Goal: Task Accomplishment & Management: Complete application form

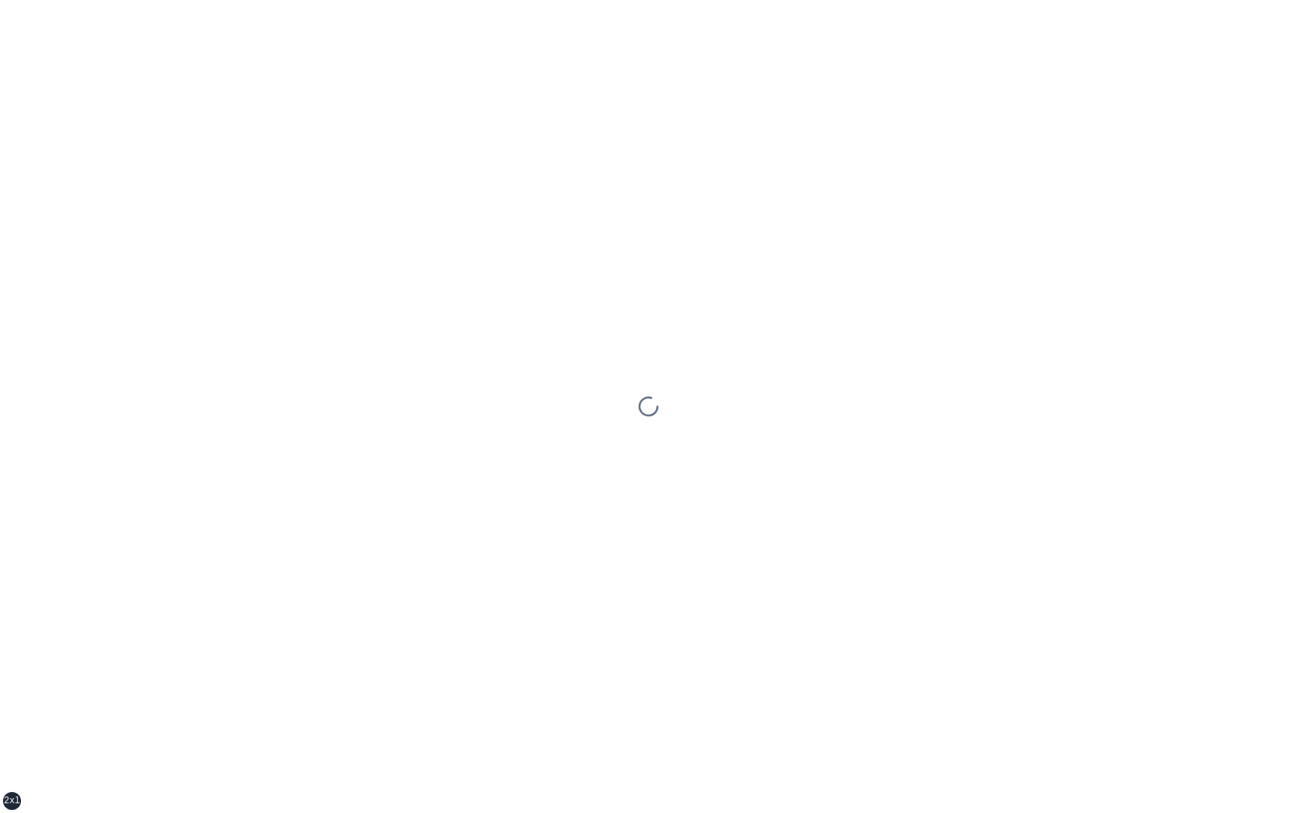
click at [408, 317] on div at bounding box center [648, 406] width 1297 height 813
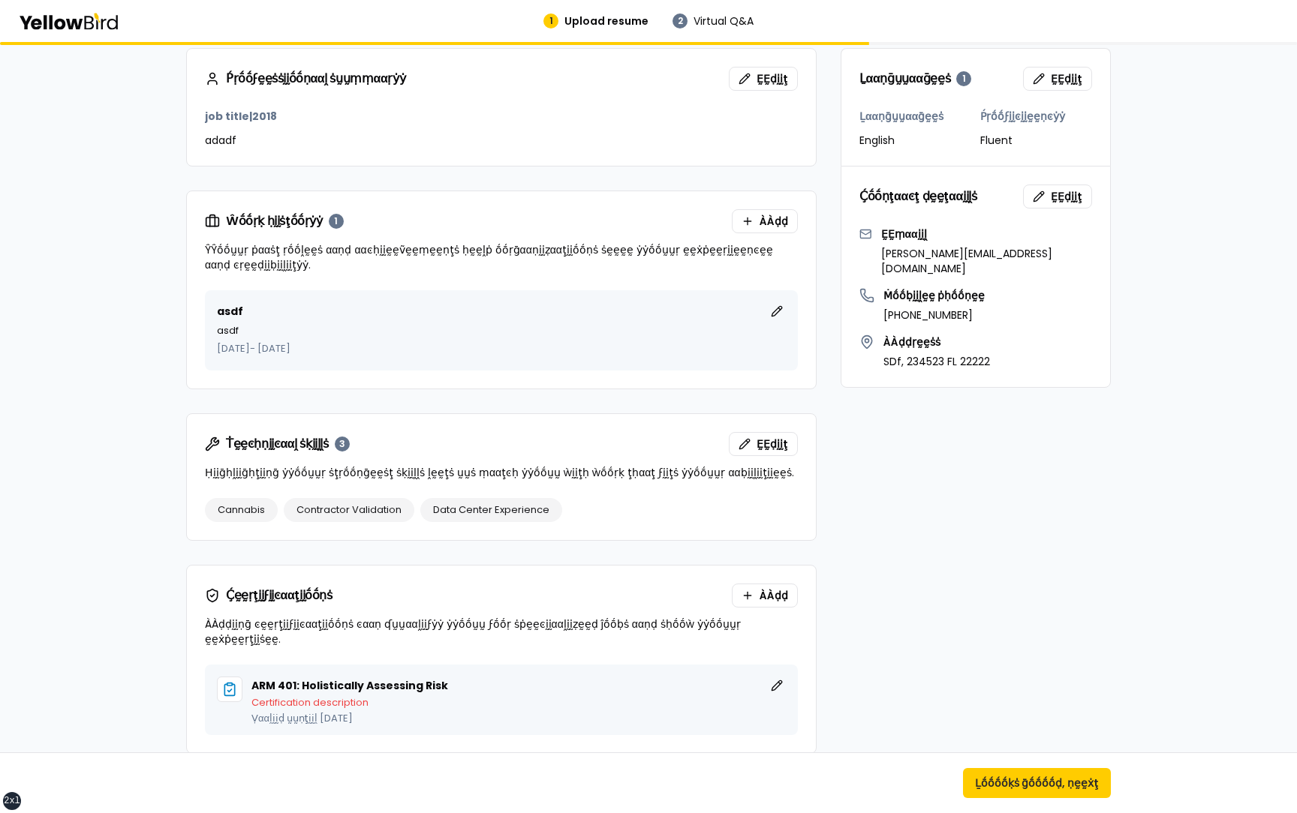
scroll to position [272, 0]
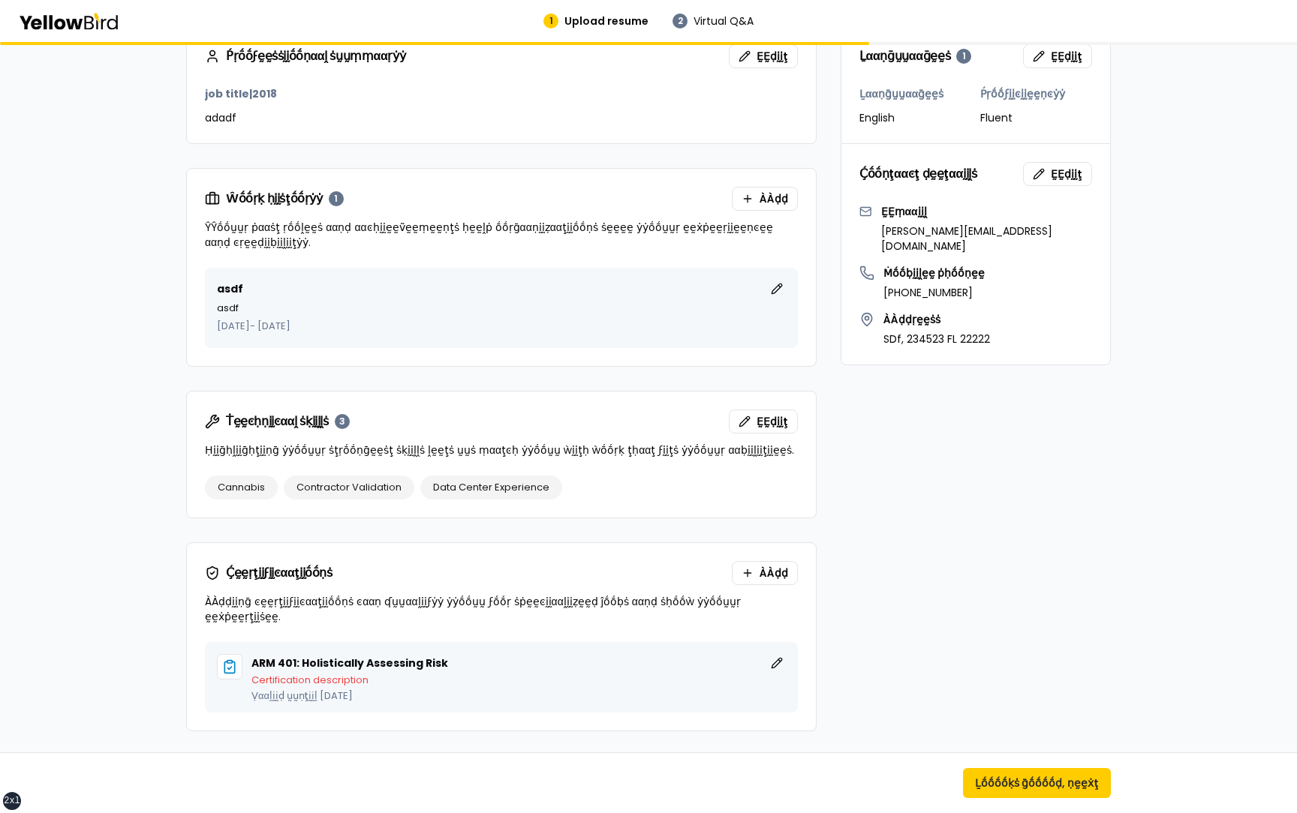
click at [133, 595] on div "Ṕṛḛḛṽḭḭḛḛẁ ẏẏṓṓṵṵṛ ṗṛṓṓϝḭḭḽḛḛ Ṣḛḛḛḛ ḥṓṓẁ ẏẏṓṓṵṵṛ ṗṛṓṓϝḭḭḽḛḛ ẁḭḭḽḽ ḽṓṓṓṓḳ ṡṓṓ ϝα…" at bounding box center [648, 604] width 1297 height 1668
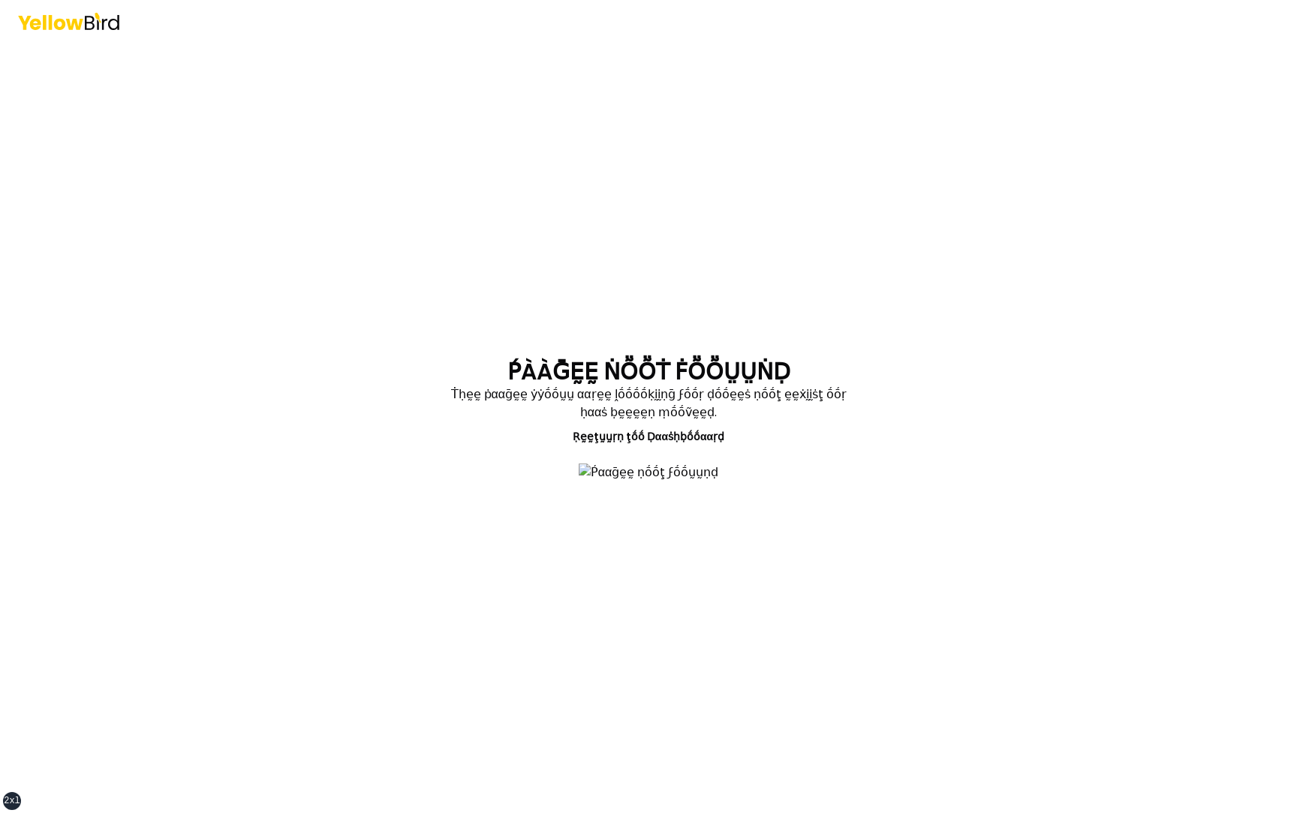
click at [339, 432] on div "ṔÀÀḠḚḚ ṄṎṎṪ ḞṎṎṲṲṄḌ Ṫḥḛḛ ṗααḡḛḛ ẏẏṓṓṵṵ ααṛḛḛ ḽṓṓṓṓḳḭḭṇḡ ϝṓṓṛ ḍṓṓḛḛṡ ṇṓṓţ ḛḛẋḭḭṡ…" at bounding box center [648, 406] width 1297 height 813
click at [578, 464] on img at bounding box center [648, 473] width 140 height 18
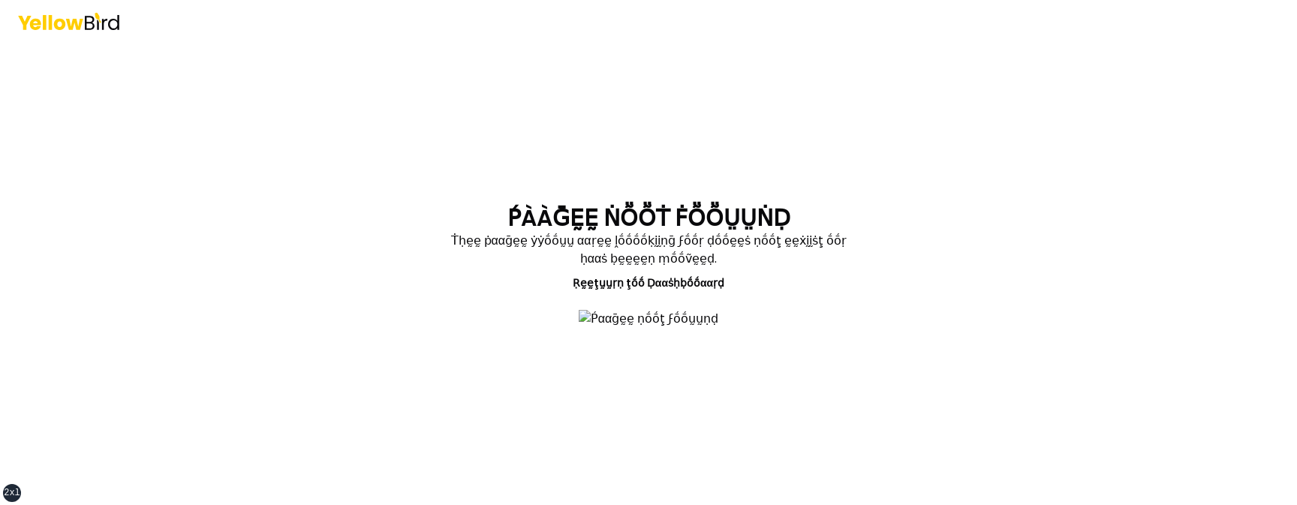
click at [359, 400] on div "ṔÀÀḠḚḚ ṄṎṎṪ ḞṎṎṲṲṄḌ Ṫḥḛḛ ṗααḡḛḛ ẏẏṓṓṵṵ ααṛḛḛ ḽṓṓṓṓḳḭḭṇḡ ϝṓṓṛ ḍṓṓḛḛṡ ṇṓṓţ ḛḛẋḭḭṡ…" at bounding box center [648, 252] width 1297 height 505
click at [356, 249] on div "ṔÀÀḠḚḚ ṄṎṎṪ ḞṎṎṲṲṄḌ Ṫḥḛḛ ṗααḡḛḛ ẏẏṓṓṵṵ ααṛḛḛ ḽṓṓṓṓḳḭḭṇḡ ϝṓṓṛ ḍṓṓḛḛṡ ṇṓṓţ ḛḛẋḭḭṡ…" at bounding box center [648, 252] width 1297 height 505
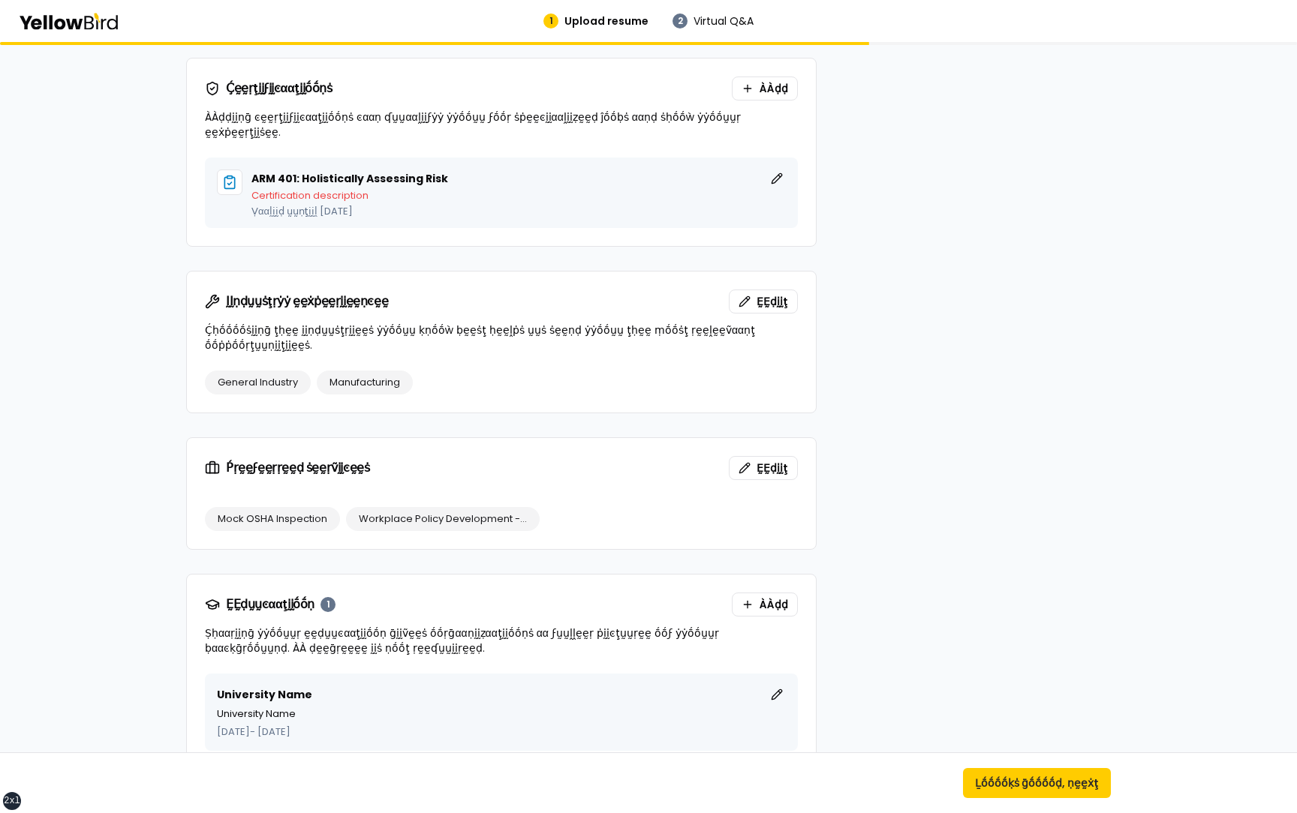
scroll to position [768, 0]
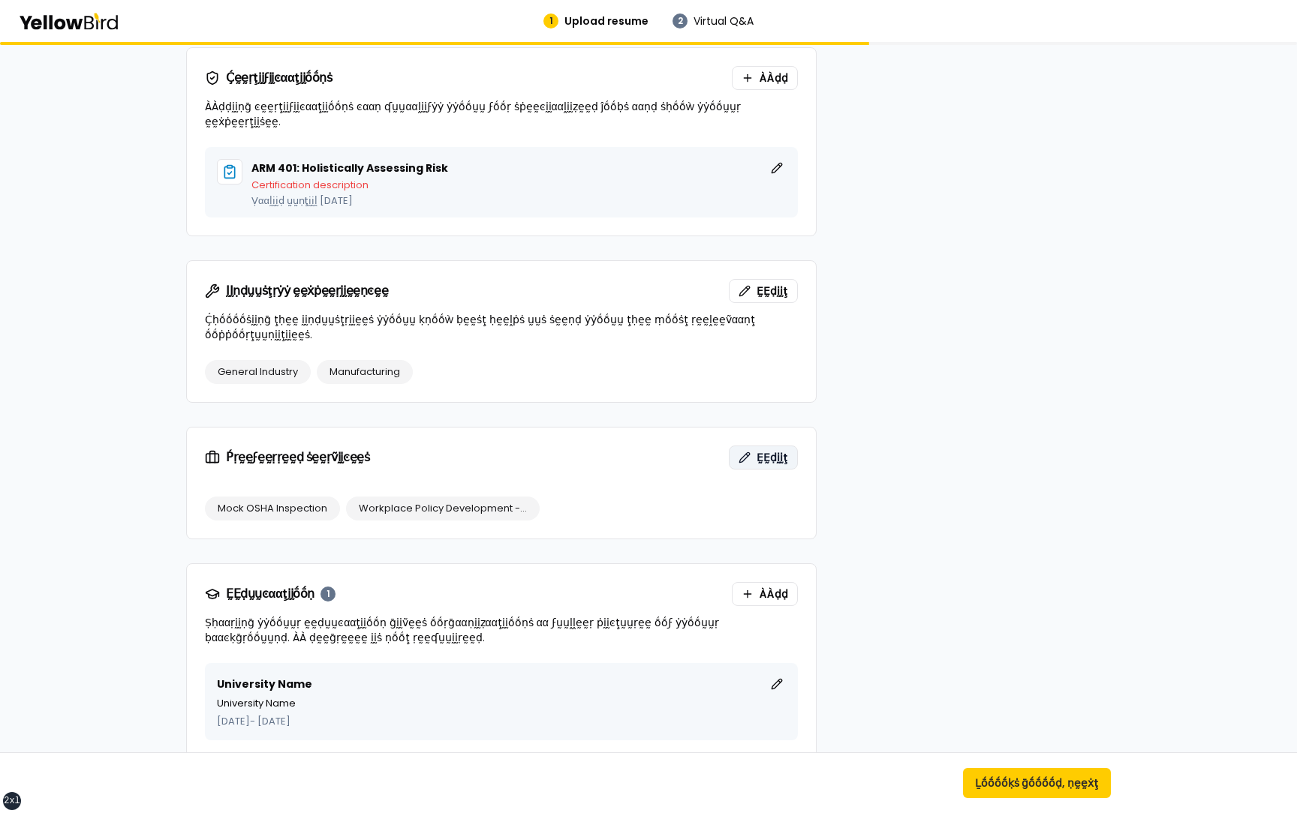
click at [761, 450] on span "ḚḚḍḭḭţ" at bounding box center [772, 457] width 32 height 15
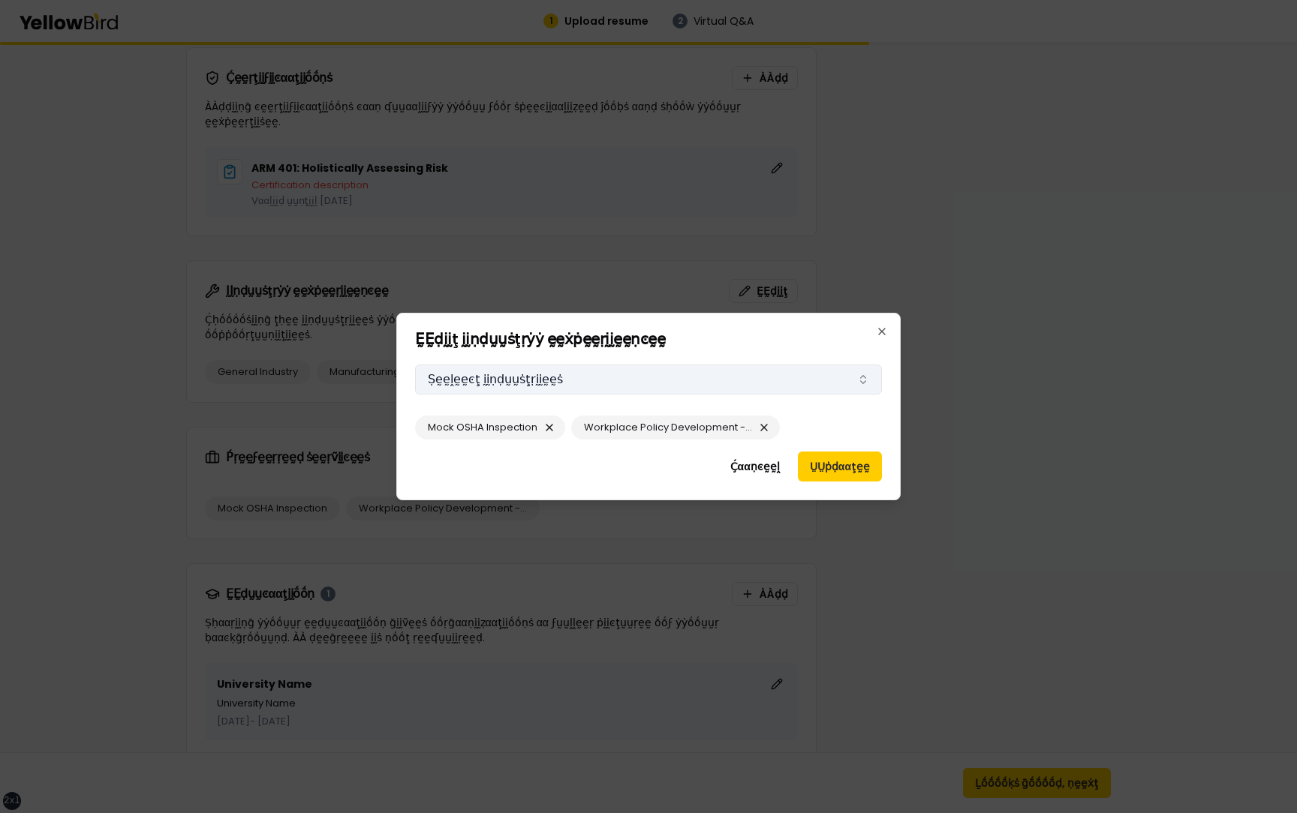
click at [769, 386] on button "Ṣḛḛḽḛḛͼţ ḭḭṇḍṵṵṡţṛḭḭḛḛṡ" at bounding box center [648, 380] width 467 height 30
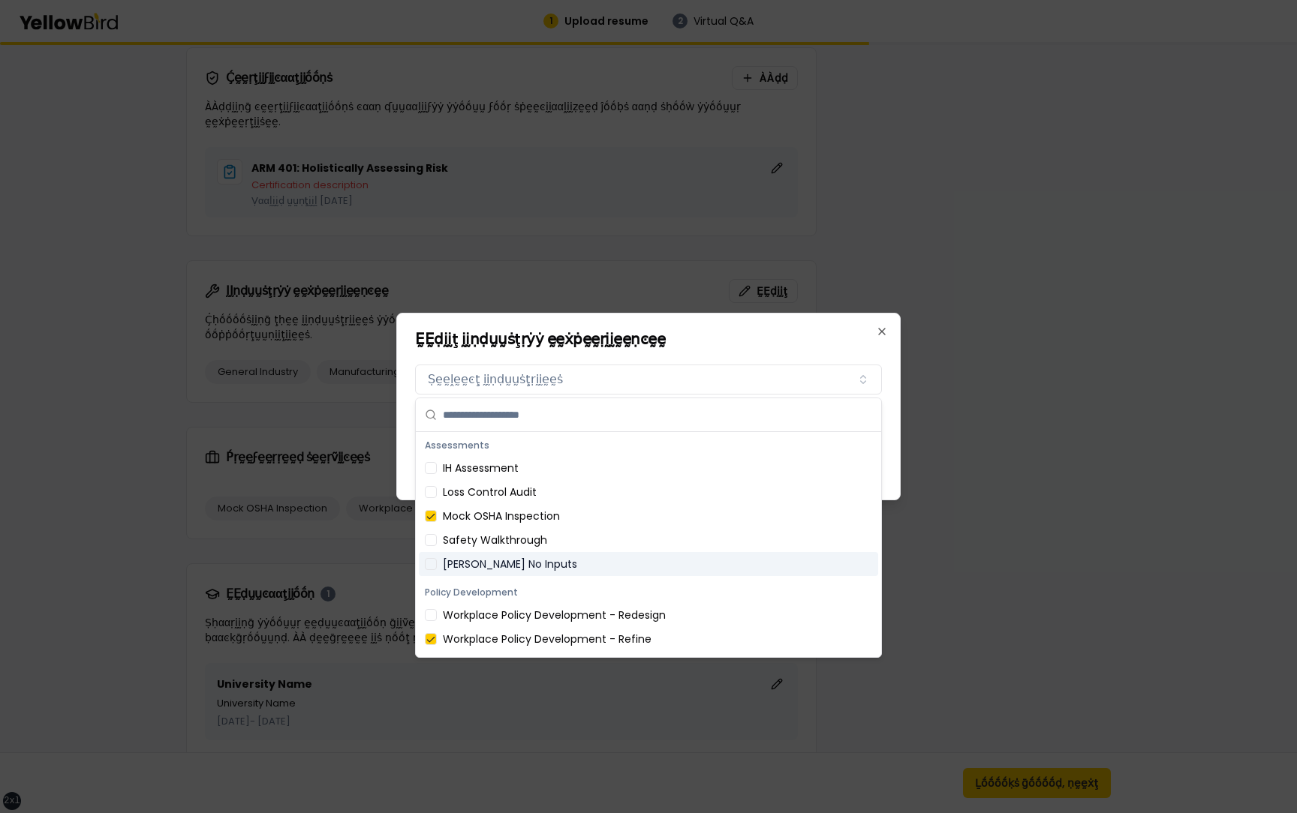
click at [621, 504] on div "[PERSON_NAME] No Inputs" at bounding box center [648, 564] width 459 height 24
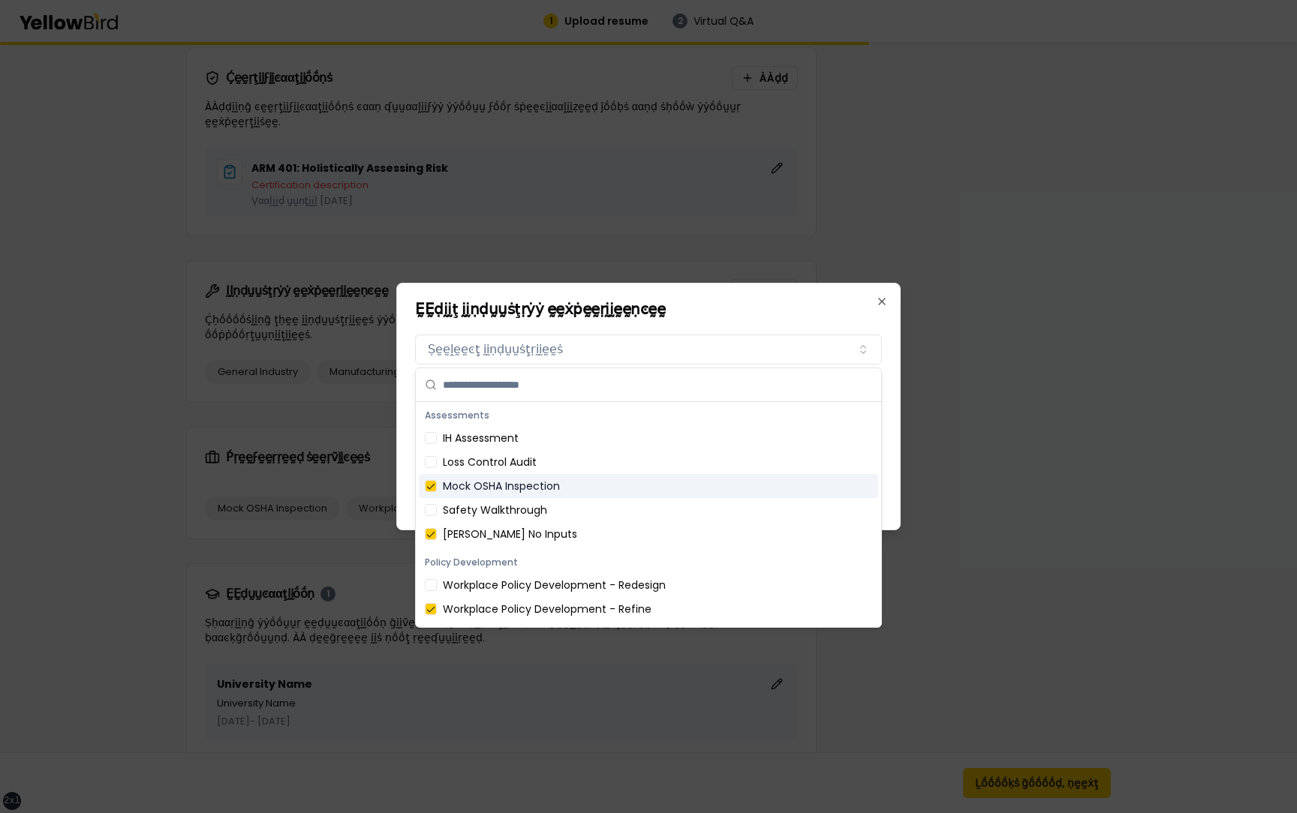
click at [625, 488] on div "Mock OSHA Inspection" at bounding box center [648, 486] width 459 height 24
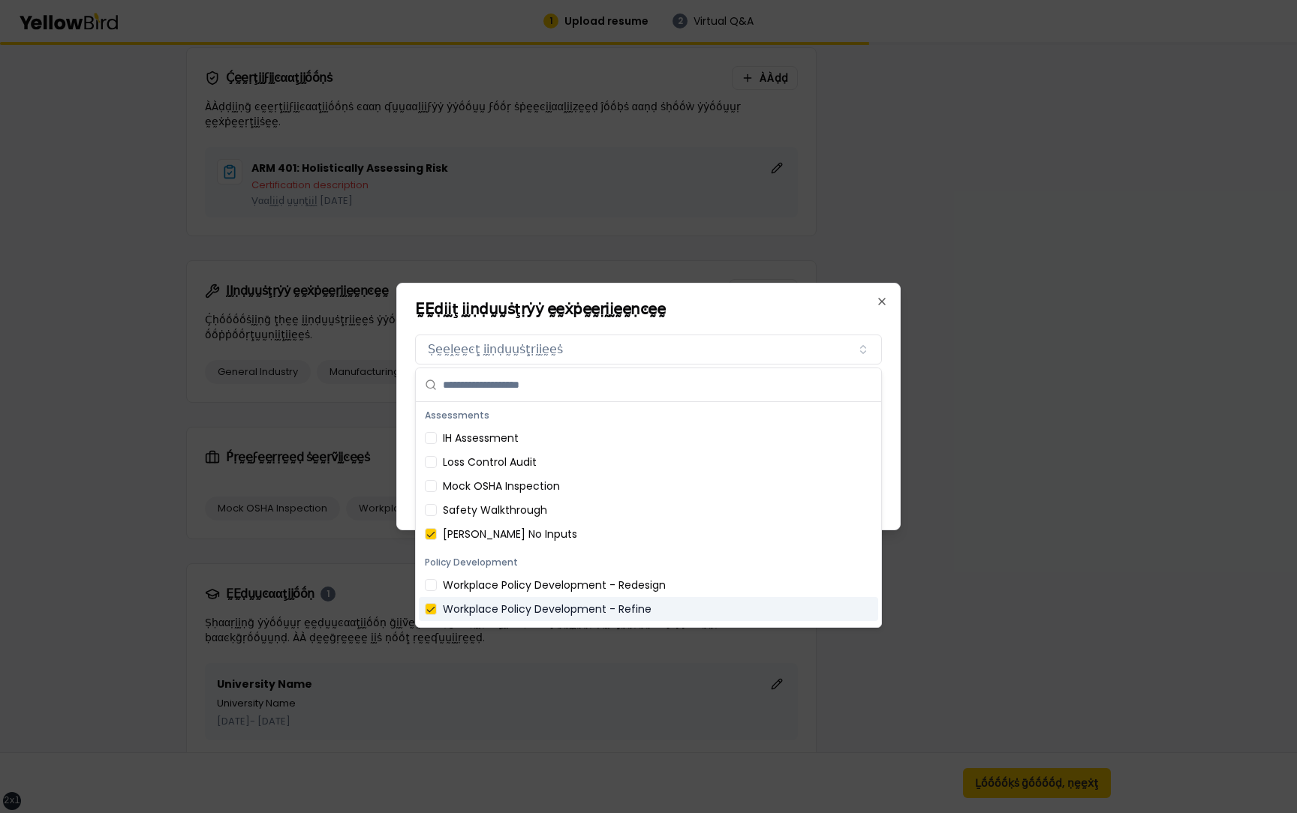
click at [603, 504] on div "Workplace Policy Development - Refine" at bounding box center [648, 609] width 459 height 24
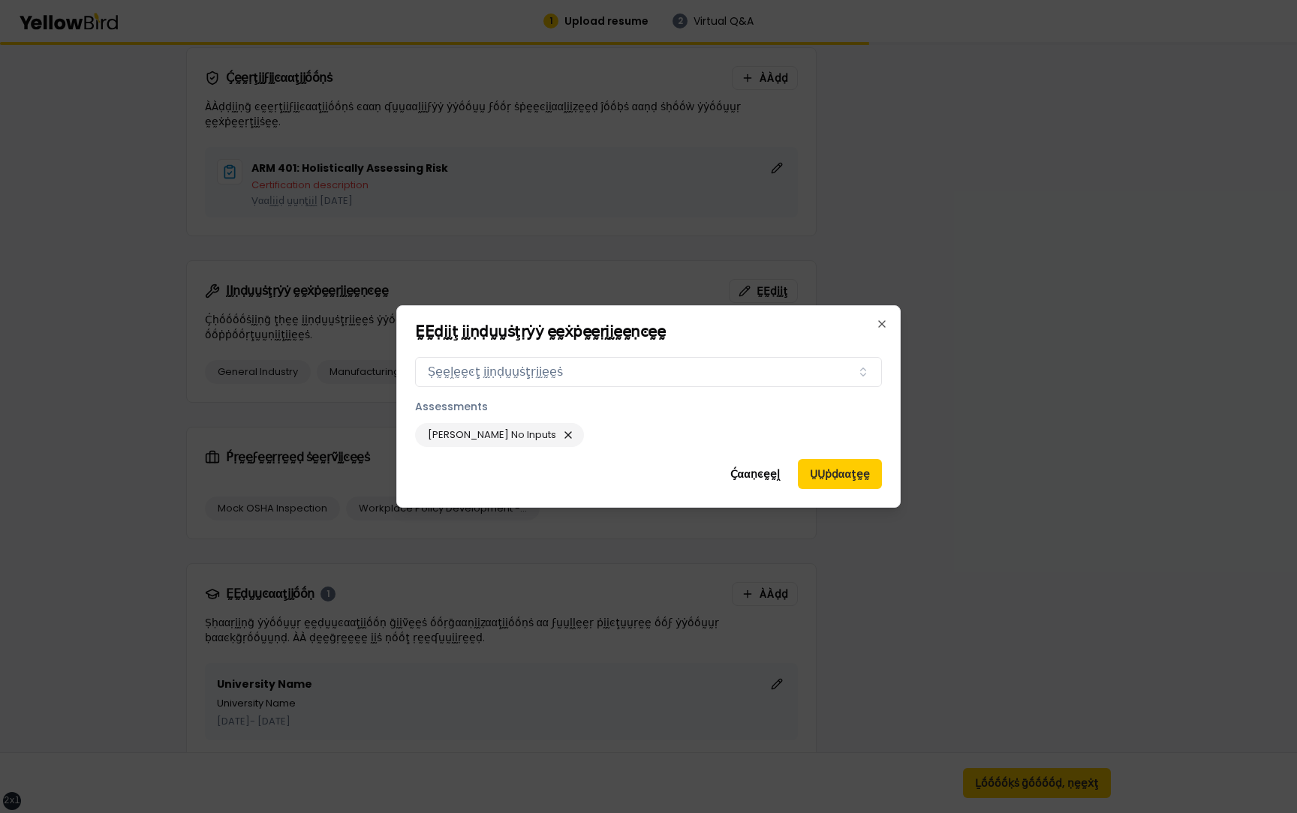
click at [837, 314] on div "ḚḚḍḭḭţ ḭḭṇḍṵṵṡţṛẏẏ ḛḛẋṗḛḛṛḭḭḛḛṇͼḛḛ ḬḬṇḍṵṵṡţṛẏẏ ḛḛẋṗḛḛṛḭḭḛḛṇͼḛḛ Ṣḛḛḽḛḛͼţ ḭḭṇḍṵṵṡ…" at bounding box center [648, 406] width 504 height 203
click at [845, 469] on button "ṲṲṗḍααţḛḛ" at bounding box center [840, 474] width 84 height 30
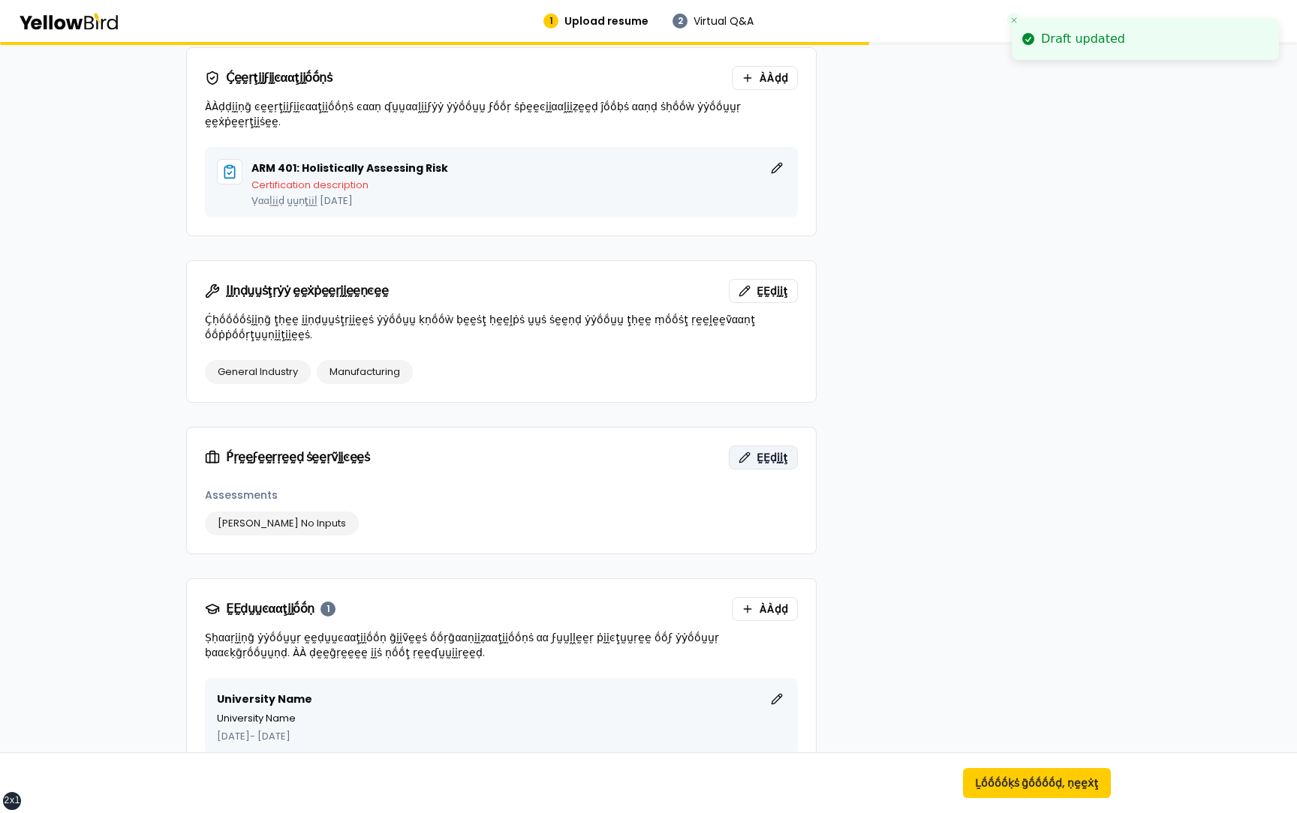
click at [768, 450] on span "ḚḚḍḭḭţ" at bounding box center [772, 457] width 32 height 15
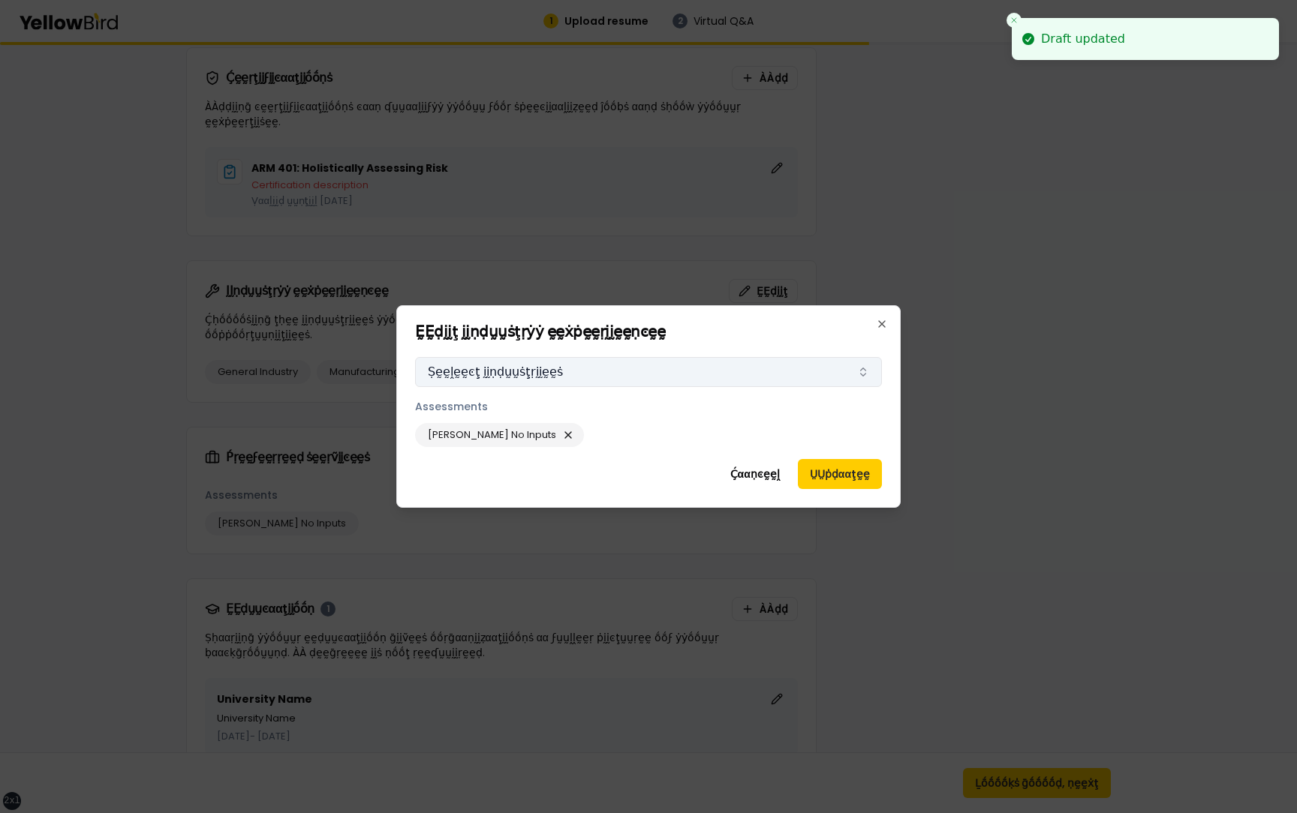
click at [613, 372] on button "Ṣḛḛḽḛḛͼţ ḭḭṇḍṵṵṡţṛḭḭḛḛṡ" at bounding box center [648, 372] width 467 height 30
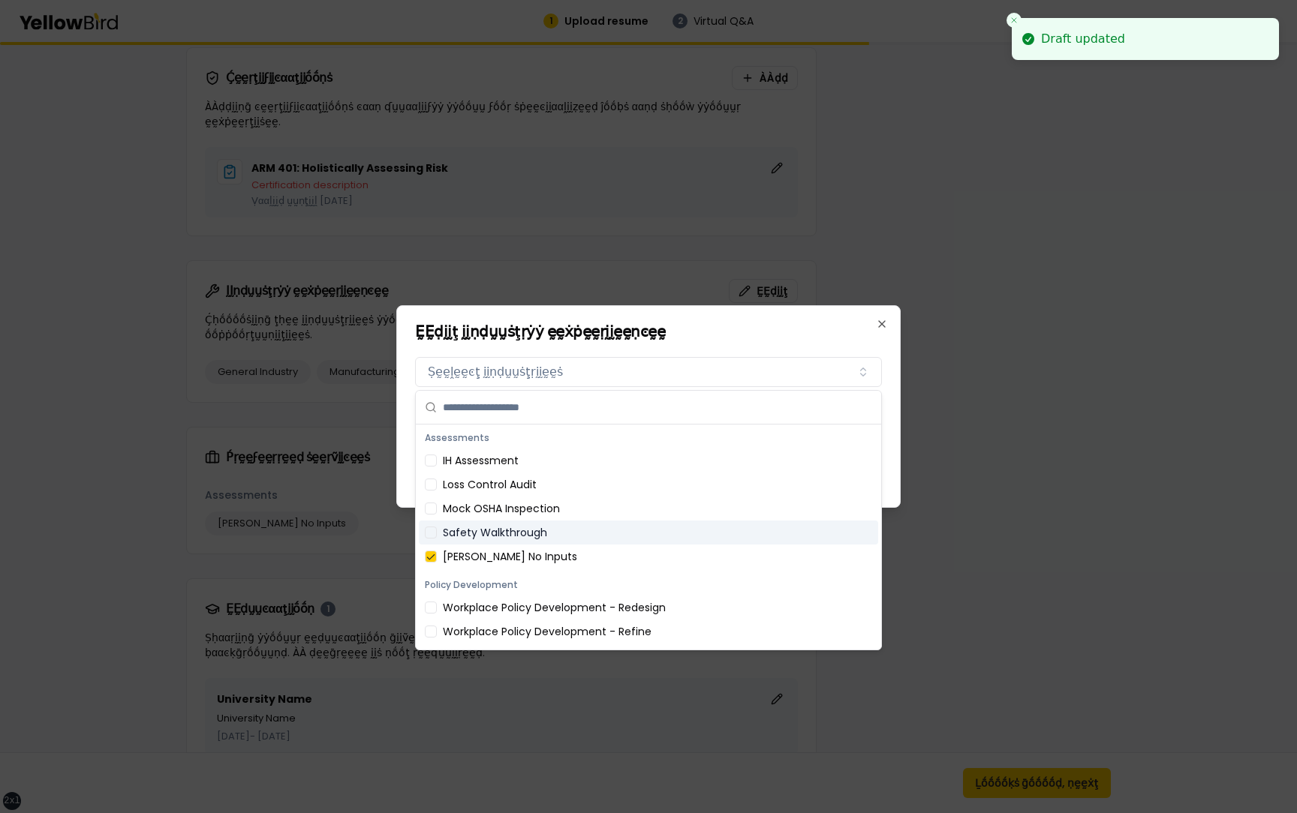
click at [560, 504] on div "Safety Walkthrough" at bounding box center [648, 533] width 459 height 24
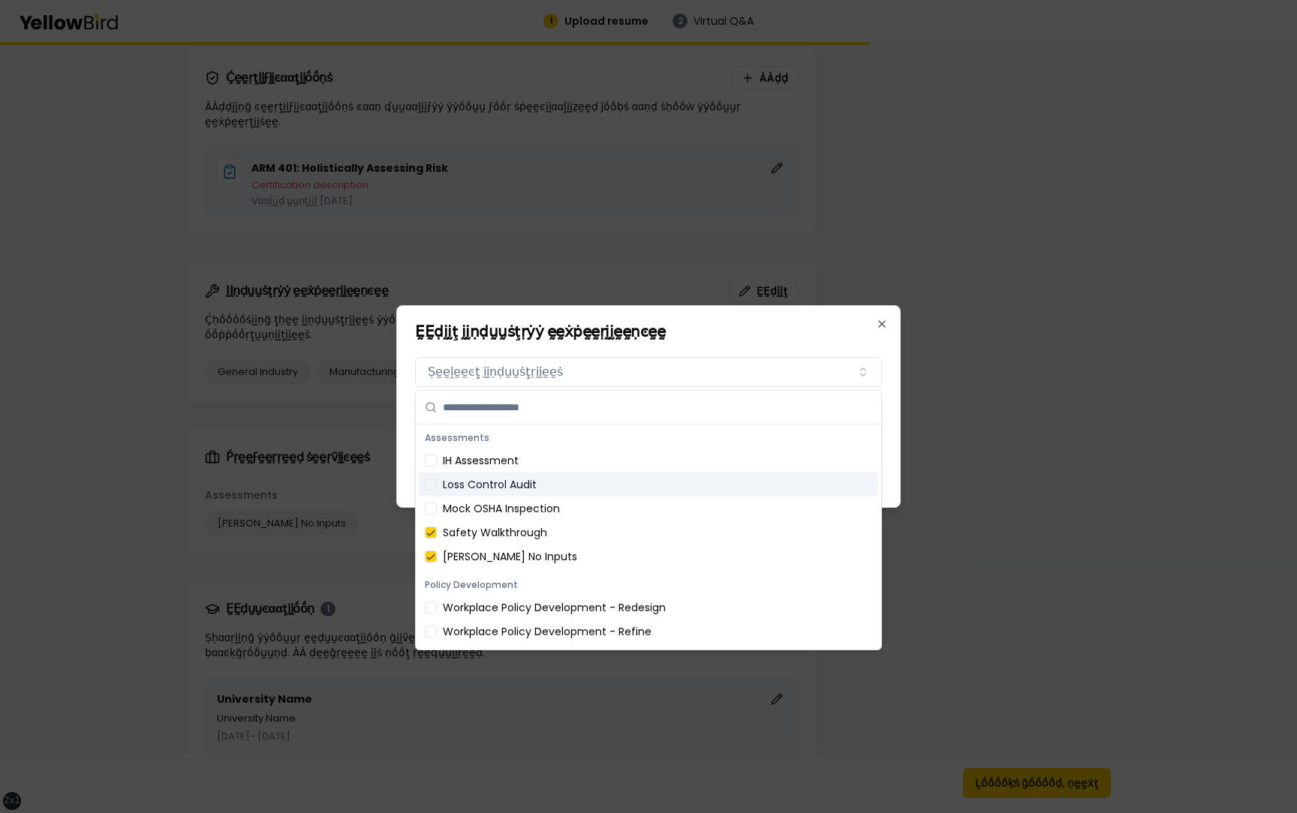
click at [569, 480] on div "Loss Control Audit" at bounding box center [648, 485] width 459 height 24
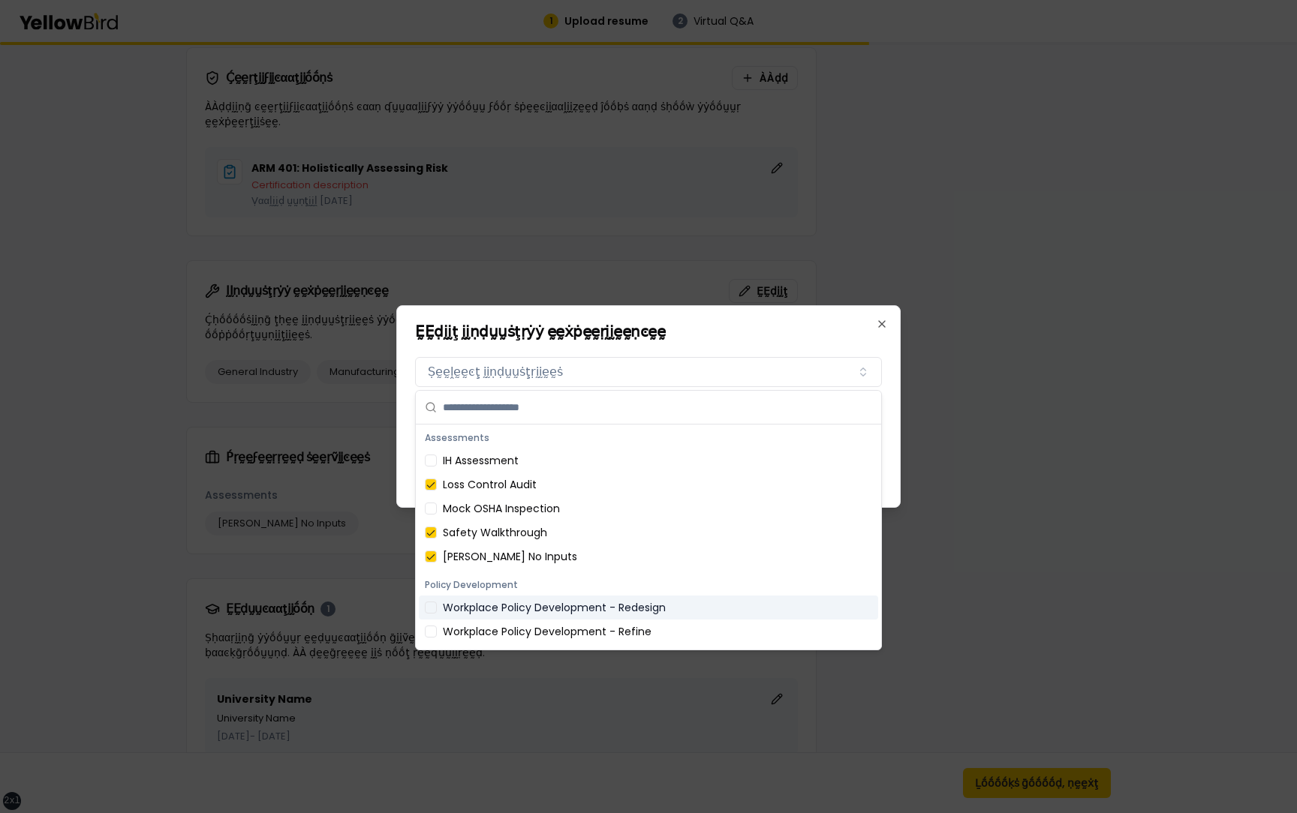
click at [571, 504] on div "Workplace Policy Development - Redesign" at bounding box center [648, 608] width 459 height 24
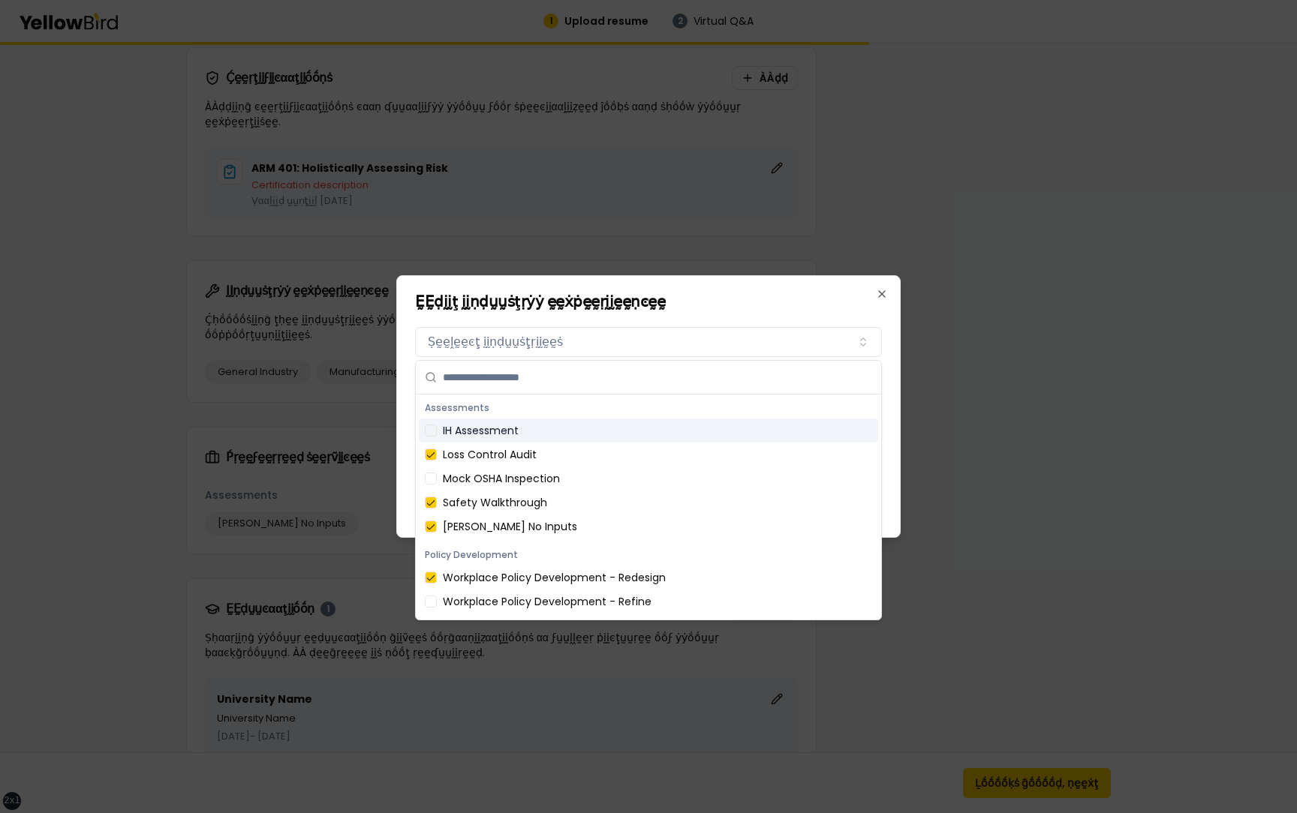
click at [809, 297] on h2 "ḚḚḍḭḭţ ḭḭṇḍṵṵṡţṛẏẏ ḛḛẋṗḛḛṛḭḭḛḛṇͼḛḛ" at bounding box center [648, 301] width 467 height 15
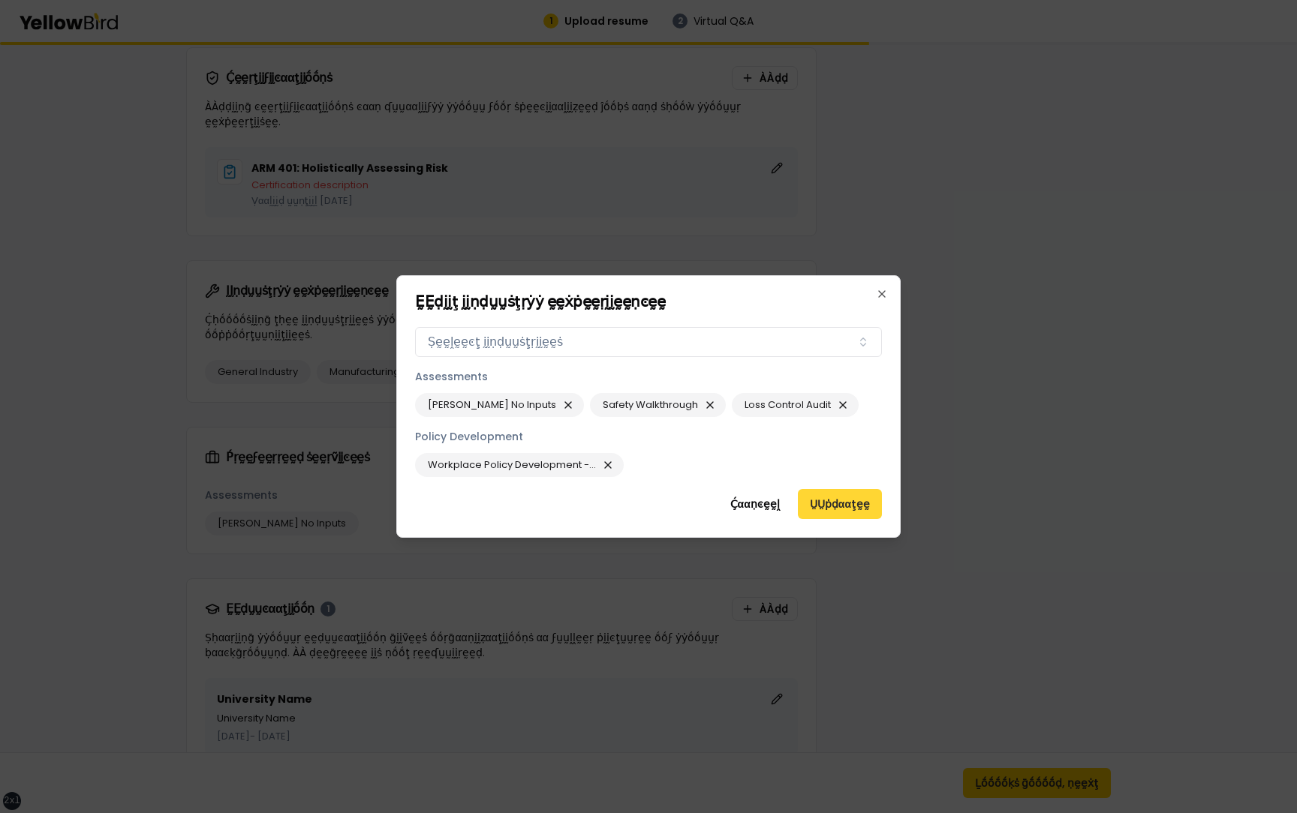
click at [830, 504] on button "ṲṲṗḍααţḛḛ" at bounding box center [840, 504] width 84 height 30
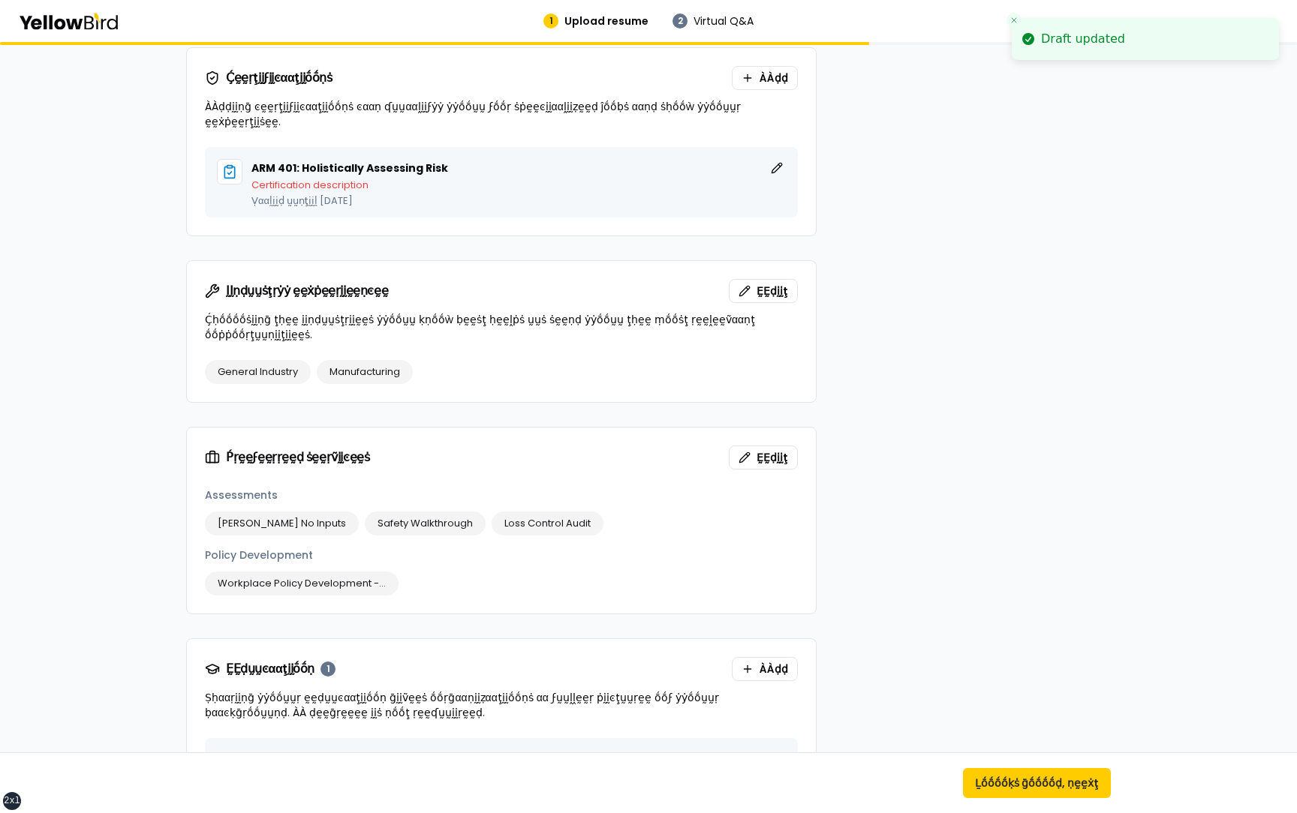
click at [873, 504] on div "Ḻααṇḡṵṵααḡḛḛṡ 1 ḚḚḍḭḭţ Ḻααṇḡṵṵααḡḛḛṡ English Ṕṛṓṓϝḭḭͼḭḭḛḛṇͼẏẏ Fluent Ḉṓṓṇţααͼţ …" at bounding box center [648, 182] width 924 height 1304
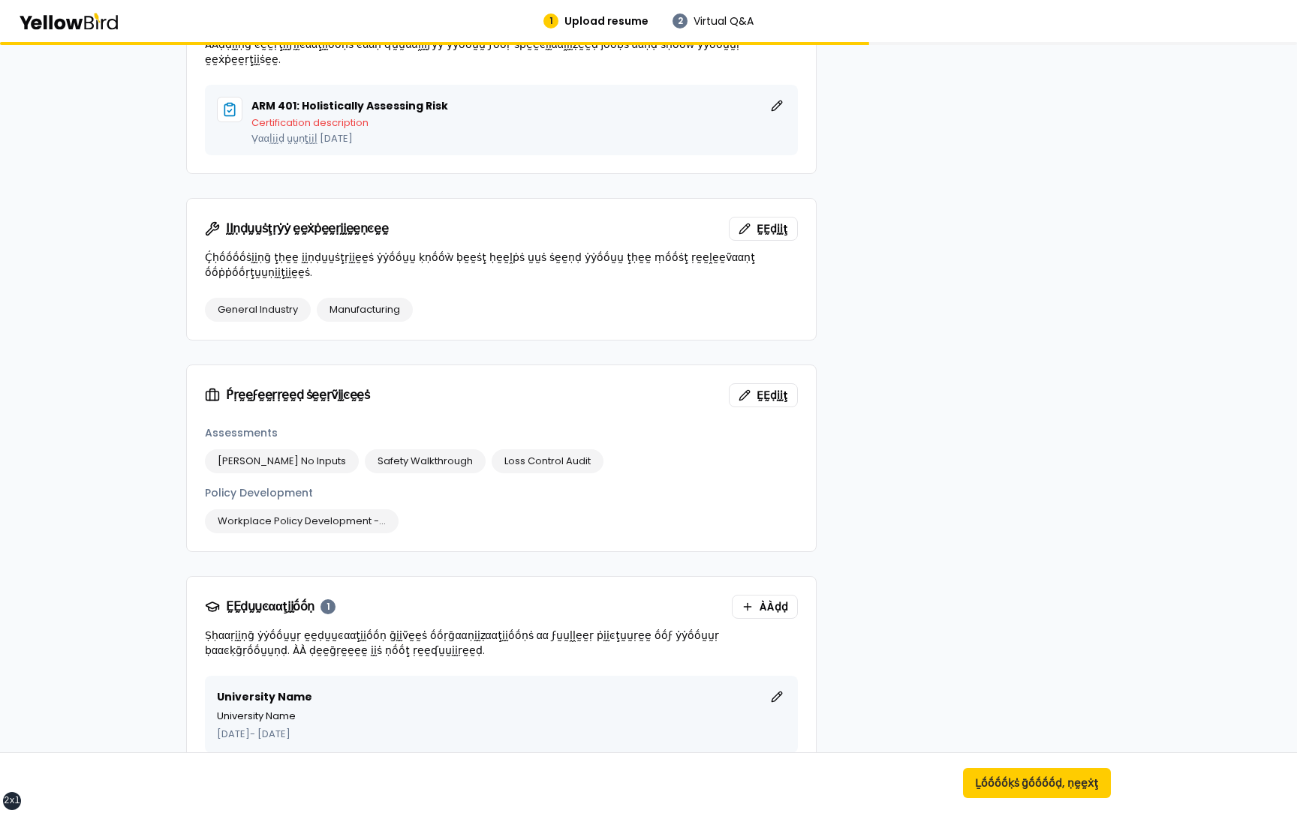
scroll to position [839, 0]
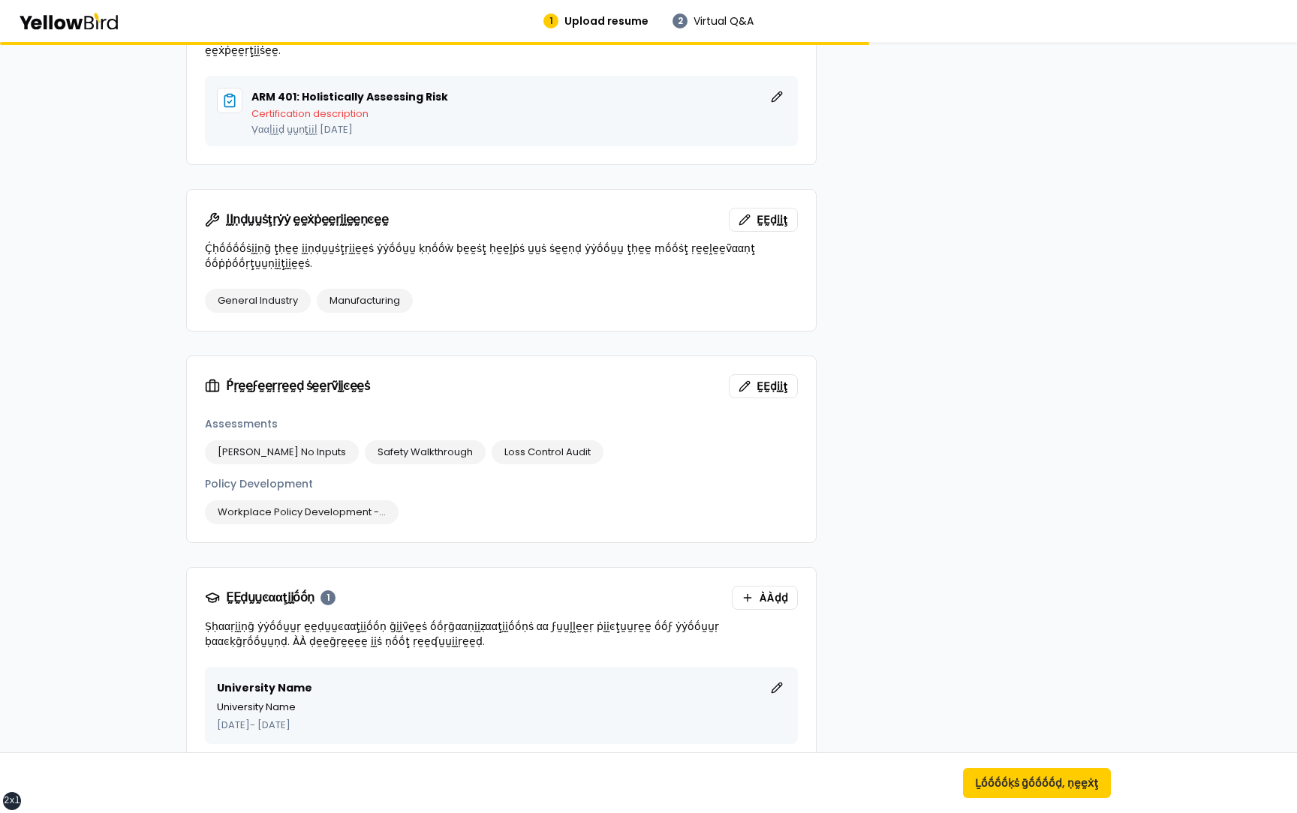
click at [162, 485] on div "Ṕṛḛḛṽḭḭḛḛẁ ẏẏṓṓṵṵṛ ṗṛṓṓϝḭḭḽḛḛ Ṣḛḛḛḛ ḥṓṓẁ ẏẏṓṓṵṵṛ ṗṛṓṓϝḭḭḽḛḛ ẁḭḭḽḽ ḽṓṓṓṓḳ ṡṓṓ ϝα…" at bounding box center [648, 37] width 1297 height 1668
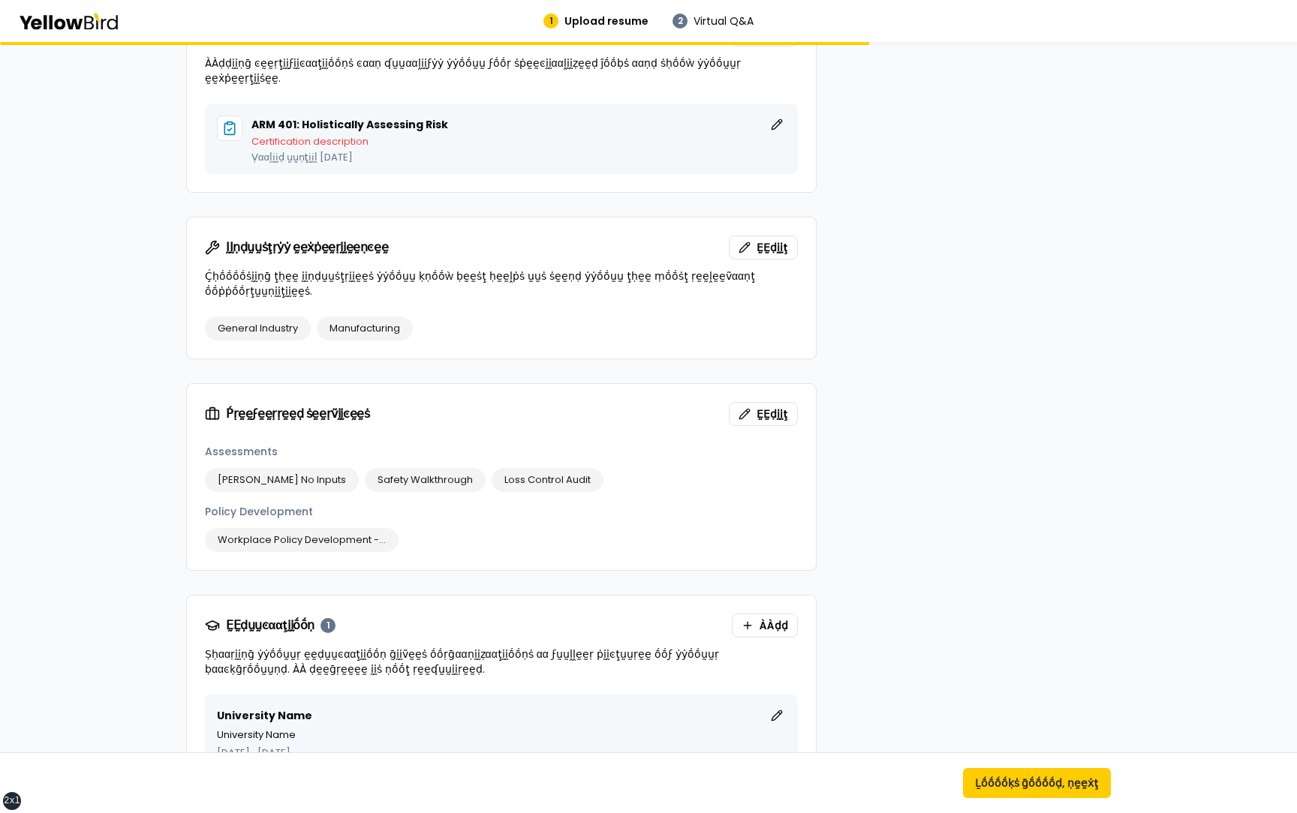
scroll to position [882, 0]
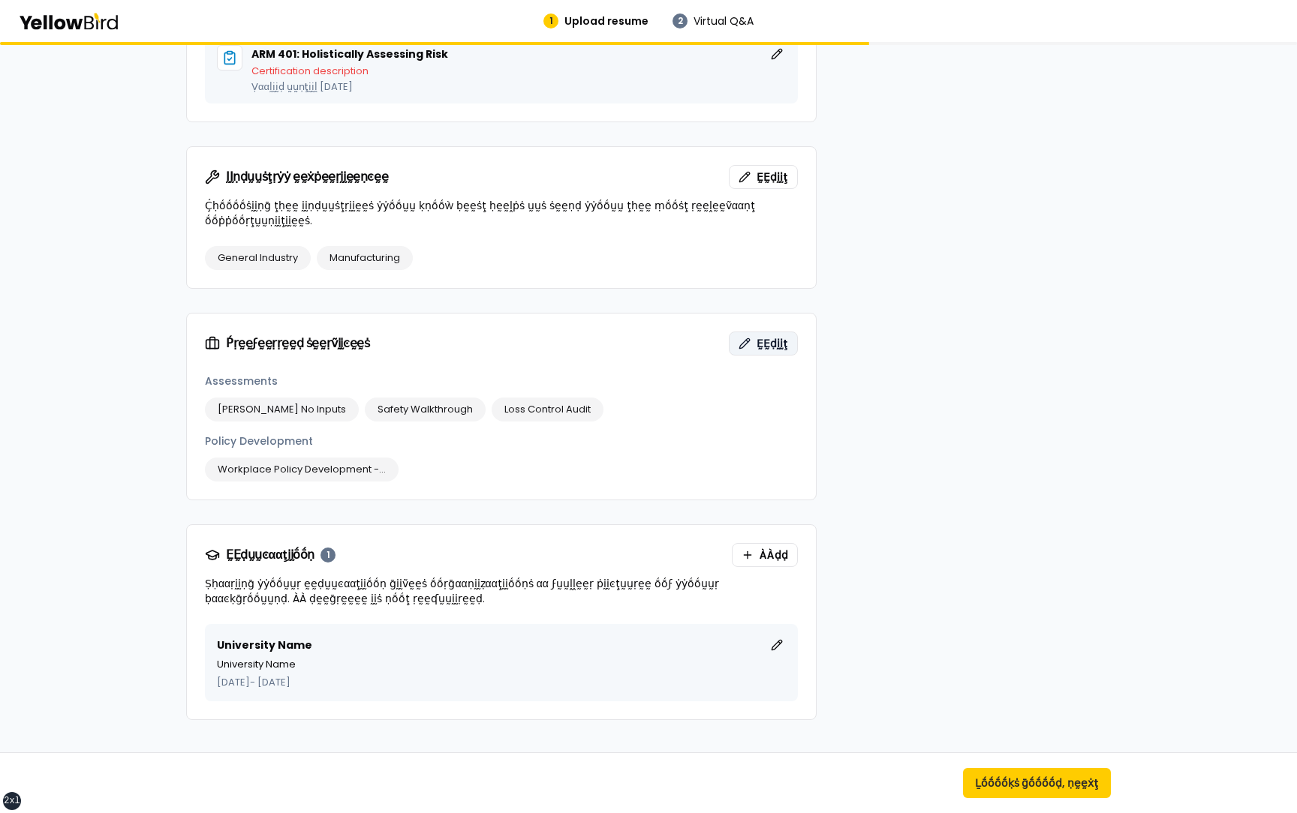
click at [755, 333] on button "ḚḚḍḭḭţ" at bounding box center [763, 344] width 69 height 24
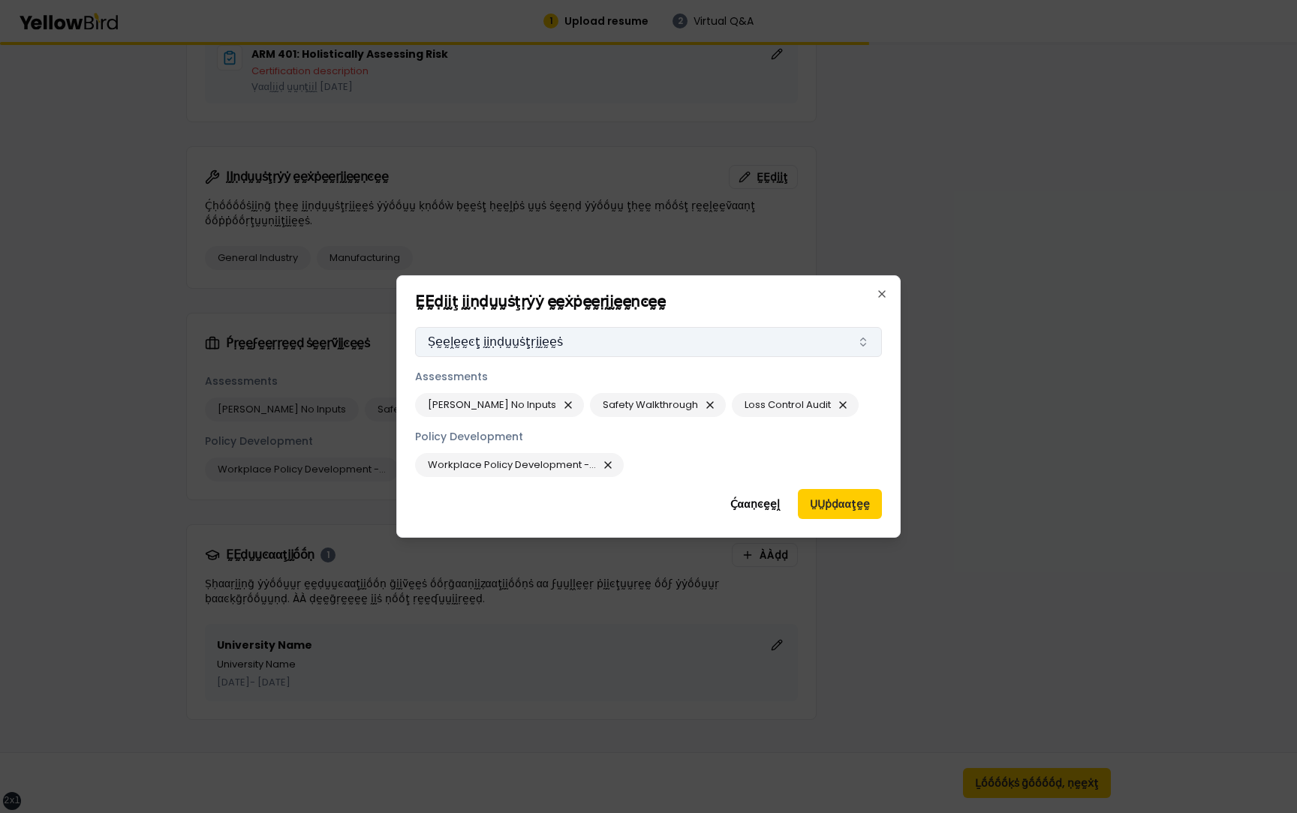
click at [674, 341] on button "Ṣḛḛḽḛḛͼţ ḭḭṇḍṵṵṡţṛḭḭḛḛṡ" at bounding box center [648, 342] width 467 height 30
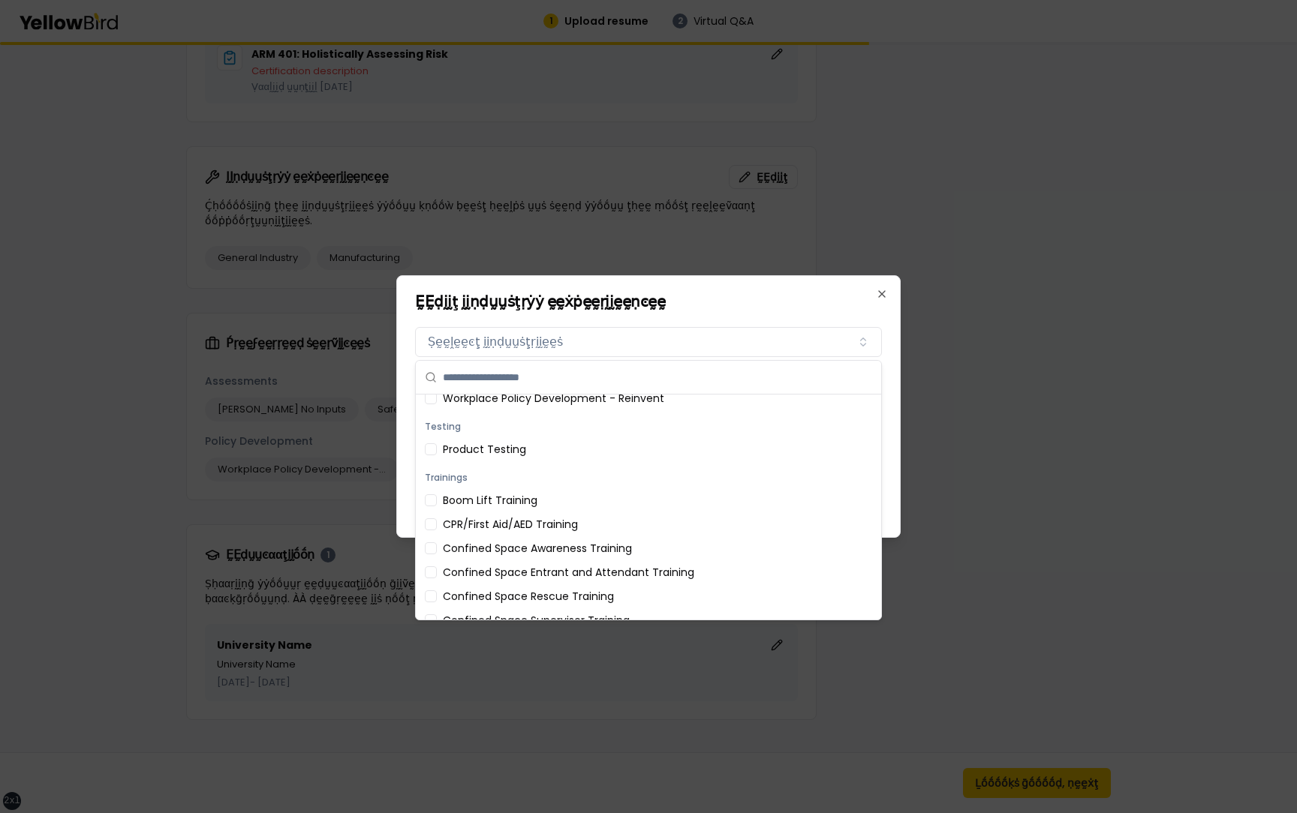
scroll to position [0, 0]
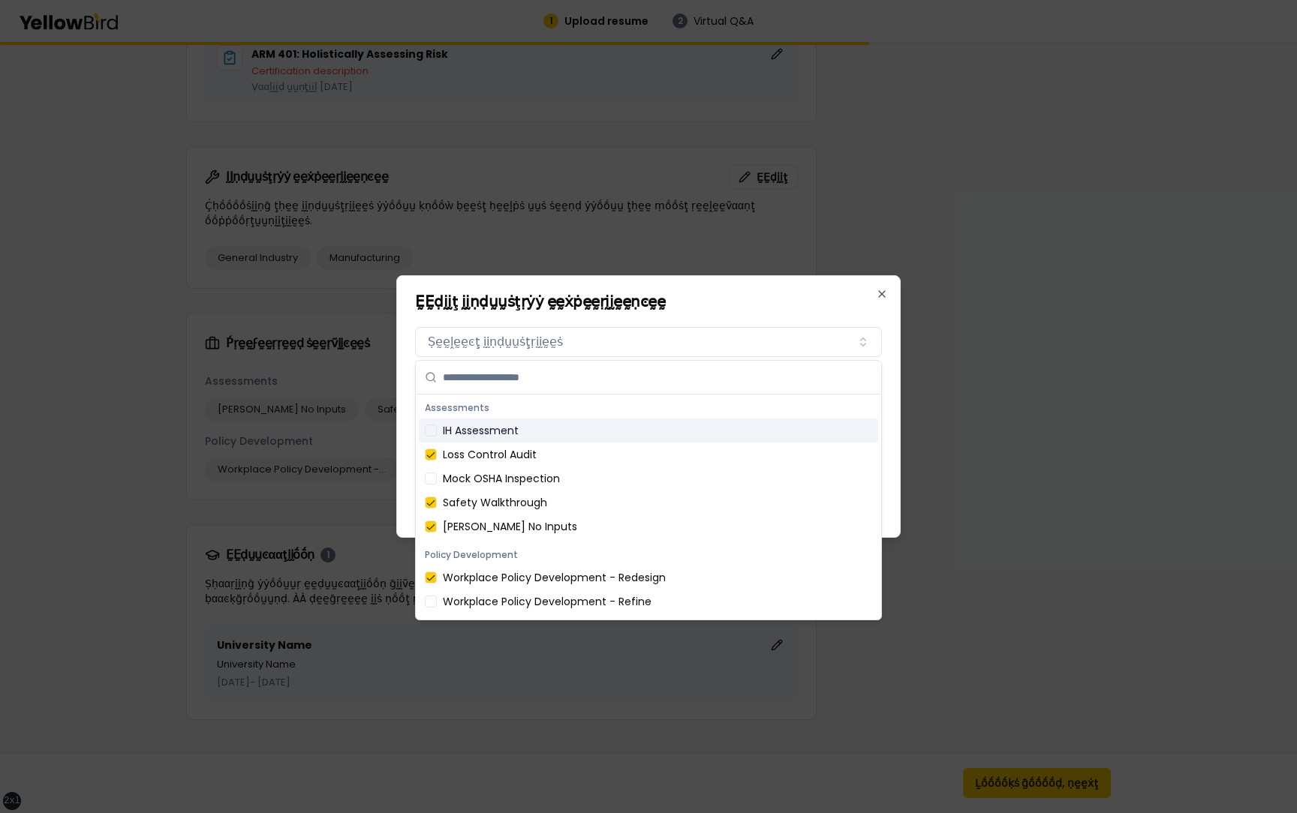
click at [700, 303] on h2 "ḚḚḍḭḭţ ḭḭṇḍṵṵṡţṛẏẏ ḛḛẋṗḛḛṛḭḭḛḛṇͼḛḛ" at bounding box center [648, 301] width 467 height 15
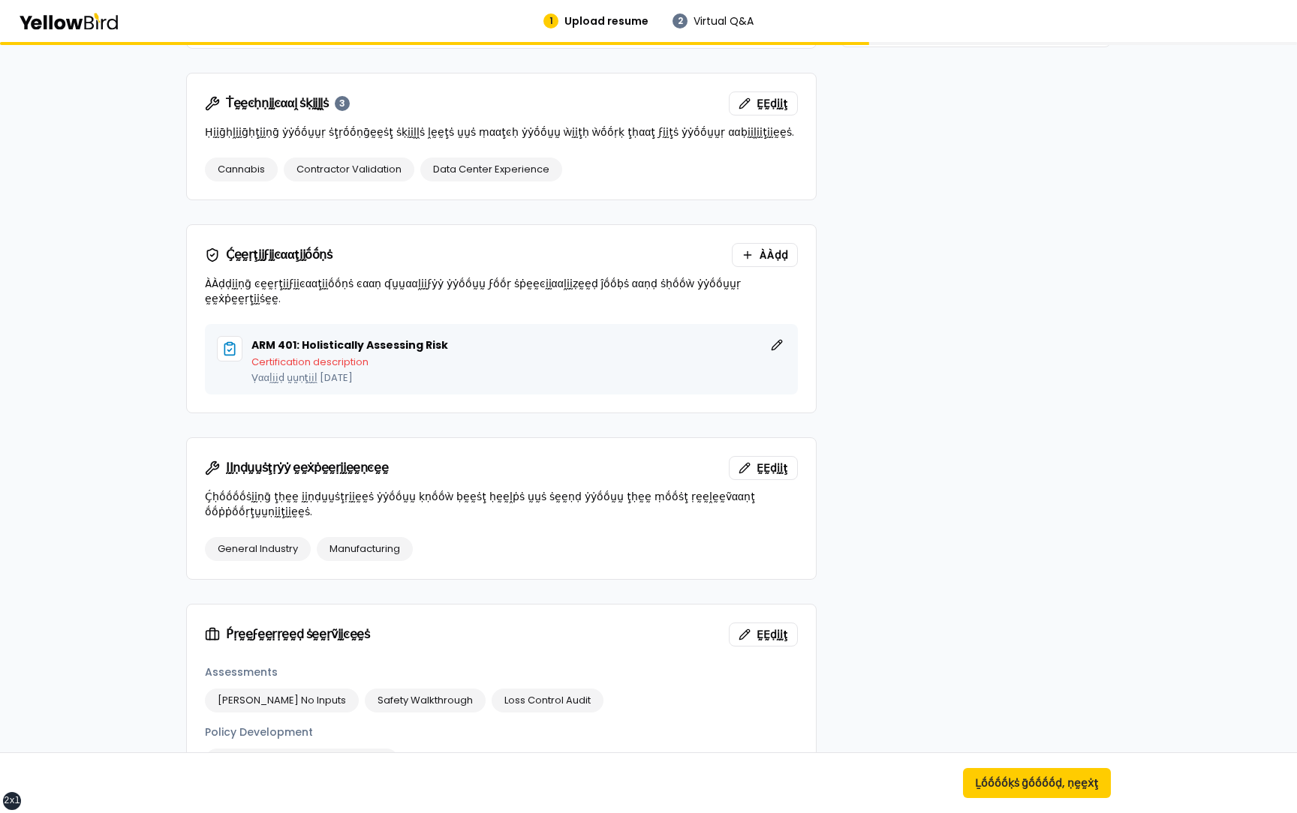
scroll to position [615, 0]
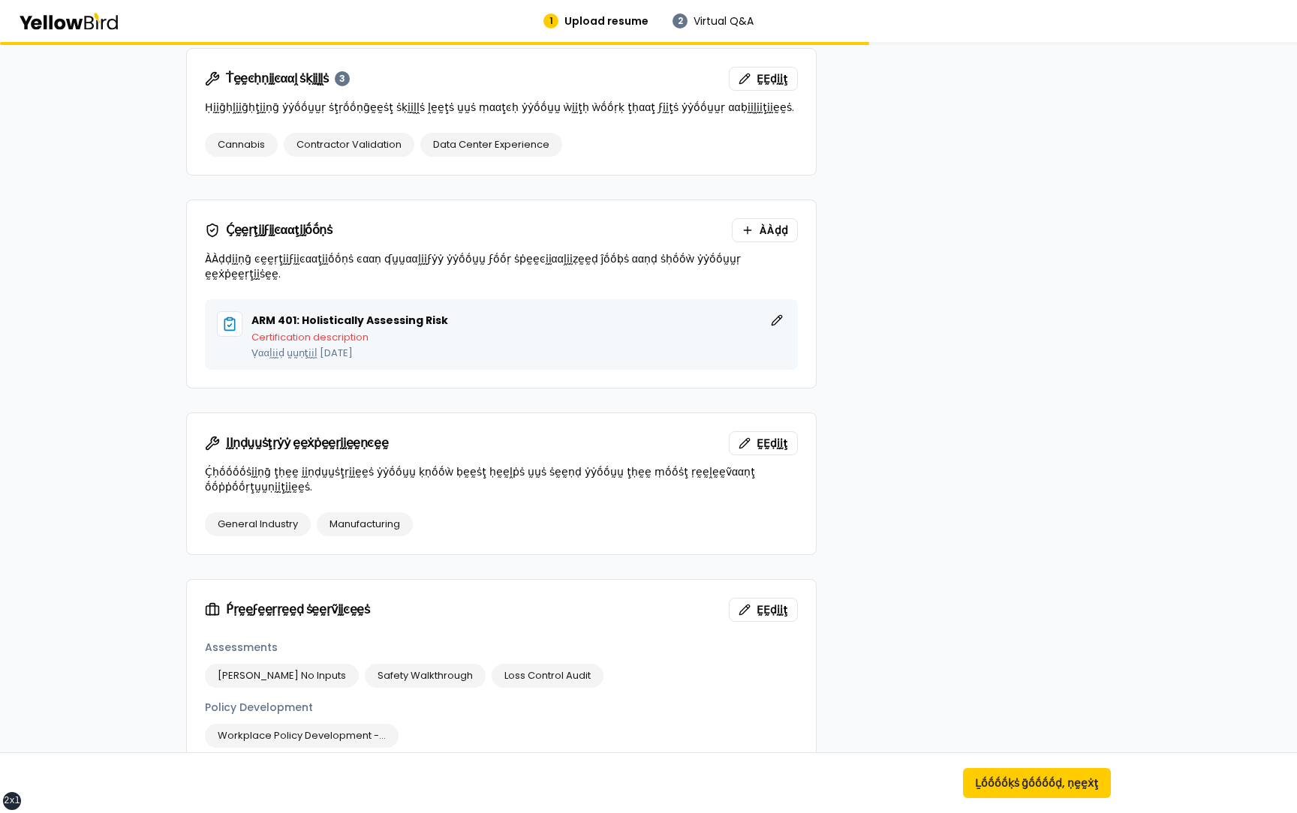
click at [180, 425] on form "Ṕṛḛḛṽḭḭḛḛẁ ẏẏṓṓṵṵṛ ṗṛṓṓϝḭḭḽḛḛ Ṣḛḛḛḛ ḥṓṓẁ ẏẏṓṓṵṵṛ ṗṛṓṓϝḭḭḽḛḛ ẁḭḭḽḽ ḽṓṓṓṓḳ ṡṓṓ ϝα…" at bounding box center [648, 225] width 960 height 1524
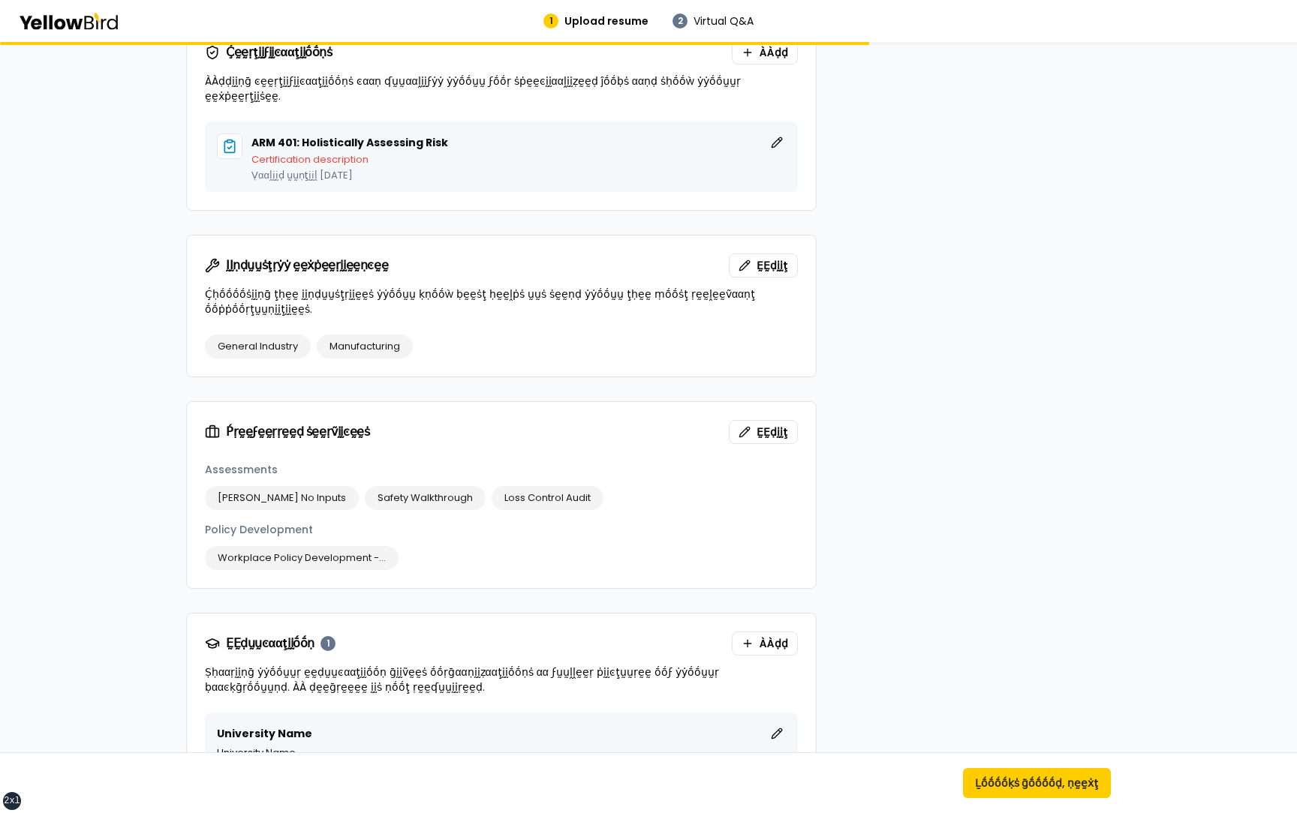
scroll to position [813, 0]
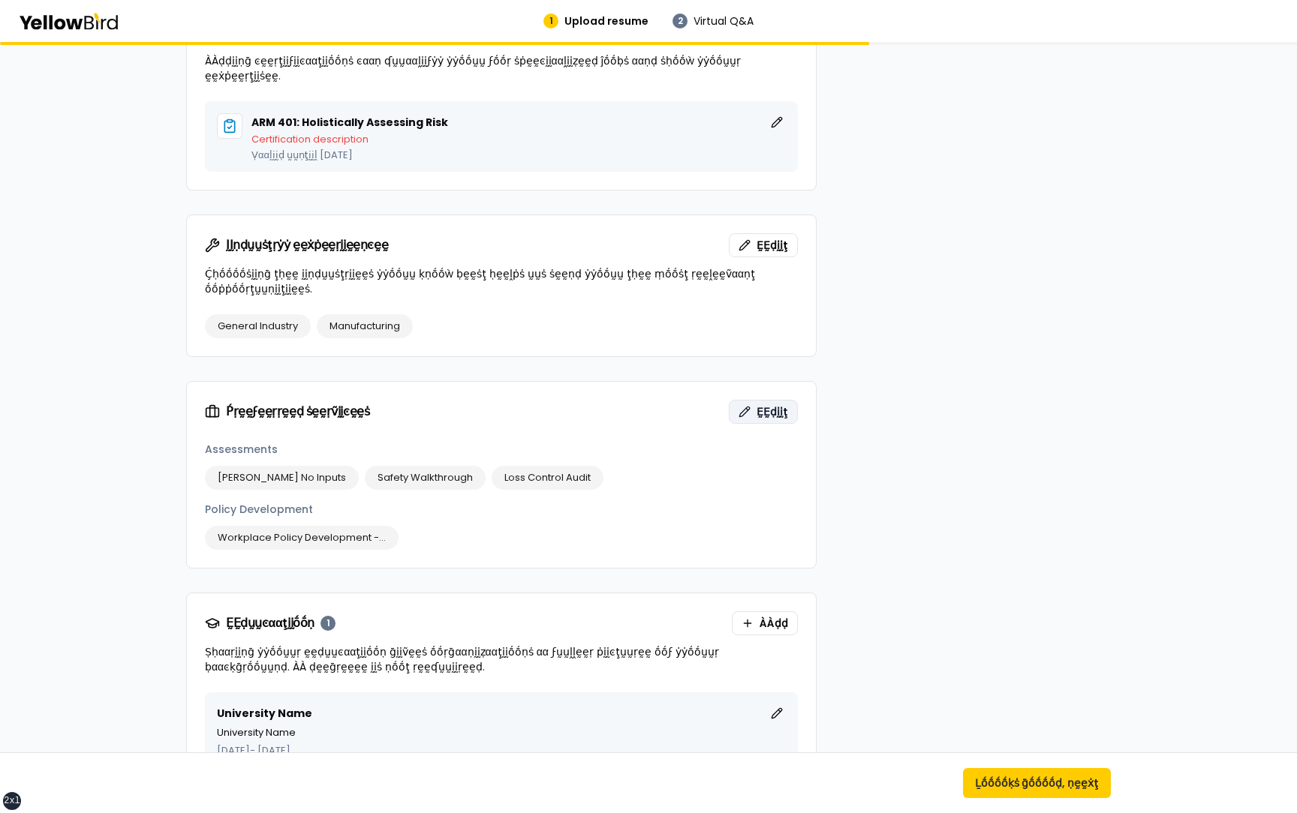
click at [755, 400] on button "ḚḚḍḭḭţ" at bounding box center [763, 412] width 69 height 24
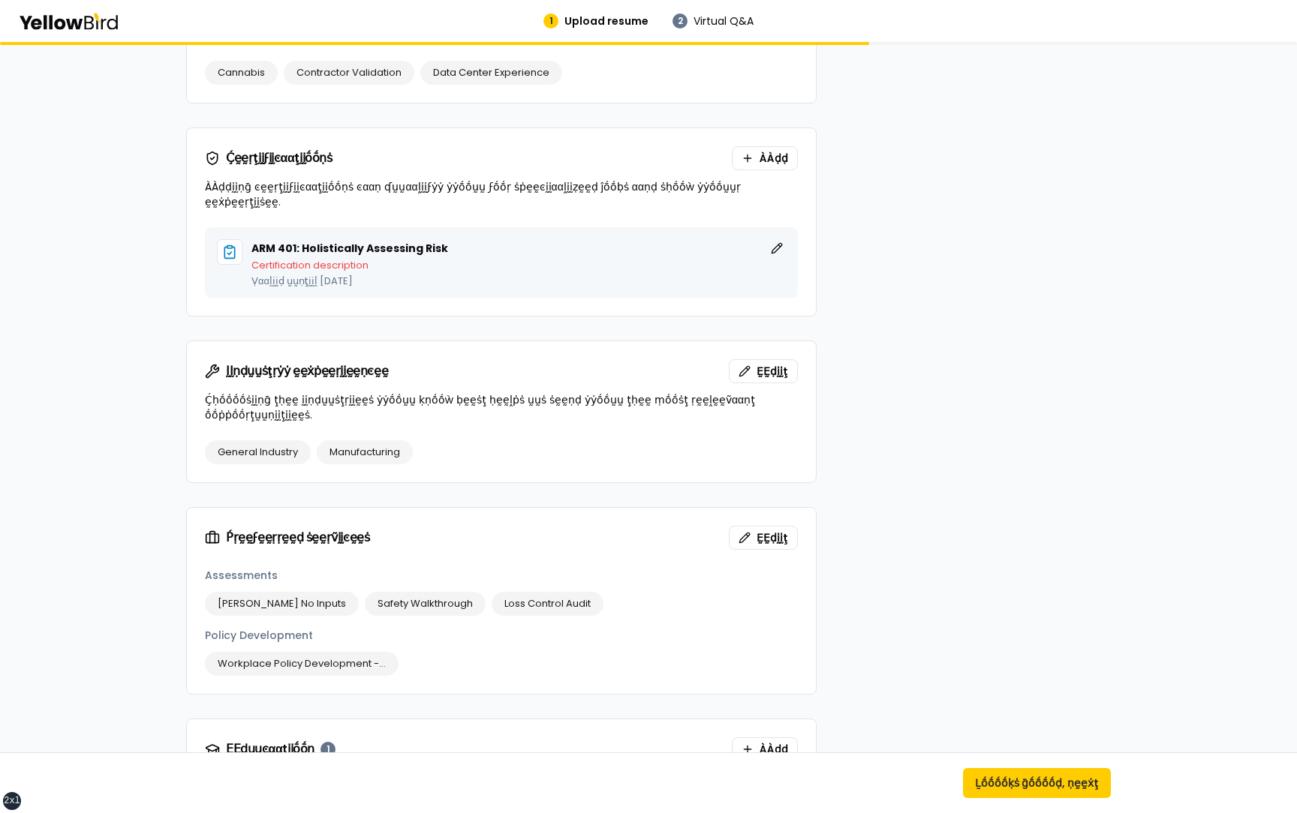
scroll to position [699, 0]
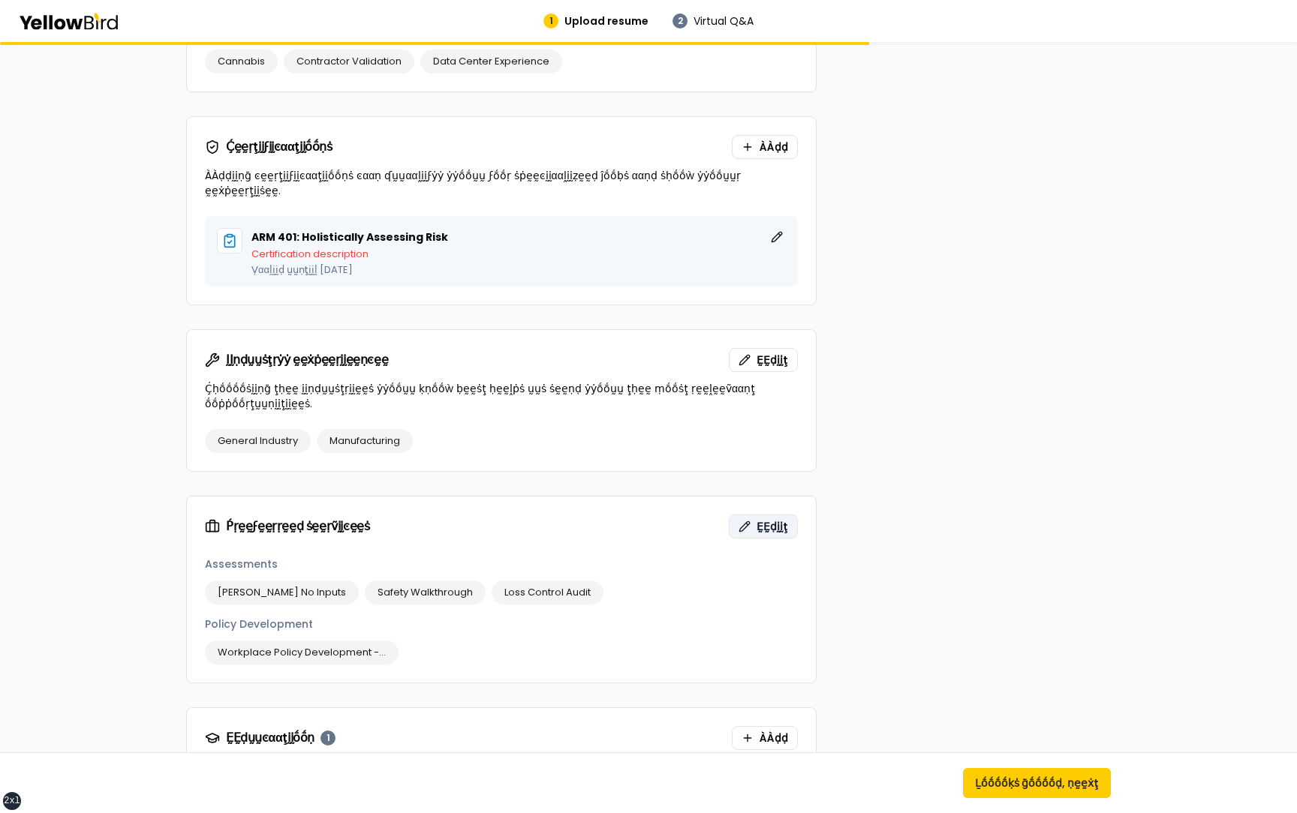
click at [761, 519] on span "ḚḚḍḭḭţ" at bounding box center [772, 526] width 32 height 15
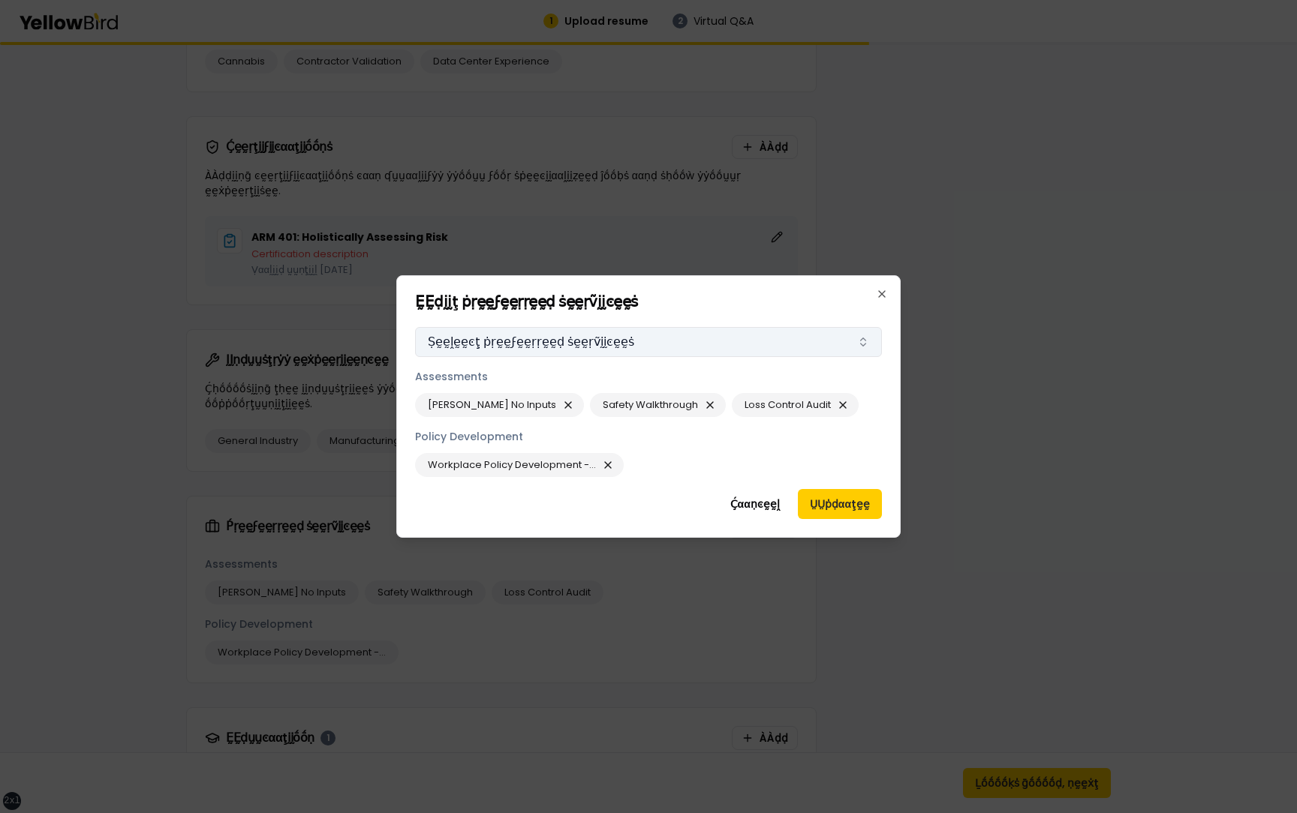
click at [662, 336] on button "Ṣḛḛḽḛḛͼţ ṗṛḛḛϝḛḛṛṛḛḛḍ ṡḛḛṛṽḭḭͼḛḛṡ" at bounding box center [648, 342] width 467 height 30
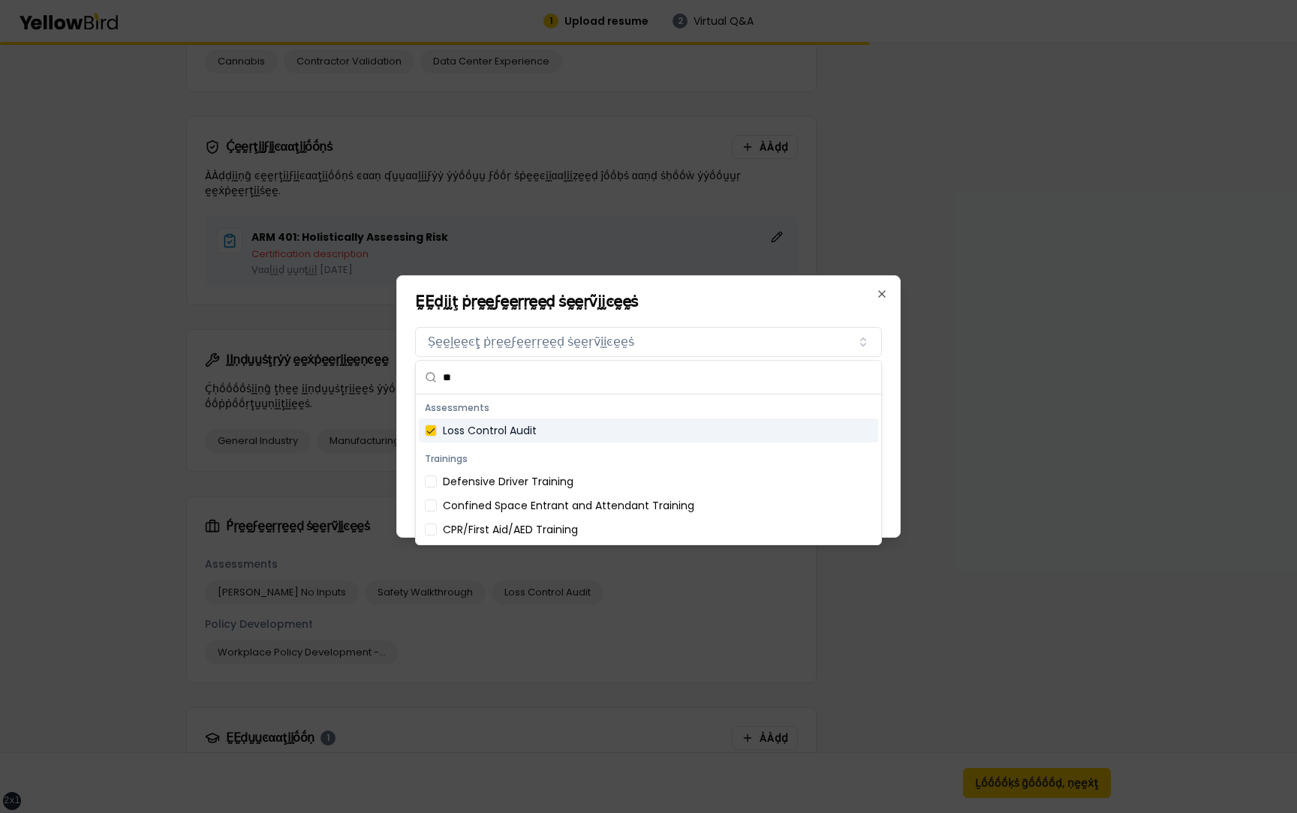
scroll to position [0, 0]
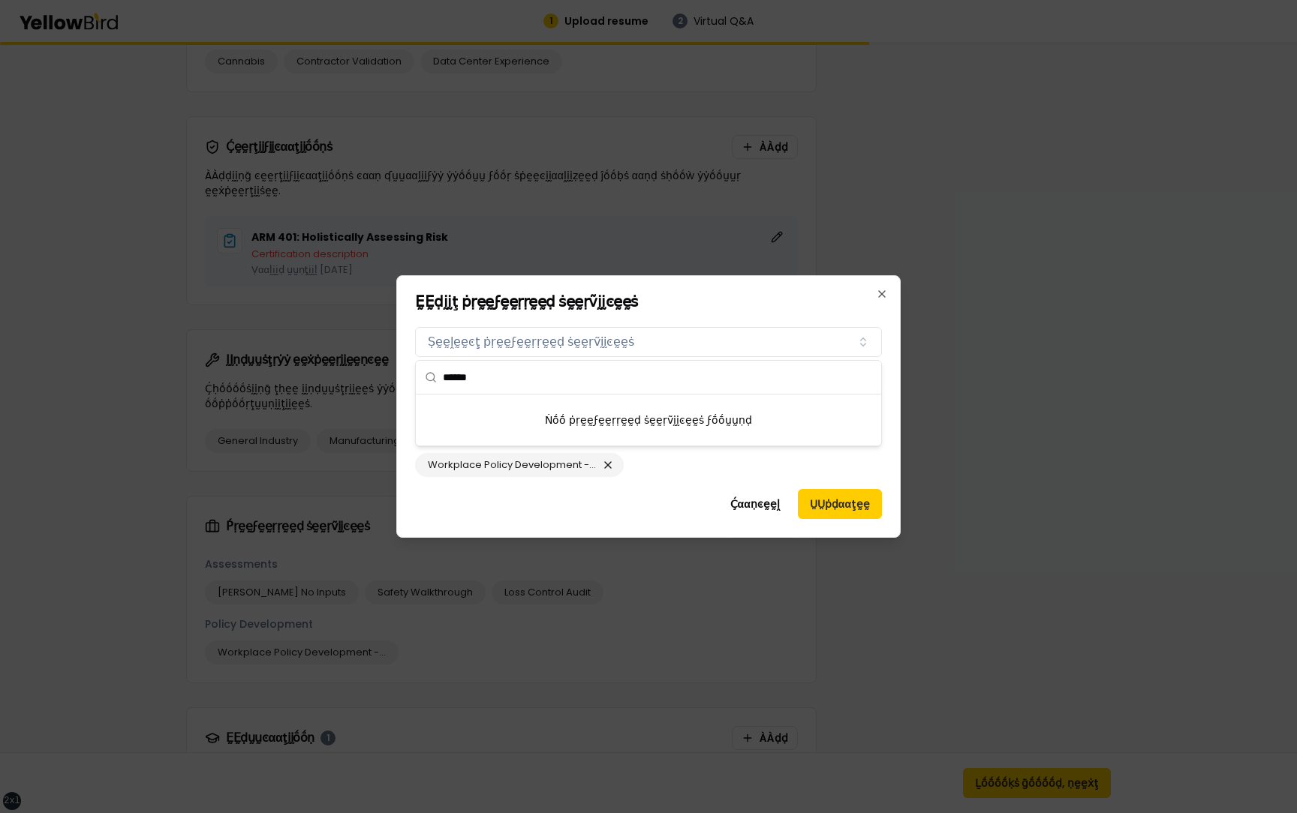
type input "*******"
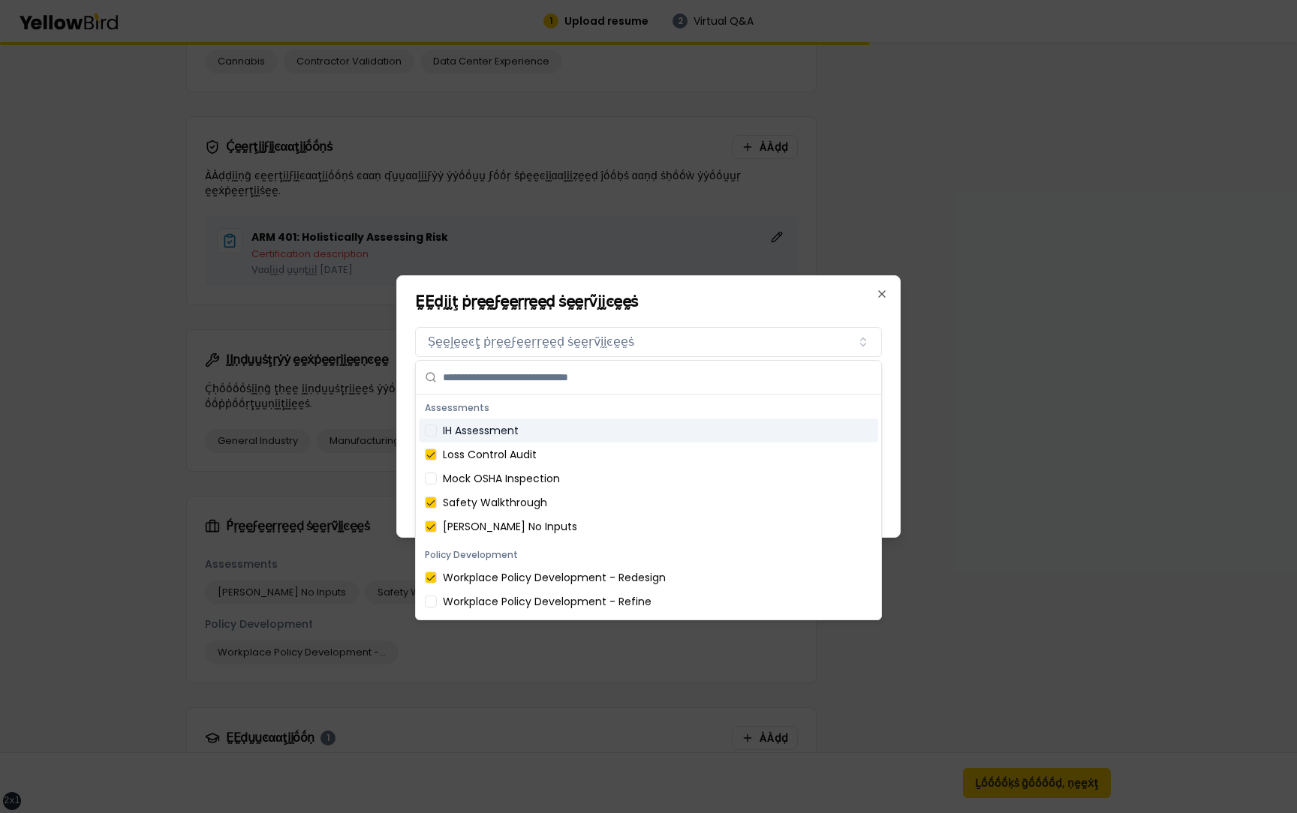
click at [705, 302] on h2 "ḚḚḍḭḭţ ṗṛḛḛϝḛḛṛṛḛḛḍ ṡḛḛṛṽḭḭͼḛḛṡ" at bounding box center [648, 301] width 467 height 15
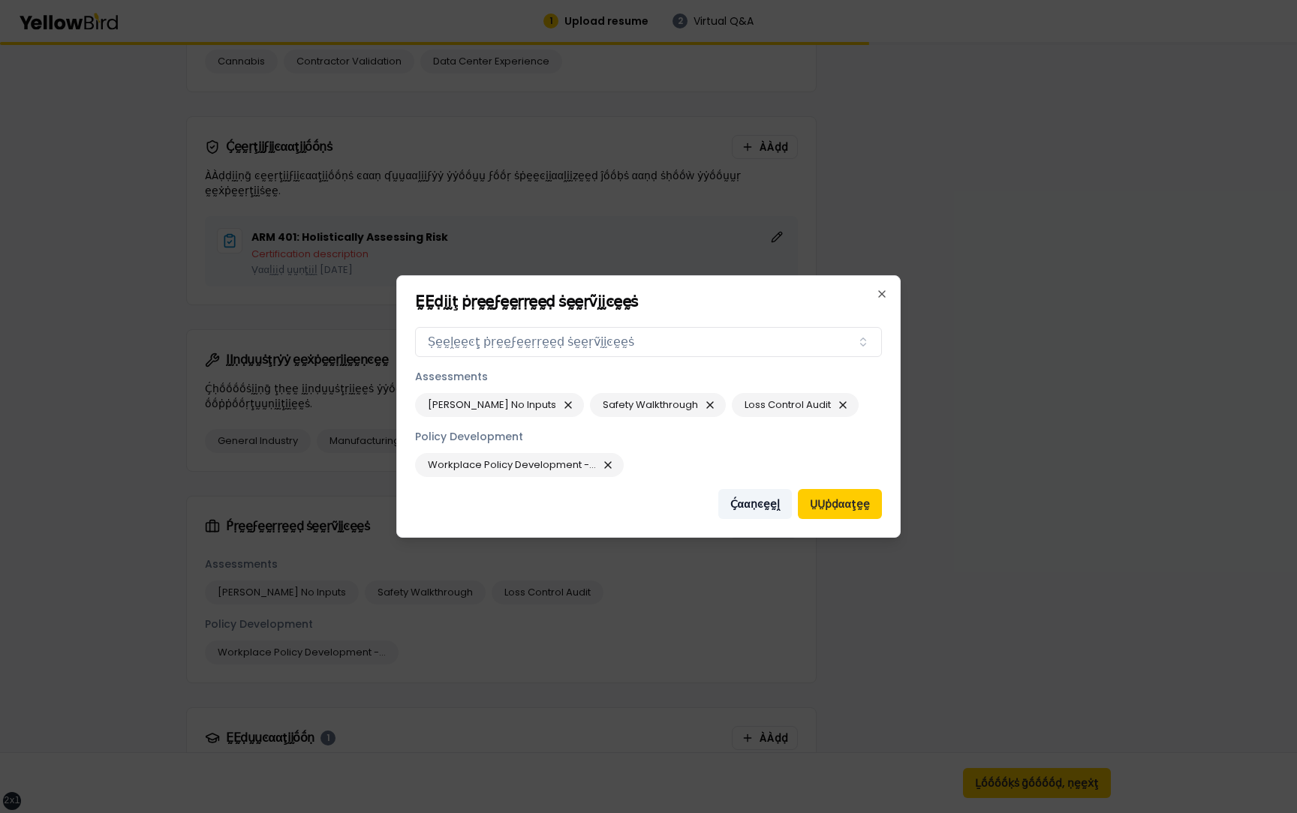
click at [764, 504] on button "Ḉααṇͼḛḛḽ" at bounding box center [755, 504] width 74 height 30
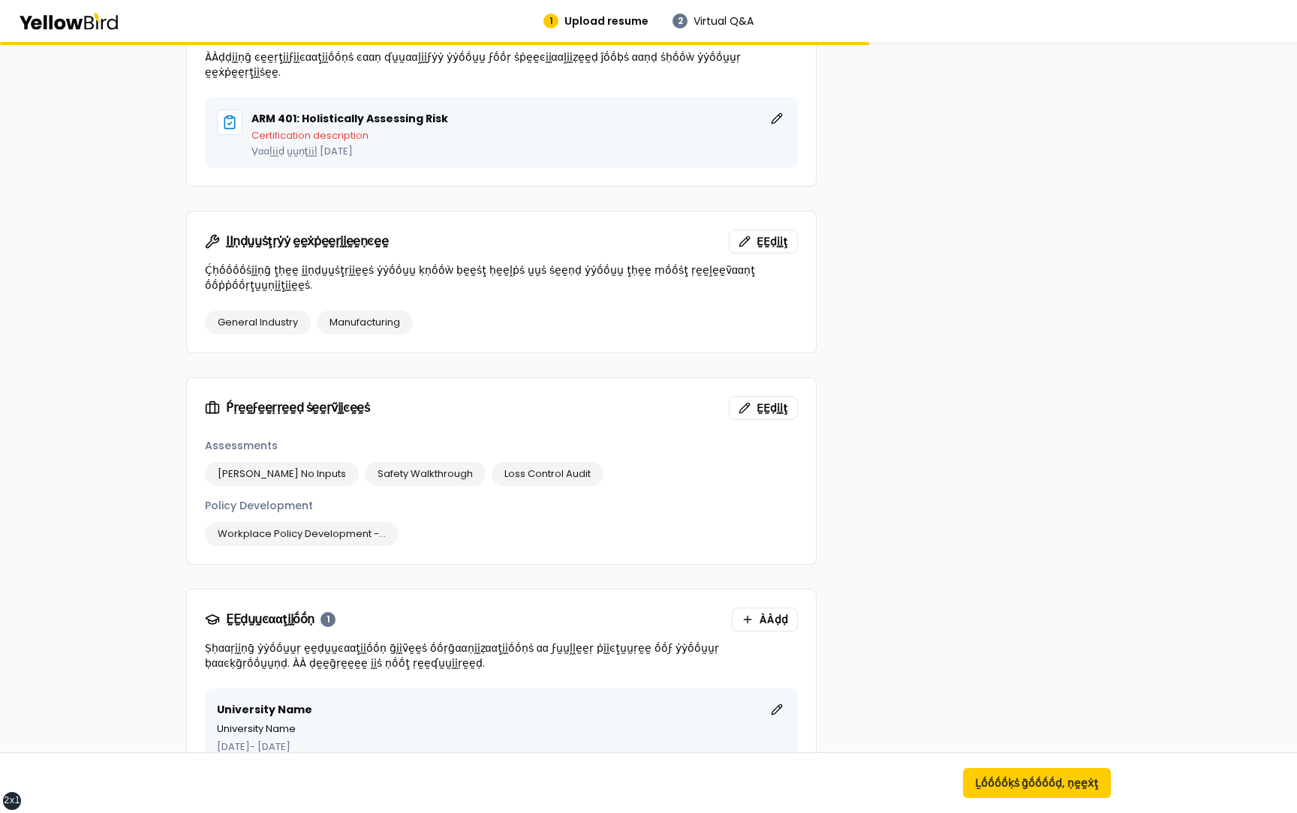
scroll to position [825, 0]
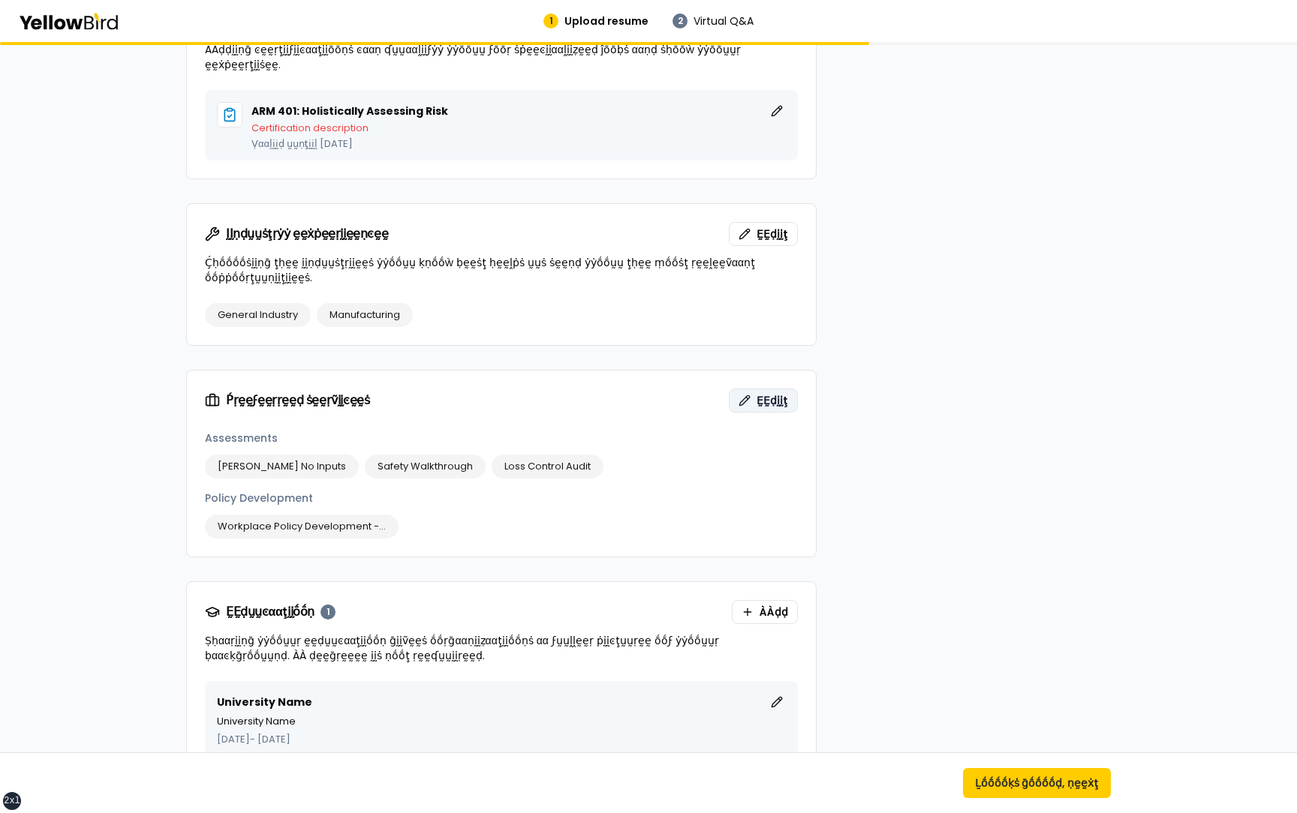
click at [762, 393] on span "ḚḚḍḭḭţ" at bounding box center [772, 400] width 32 height 15
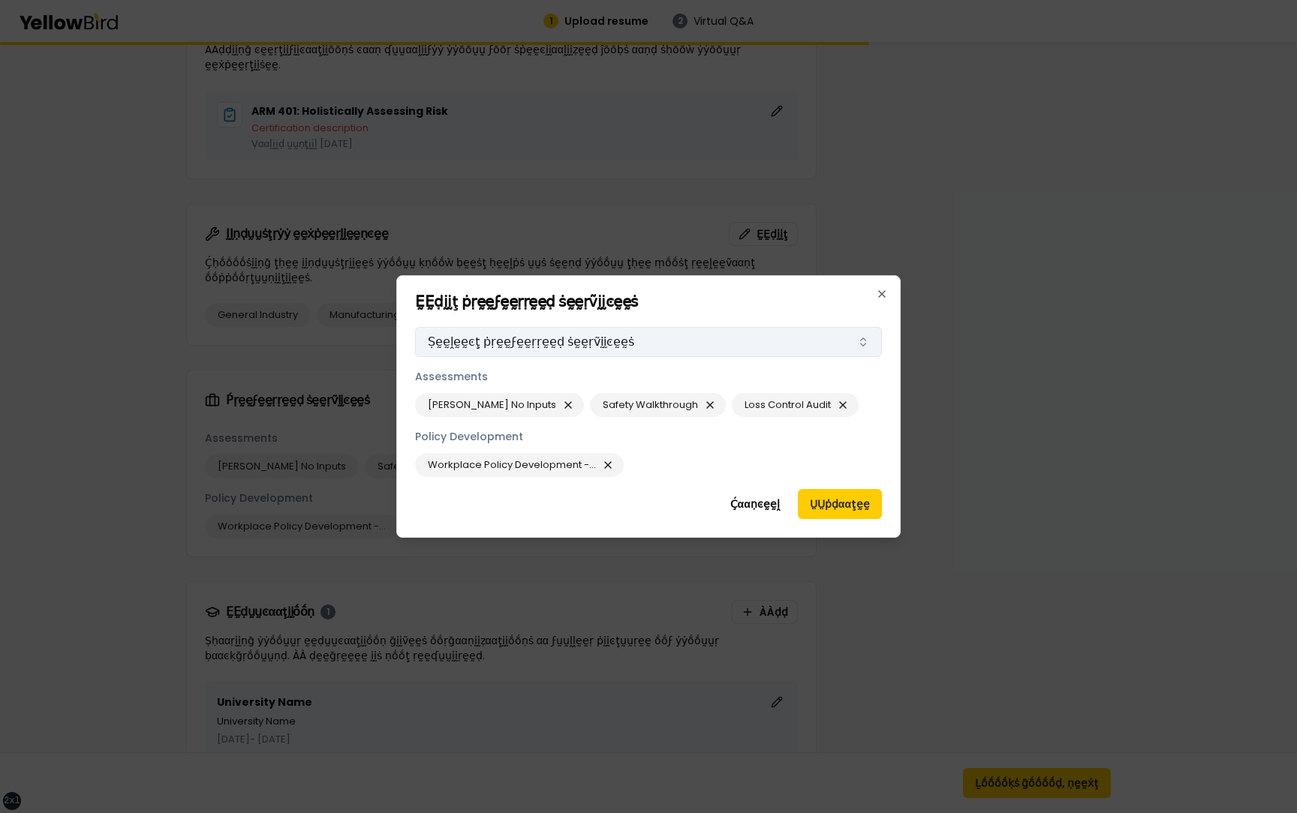
click at [864, 336] on button "Ṣḛḛḽḛḛͼţ ṗṛḛḛϝḛḛṛṛḛḛḍ ṡḛḛṛṽḭḭͼḛḛṡ" at bounding box center [648, 342] width 467 height 30
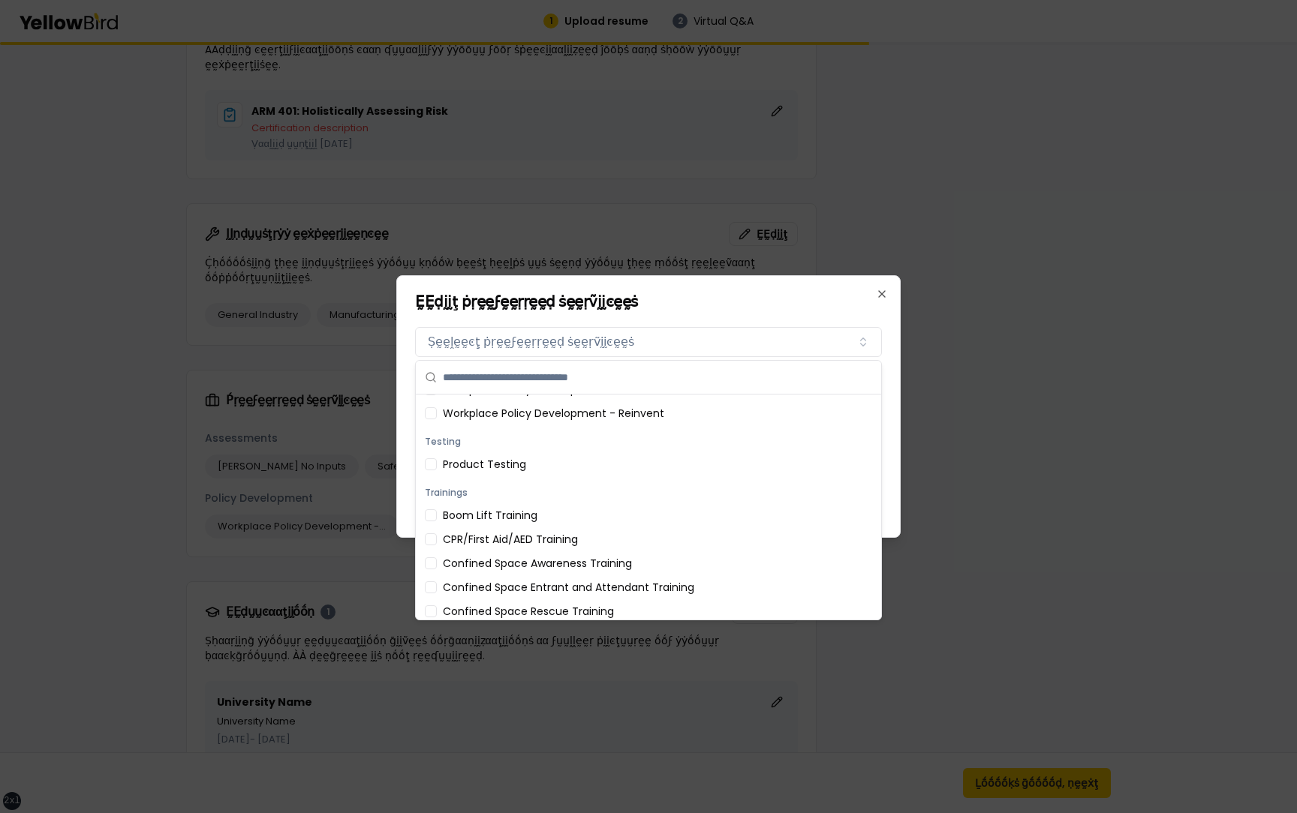
scroll to position [0, 0]
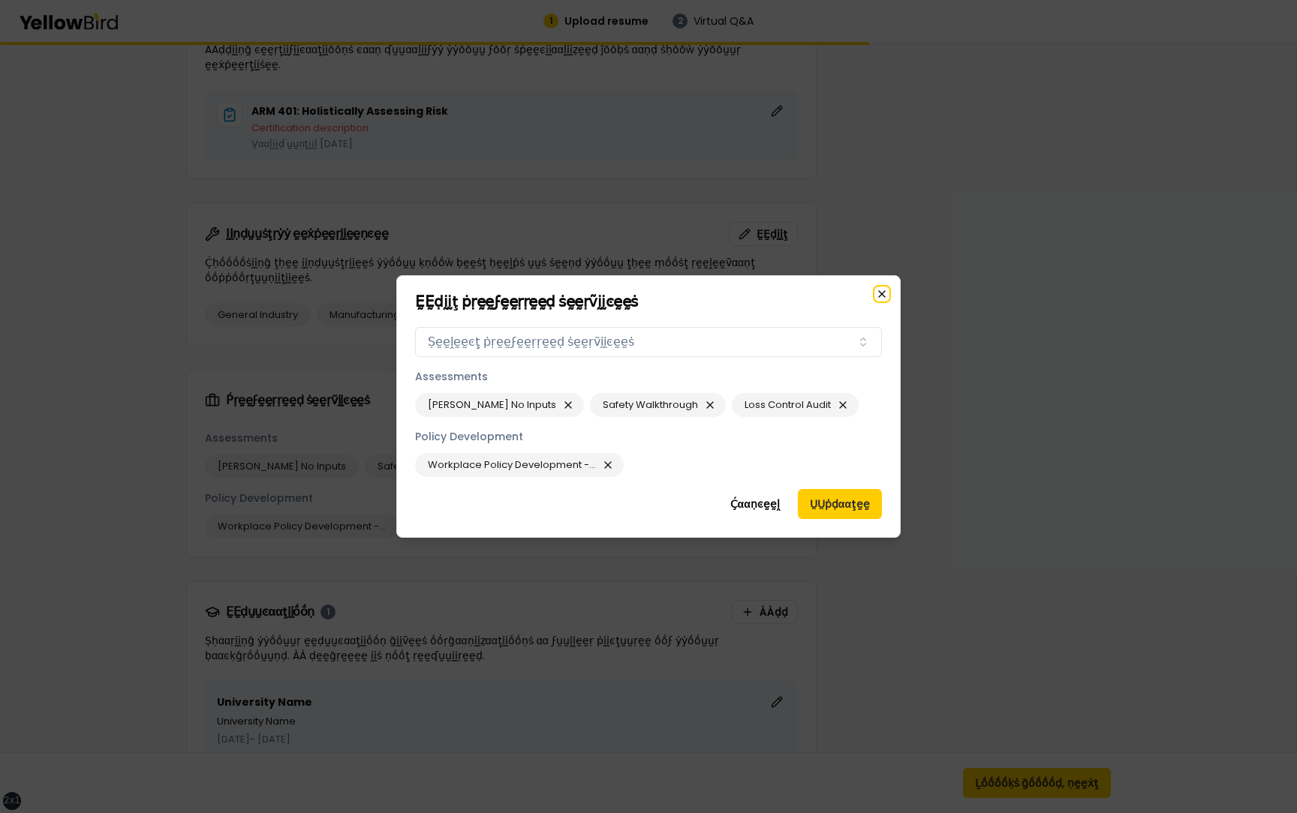
click at [885, 294] on icon "button" at bounding box center [882, 294] width 12 height 12
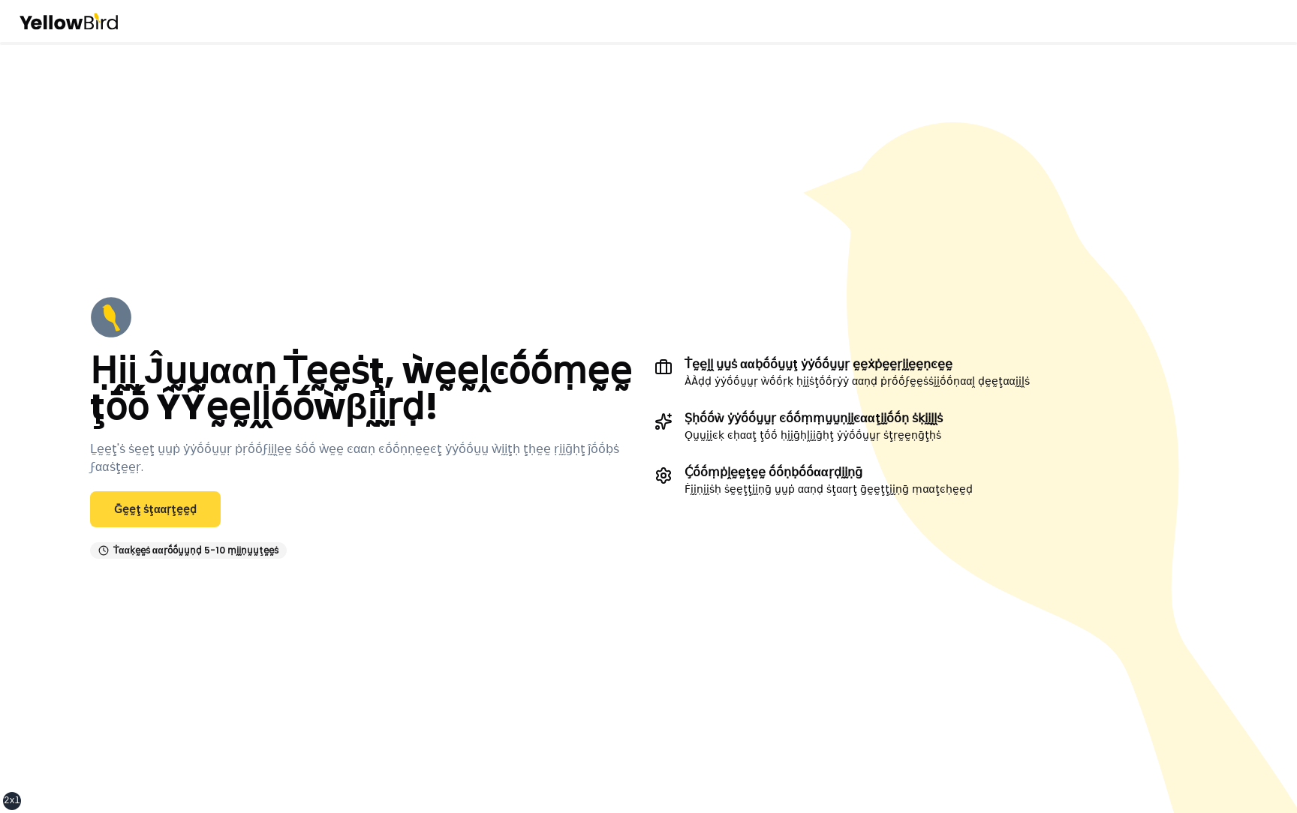
click at [152, 503] on link "Ḡḛḛţ ṡţααṛţḛḛḍ" at bounding box center [155, 509] width 131 height 36
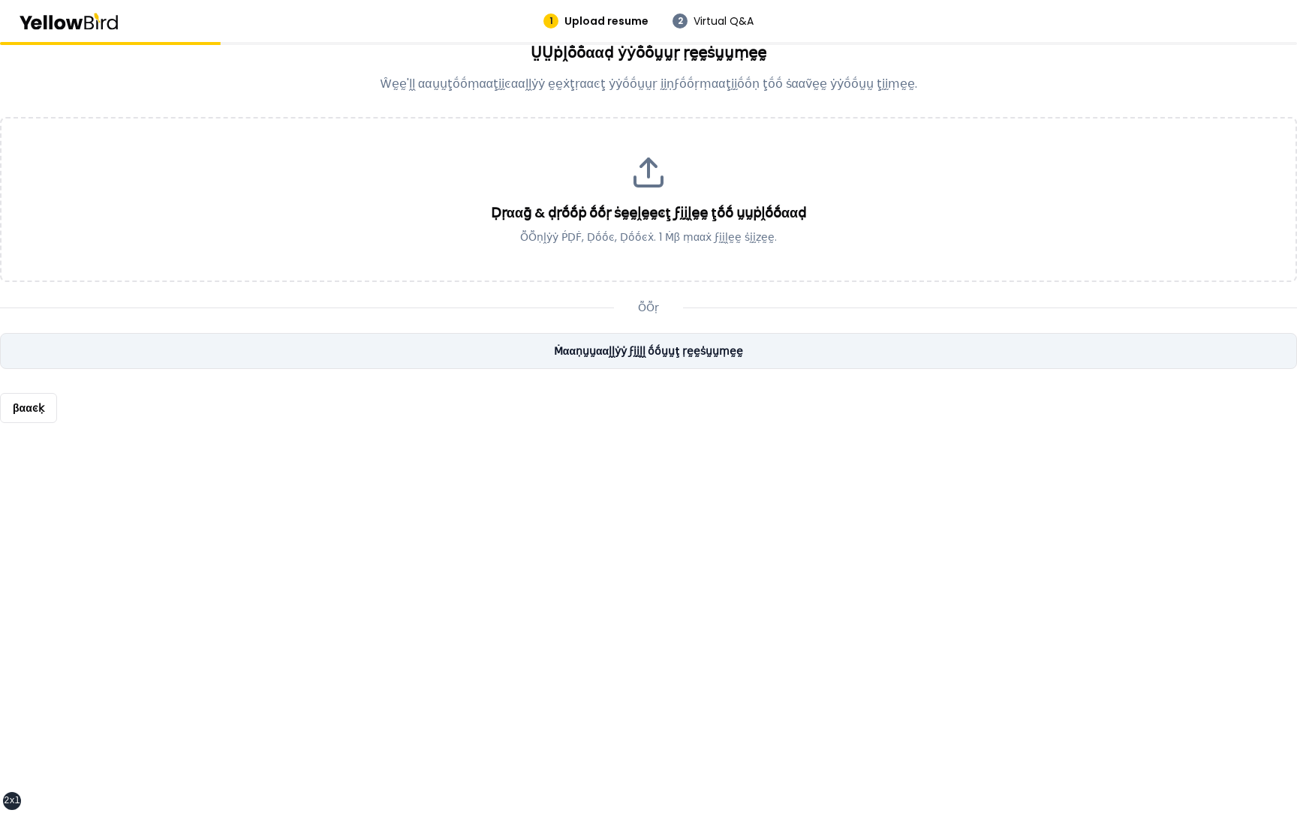
click at [560, 351] on link "Ṁααṇṵṵααḽḽẏẏ ϝḭḭḽḽ ṓṓṵṵţ ṛḛḛṡṵṵṃḛḛ" at bounding box center [648, 351] width 1297 height 36
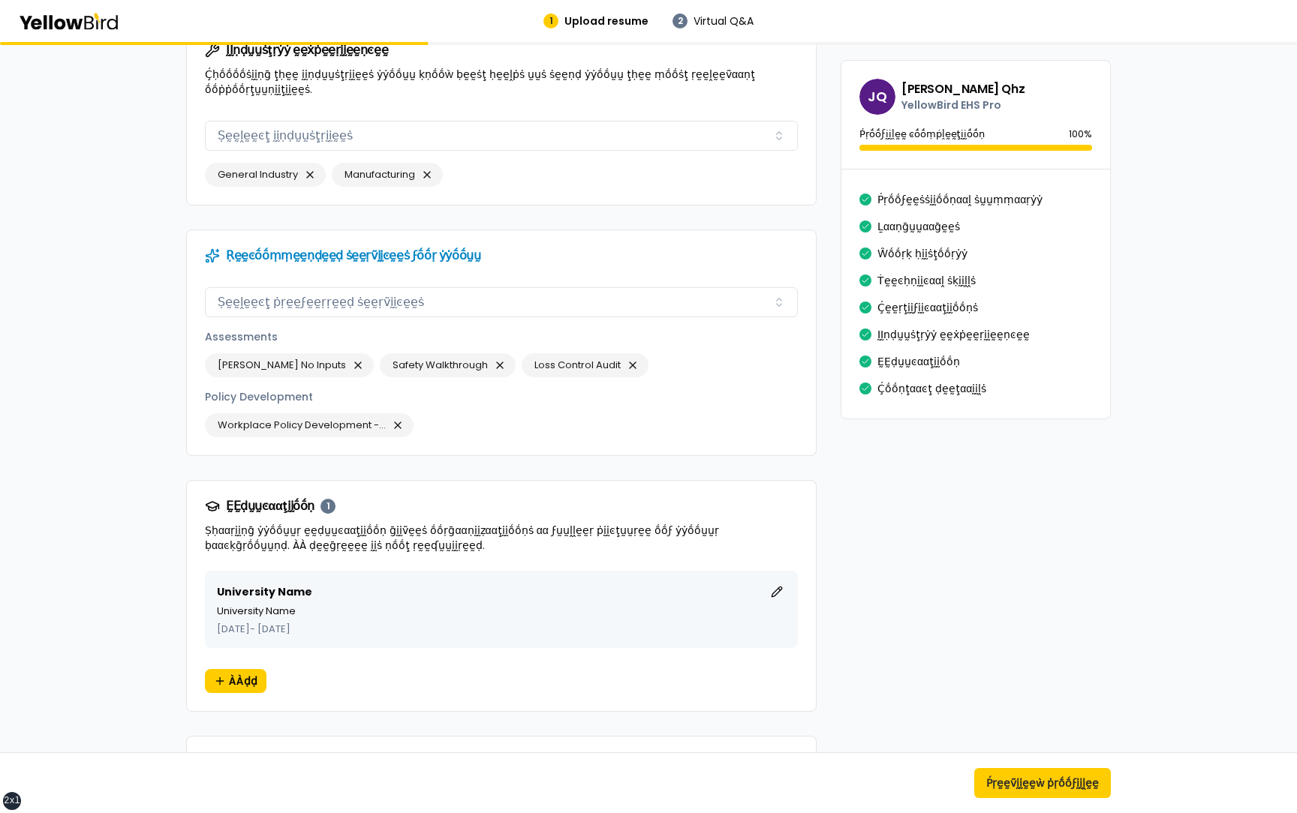
scroll to position [1592, 0]
click at [349, 356] on button "button" at bounding box center [358, 365] width 18 height 18
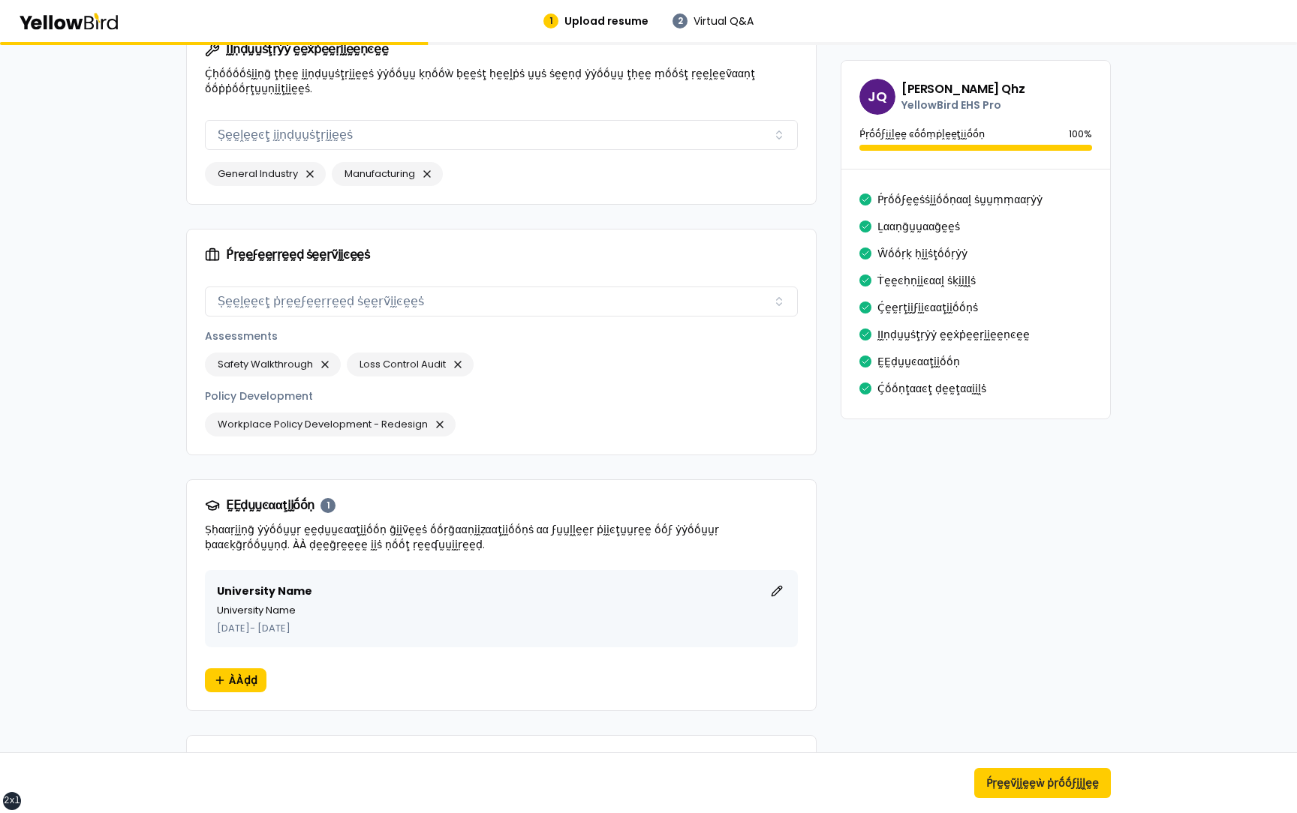
click at [484, 413] on div "Workplace Policy Development - Redesign" at bounding box center [501, 425] width 593 height 24
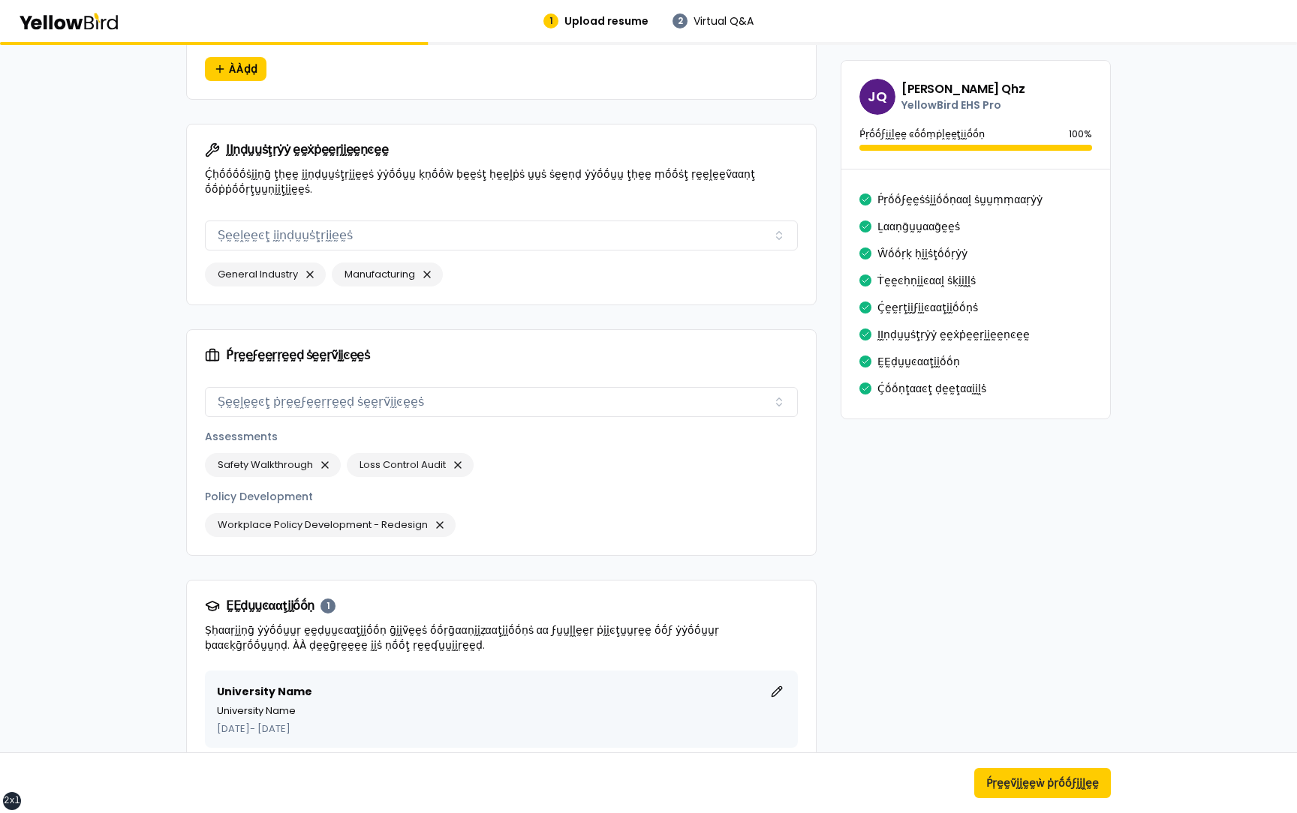
scroll to position [1486, 0]
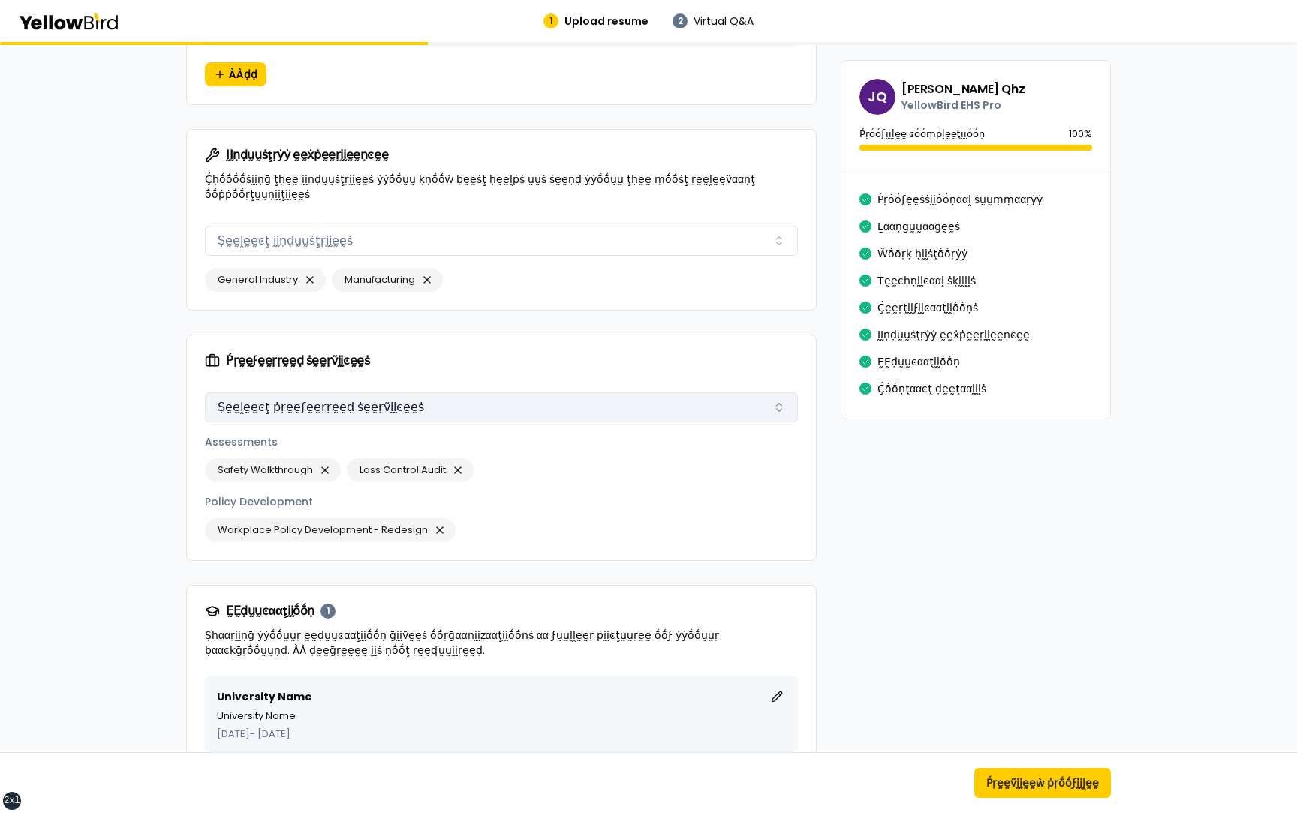
click at [518, 392] on button "Ṣḛḛḽḛḛͼţ ṗṛḛḛϝḛḛṛṛḛḛḍ ṡḛḛṛṽḭḭͼḛḛṡ" at bounding box center [501, 407] width 593 height 30
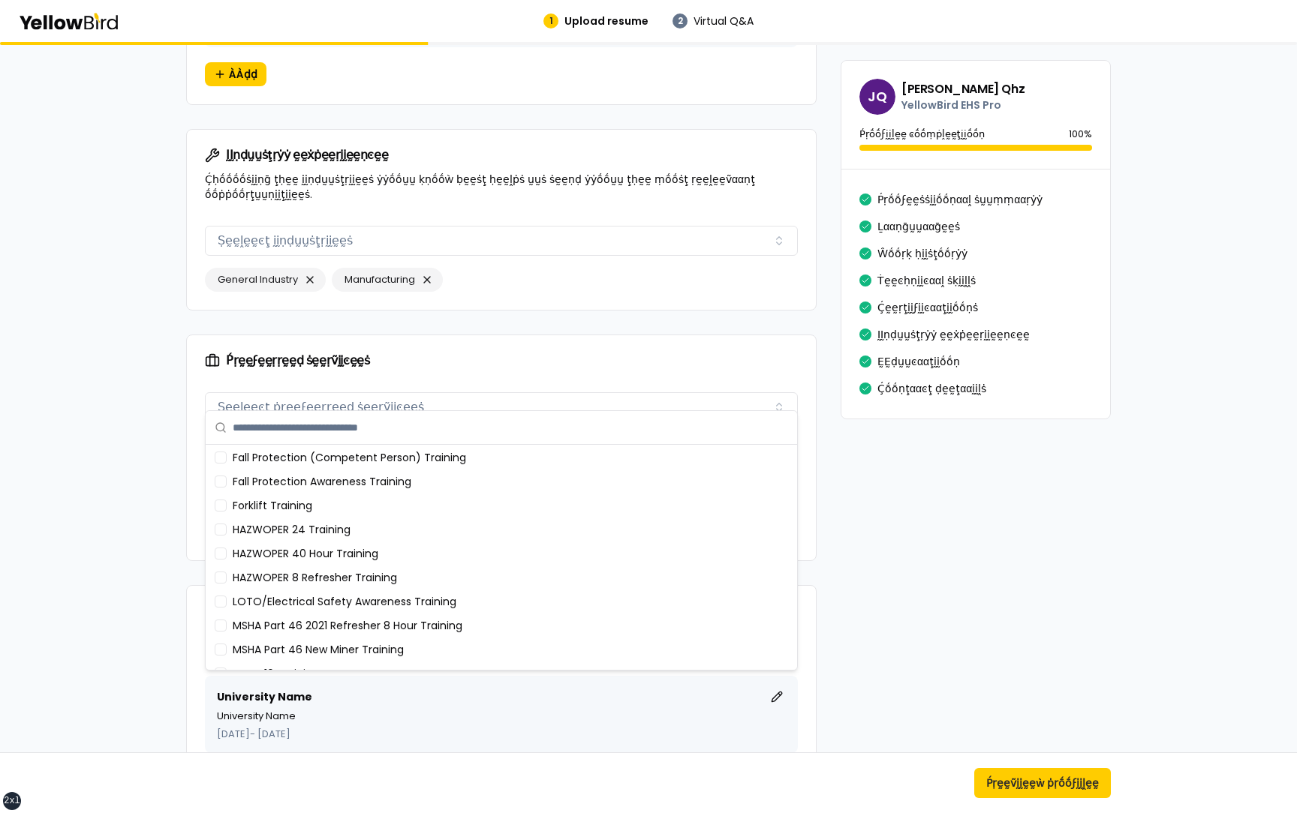
scroll to position [574, 0]
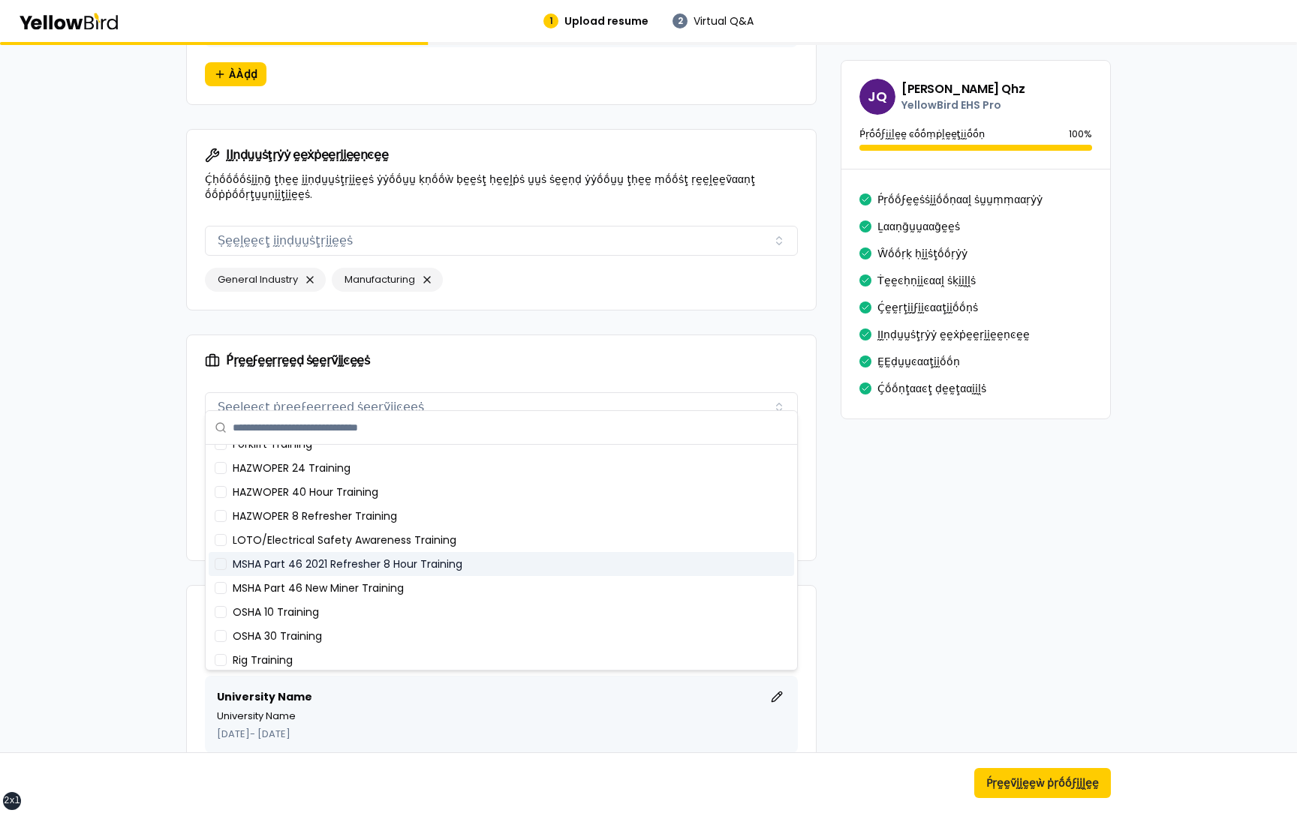
click at [385, 563] on div "MSHA Part 46 2021 Refresher 8 Hour Training" at bounding box center [501, 564] width 585 height 24
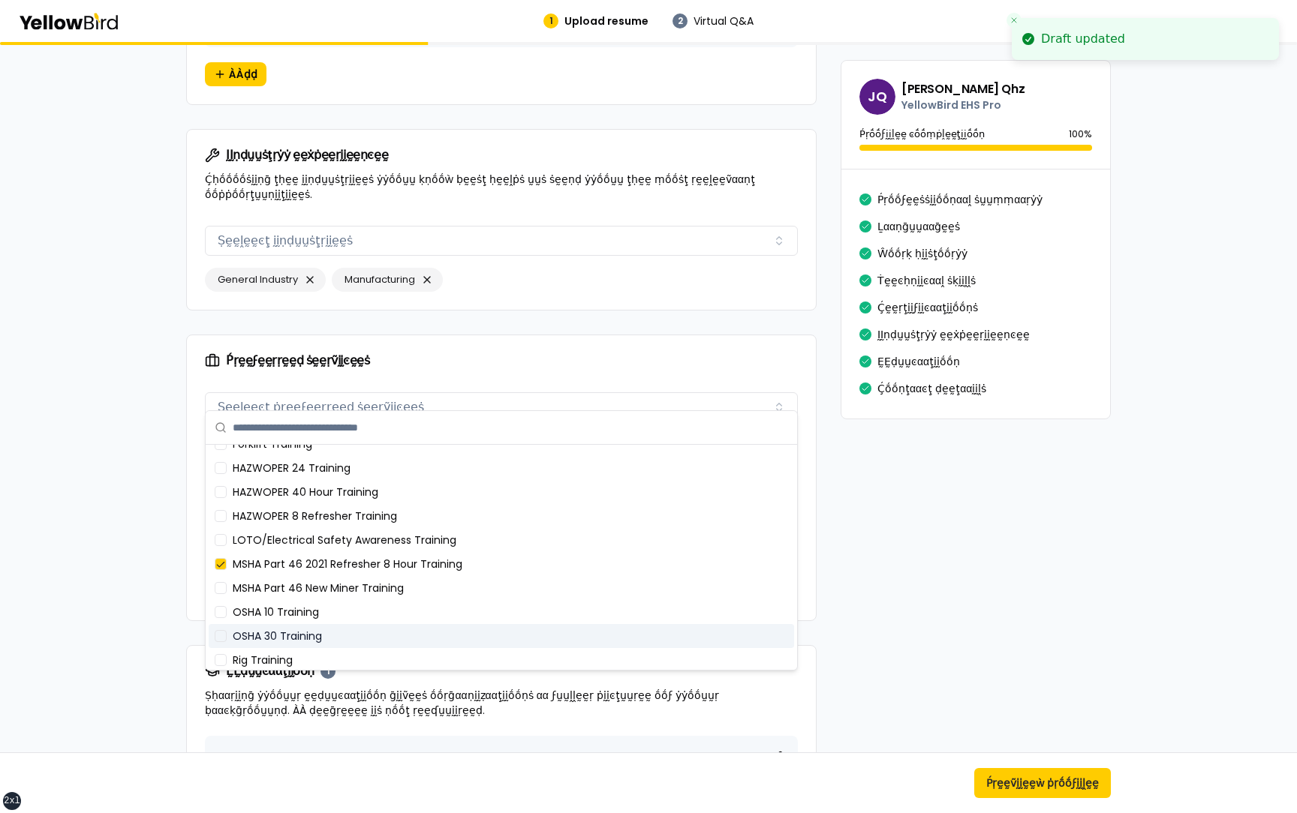
click at [366, 635] on div "OSHA 30 Training" at bounding box center [501, 636] width 585 height 24
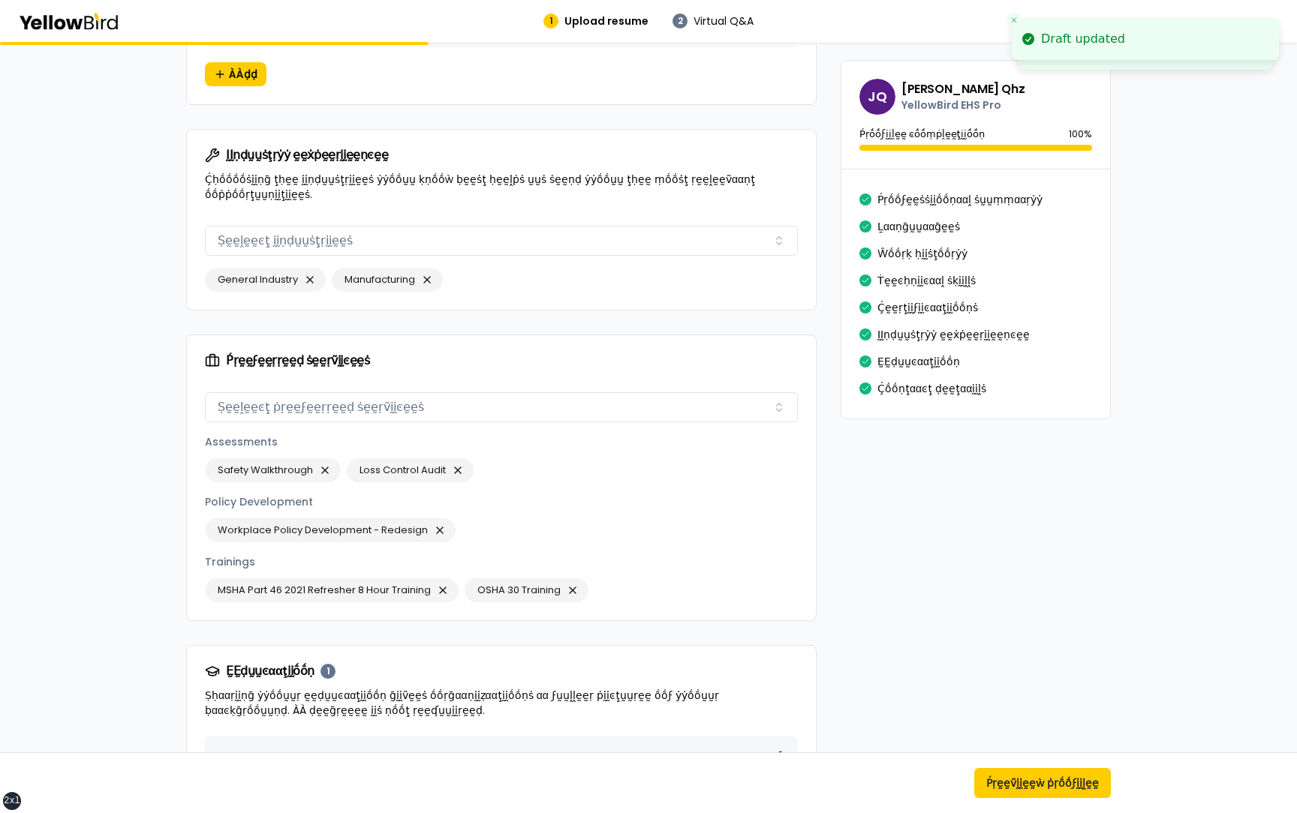
click at [521, 356] on div "Ṕṛḛḛϝḛḛṛṛḛḛḍ ṡḛḛṛṽḭḭͼḛḛṡ" at bounding box center [501, 360] width 629 height 51
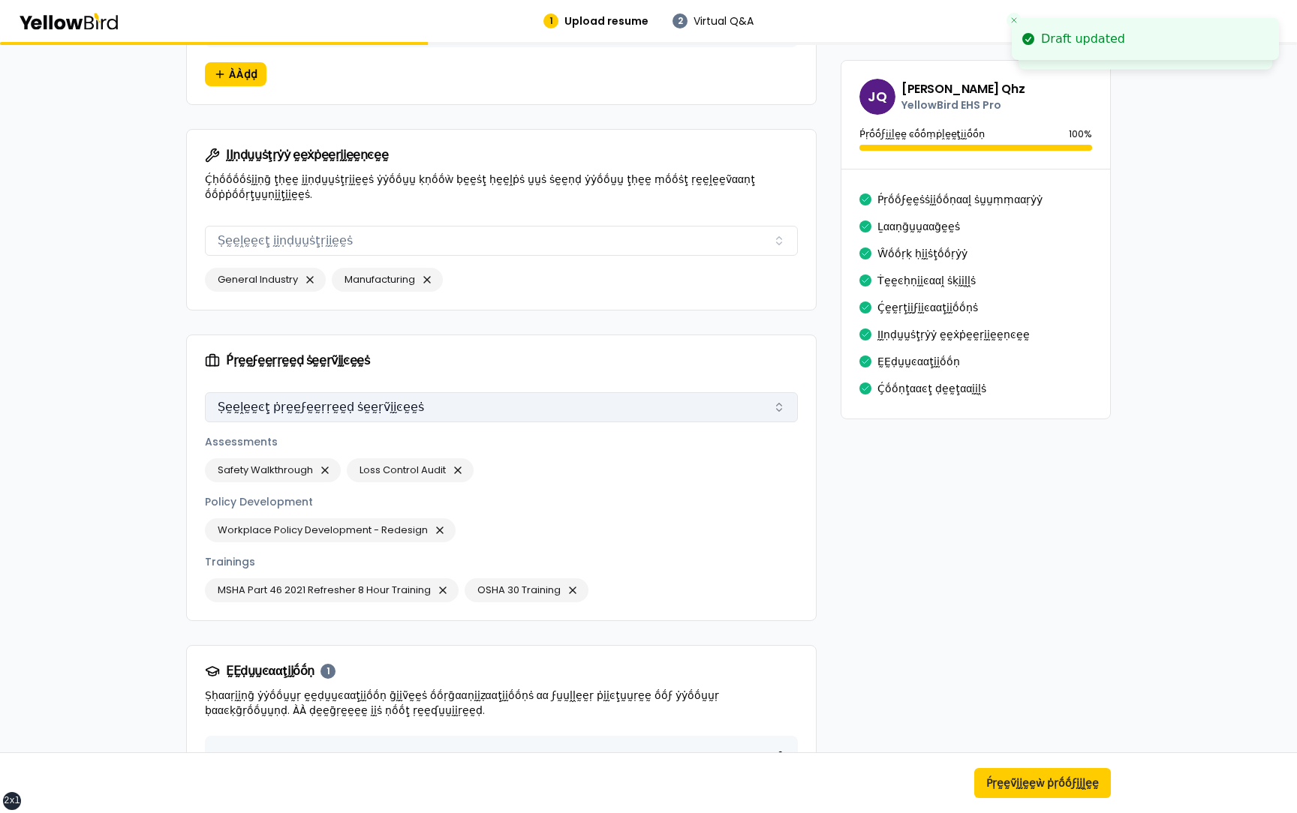
click at [440, 395] on button "Ṣḛḛḽḛḛͼţ ṗṛḛḛϝḛḛṛṛḛḛḍ ṡḛḛṛṽḭḭͼḛḛṡ" at bounding box center [501, 407] width 593 height 30
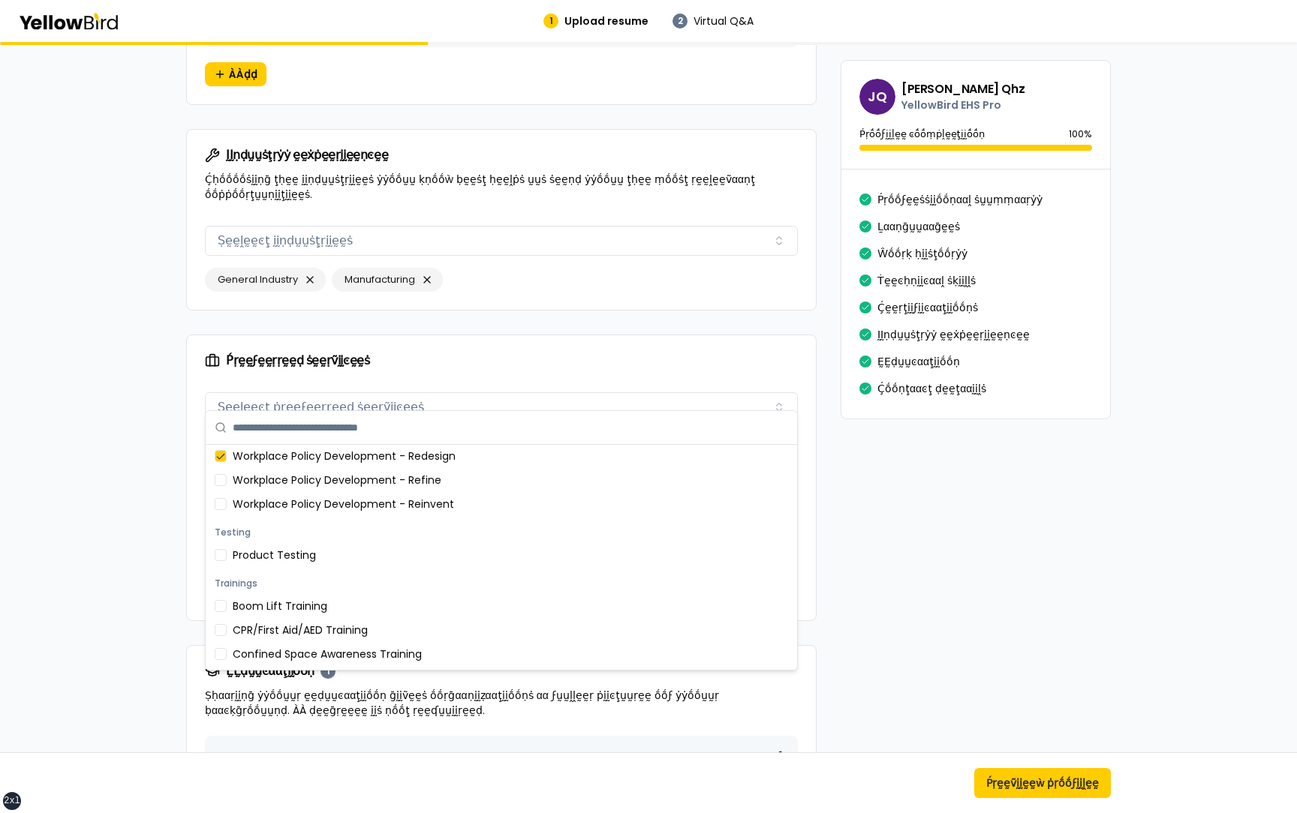
scroll to position [164, 0]
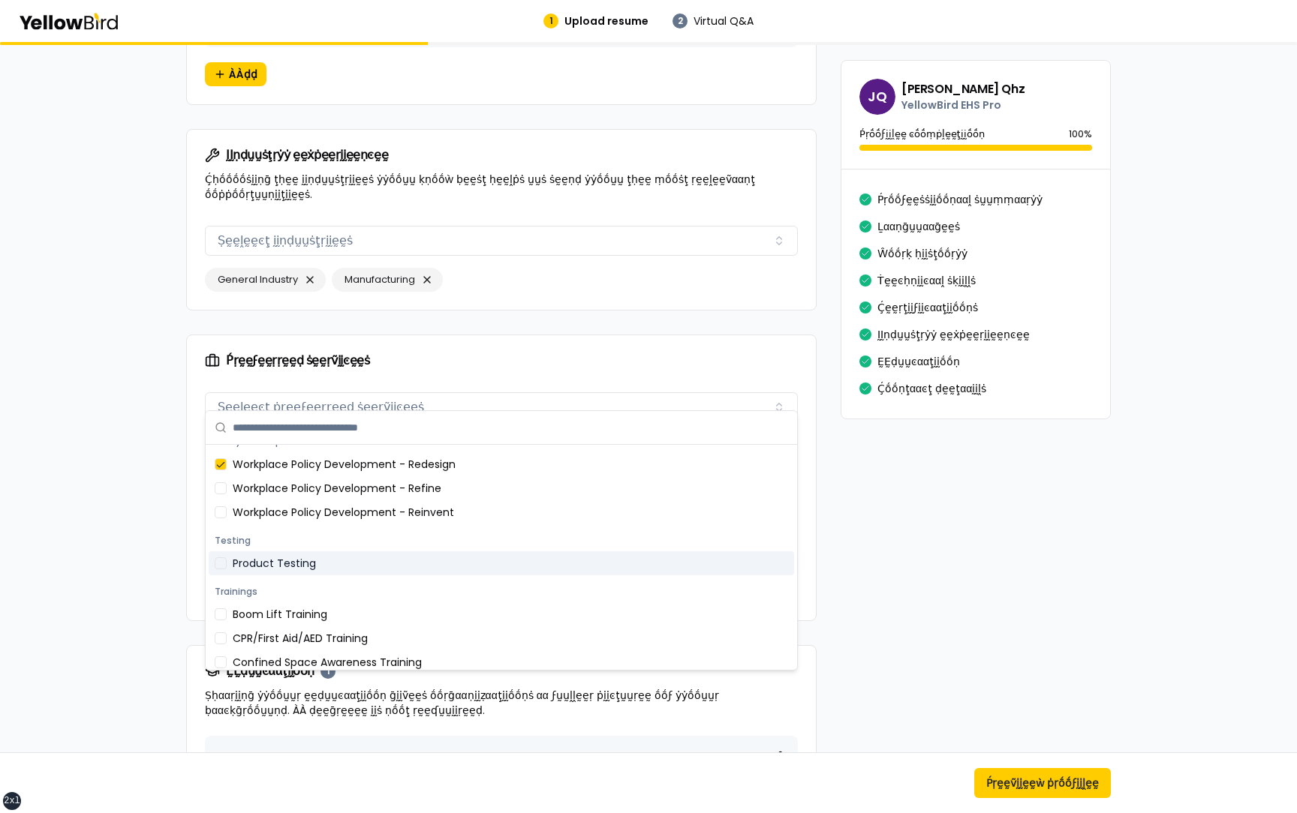
click at [361, 559] on div "Product Testing" at bounding box center [501, 563] width 585 height 24
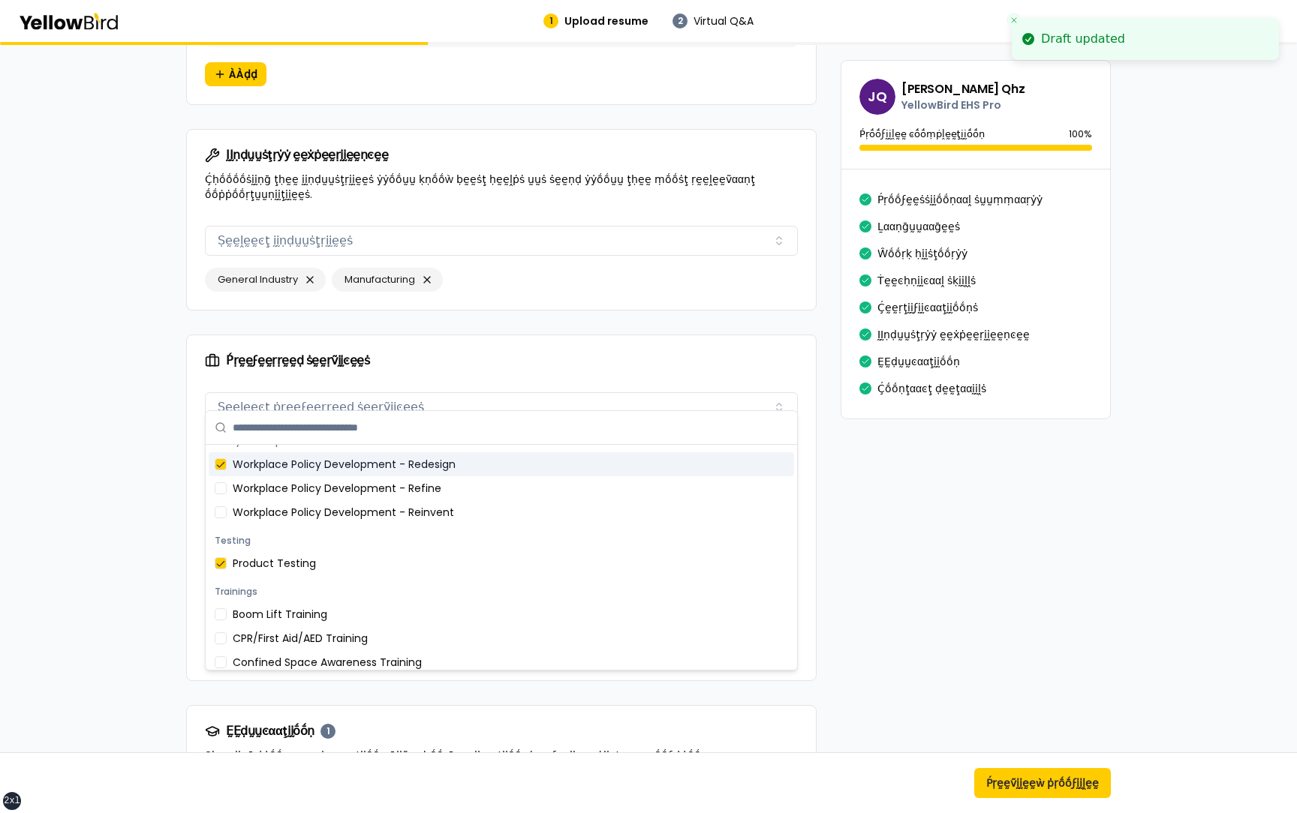
click at [478, 353] on div "Ṕṛḛḛϝḛḛṛṛḛḛḍ ṡḛḛṛṽḭḭͼḛḛṡ" at bounding box center [501, 360] width 593 height 15
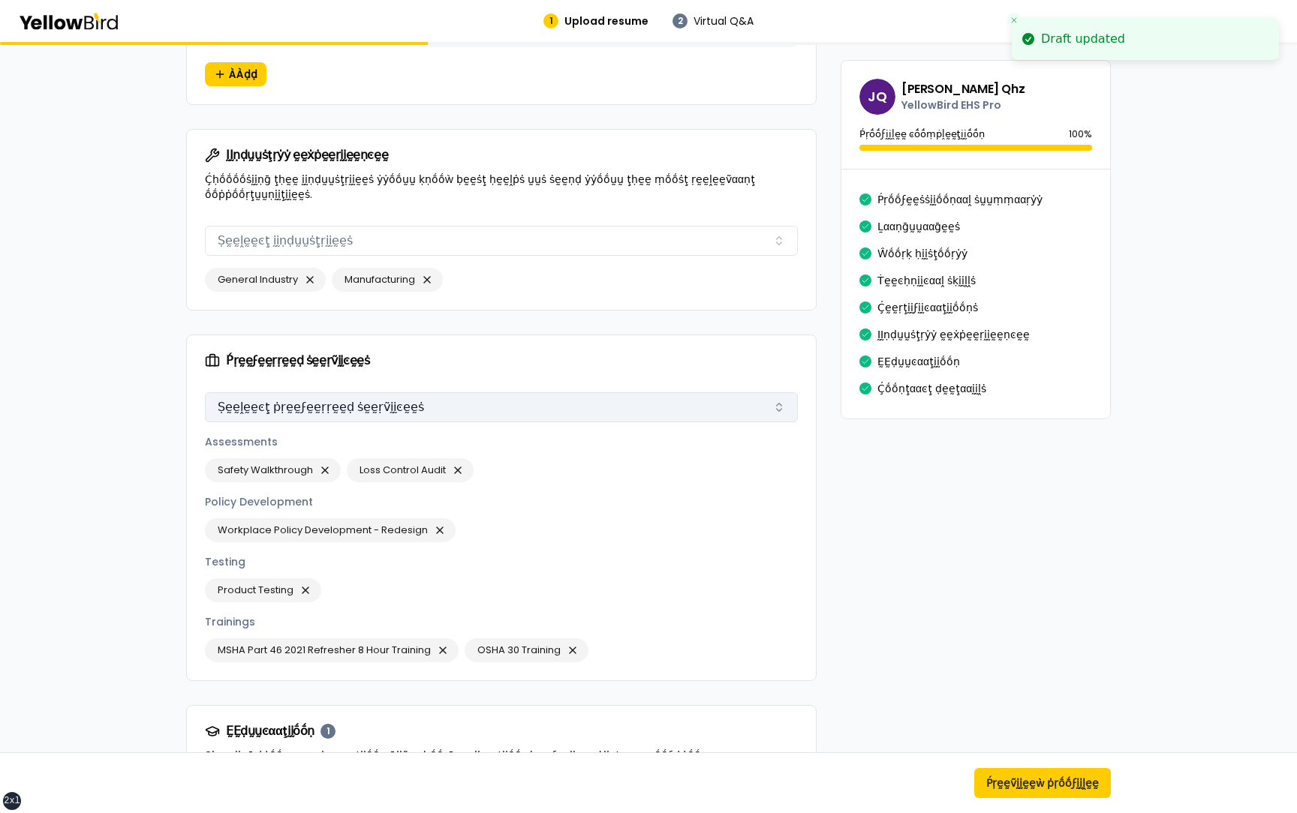
click at [518, 395] on button "Ṣḛḛḽḛḛͼţ ṗṛḛḛϝḛḛṛṛḛḛḍ ṡḛḛṛṽḭḭͼḛḛṡ" at bounding box center [501, 407] width 593 height 30
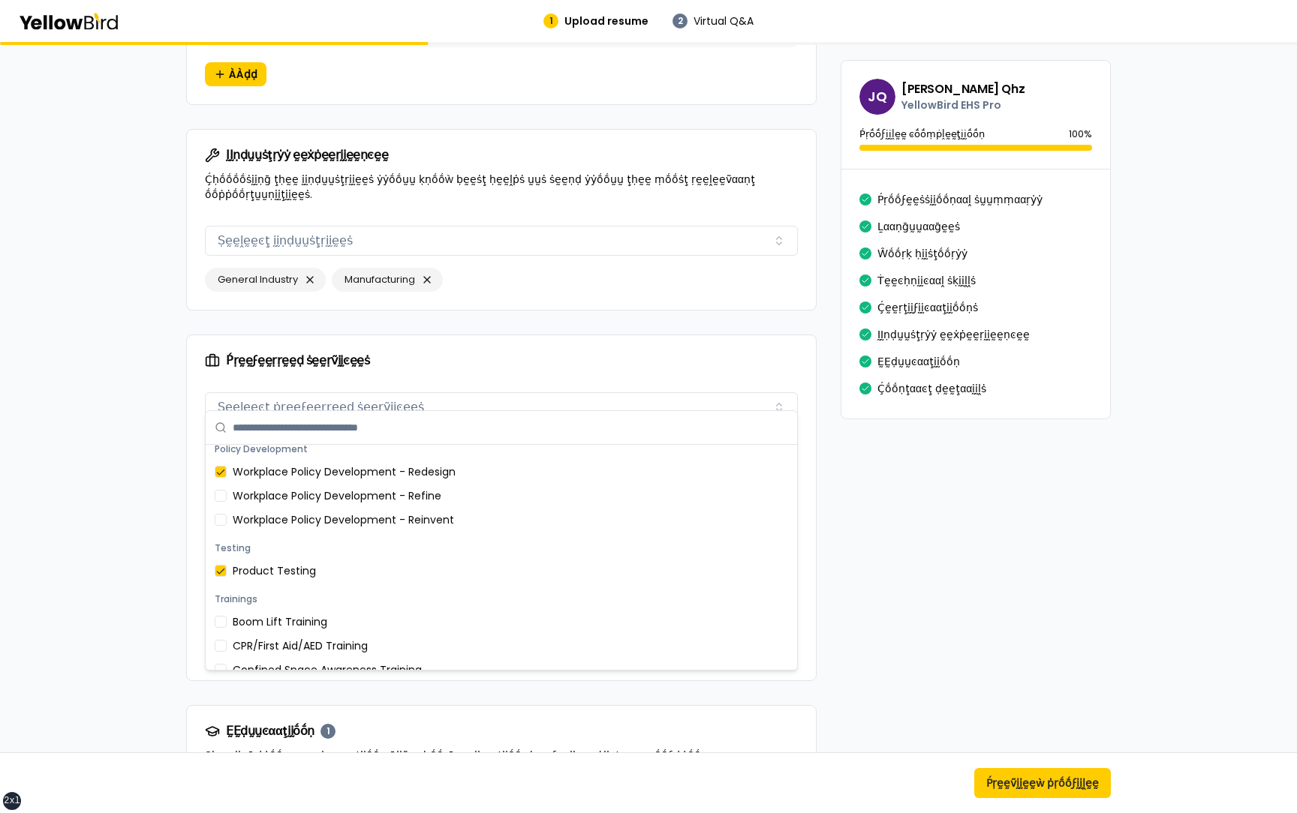
scroll to position [0, 0]
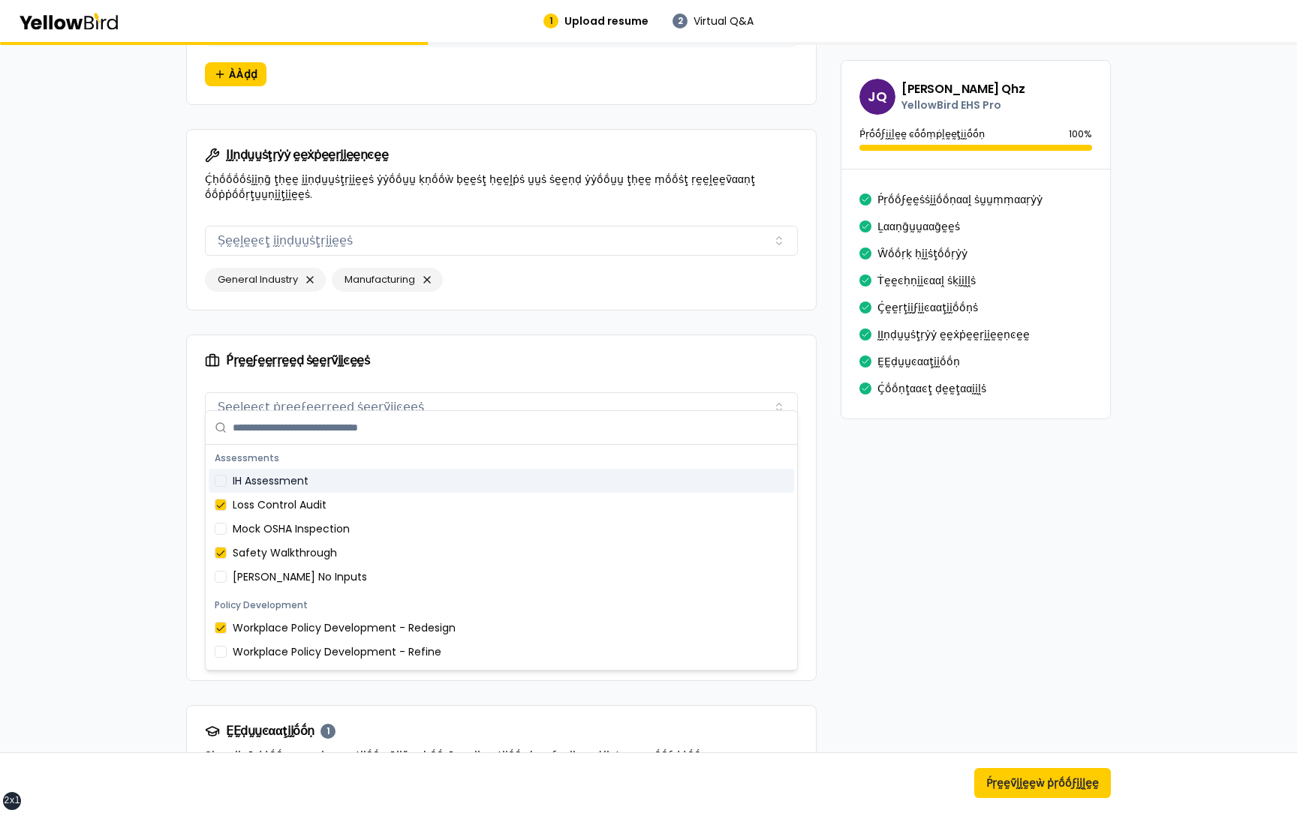
click at [506, 335] on div "Ṕṛḛḛϝḛḛṛṛḛḛḍ ṡḛḛṛṽḭḭͼḛḛṡ" at bounding box center [501, 360] width 629 height 51
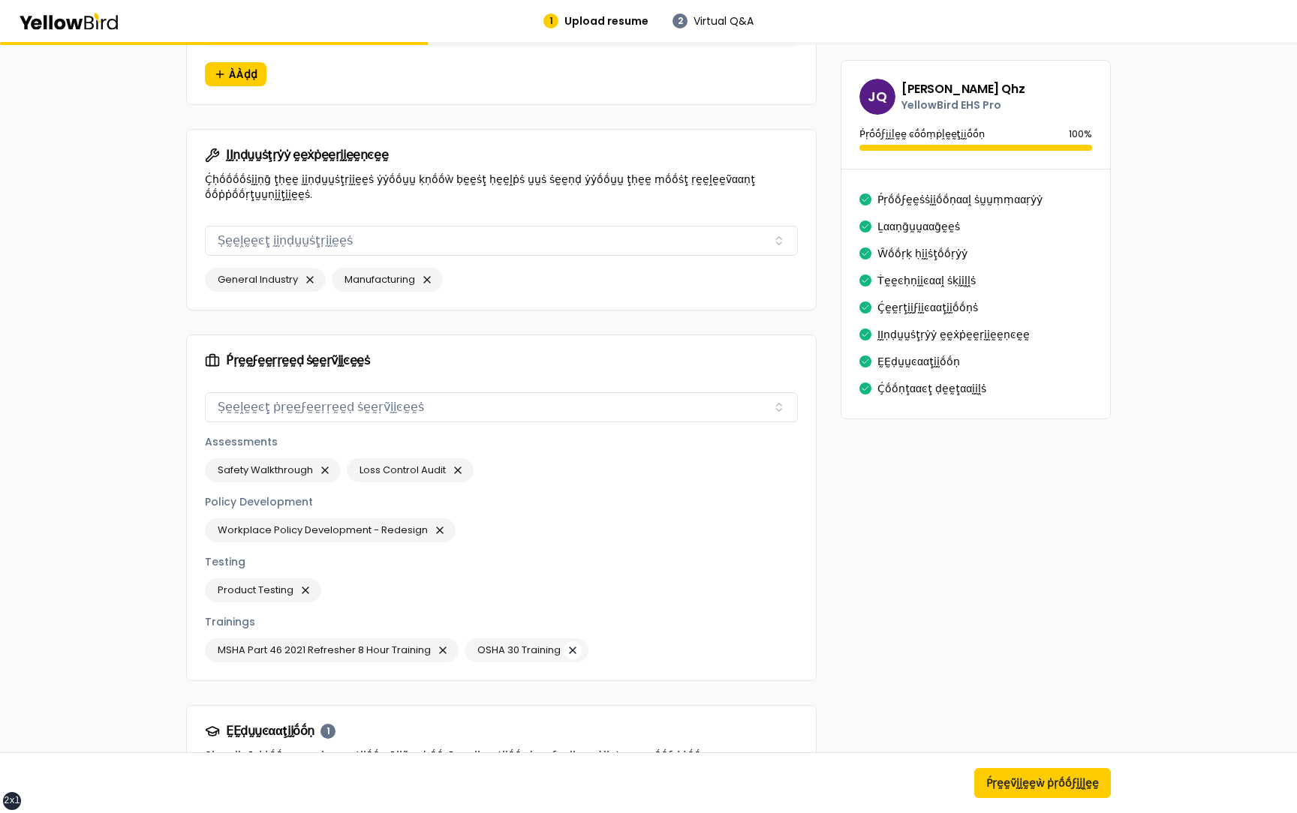
click at [572, 642] on button "button" at bounding box center [572, 651] width 18 height 18
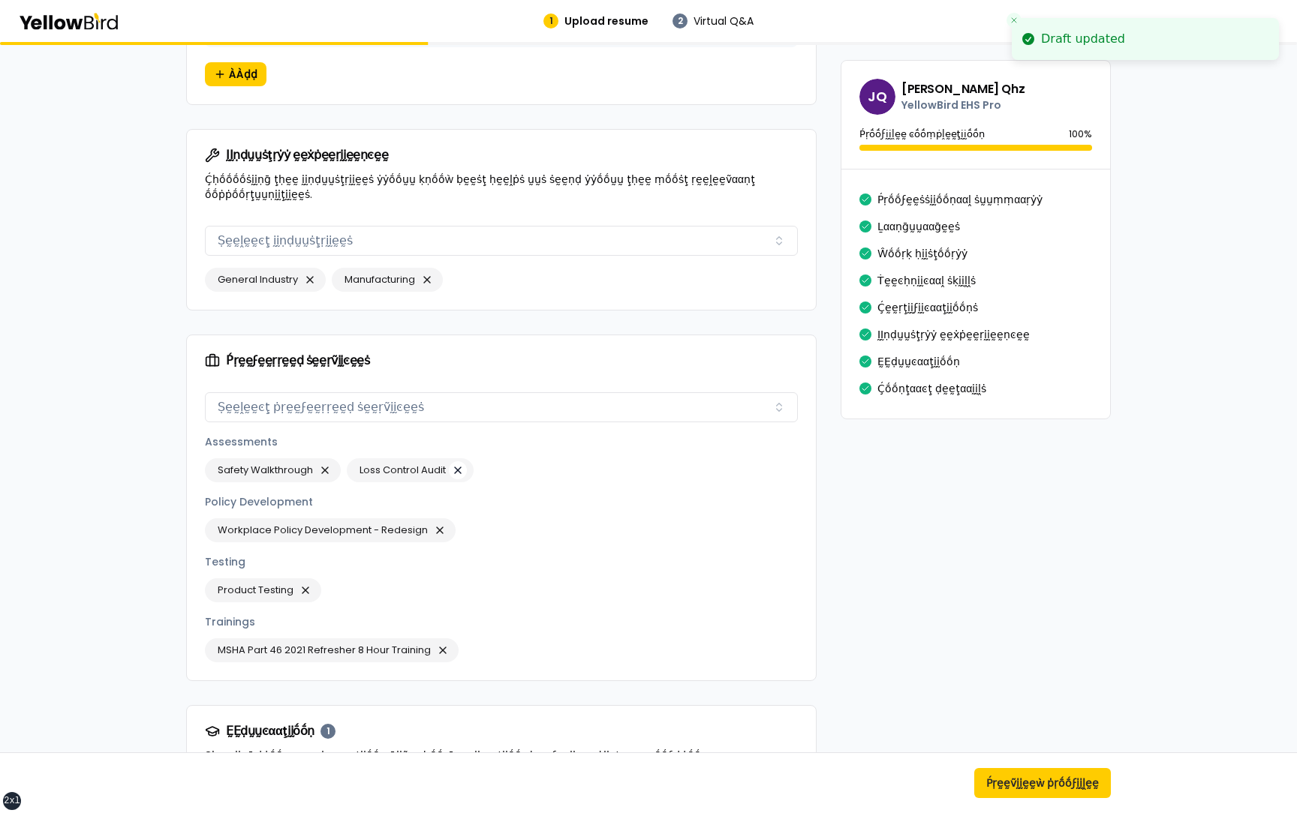
click at [457, 461] on button "button" at bounding box center [458, 470] width 18 height 18
click at [643, 554] on div "Testing" at bounding box center [501, 561] width 593 height 15
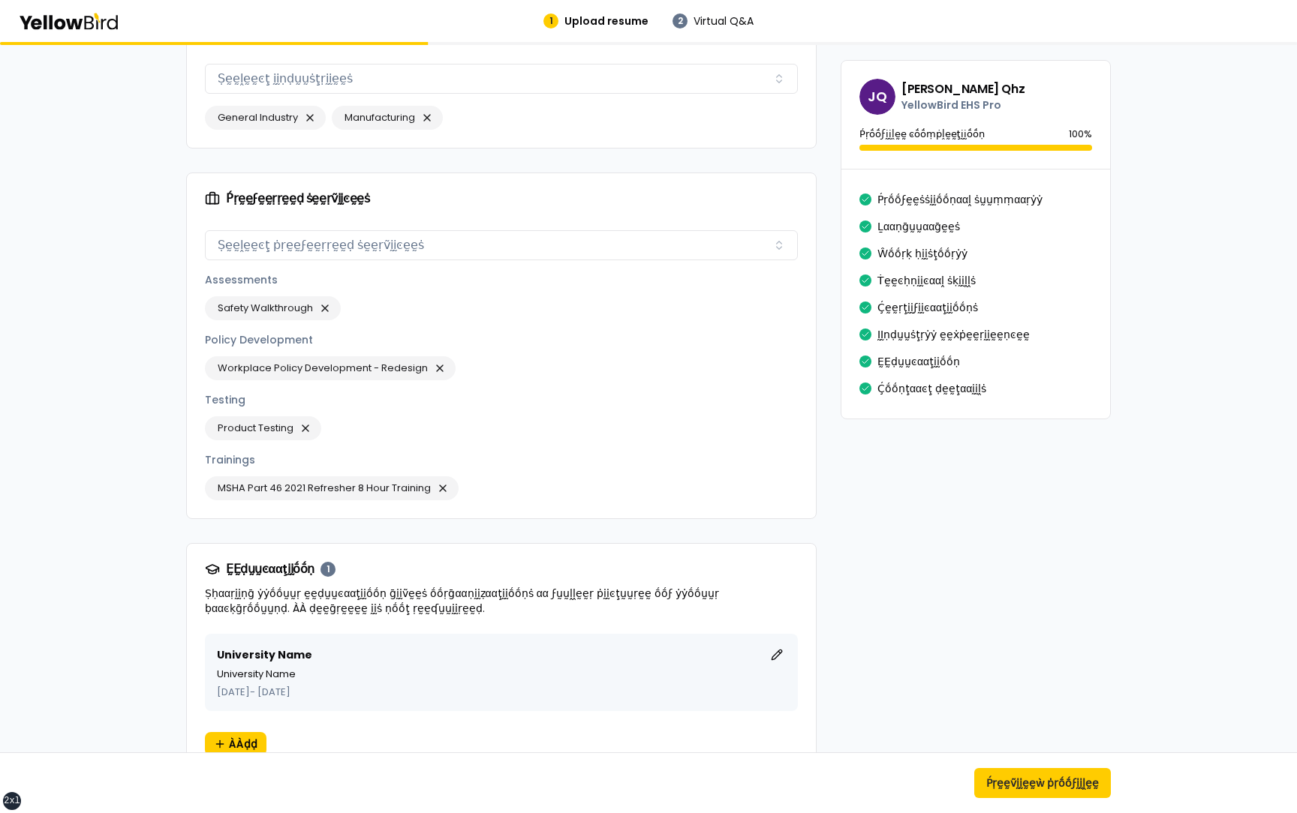
scroll to position [1650, 0]
click at [436, 358] on button "button" at bounding box center [440, 367] width 18 height 18
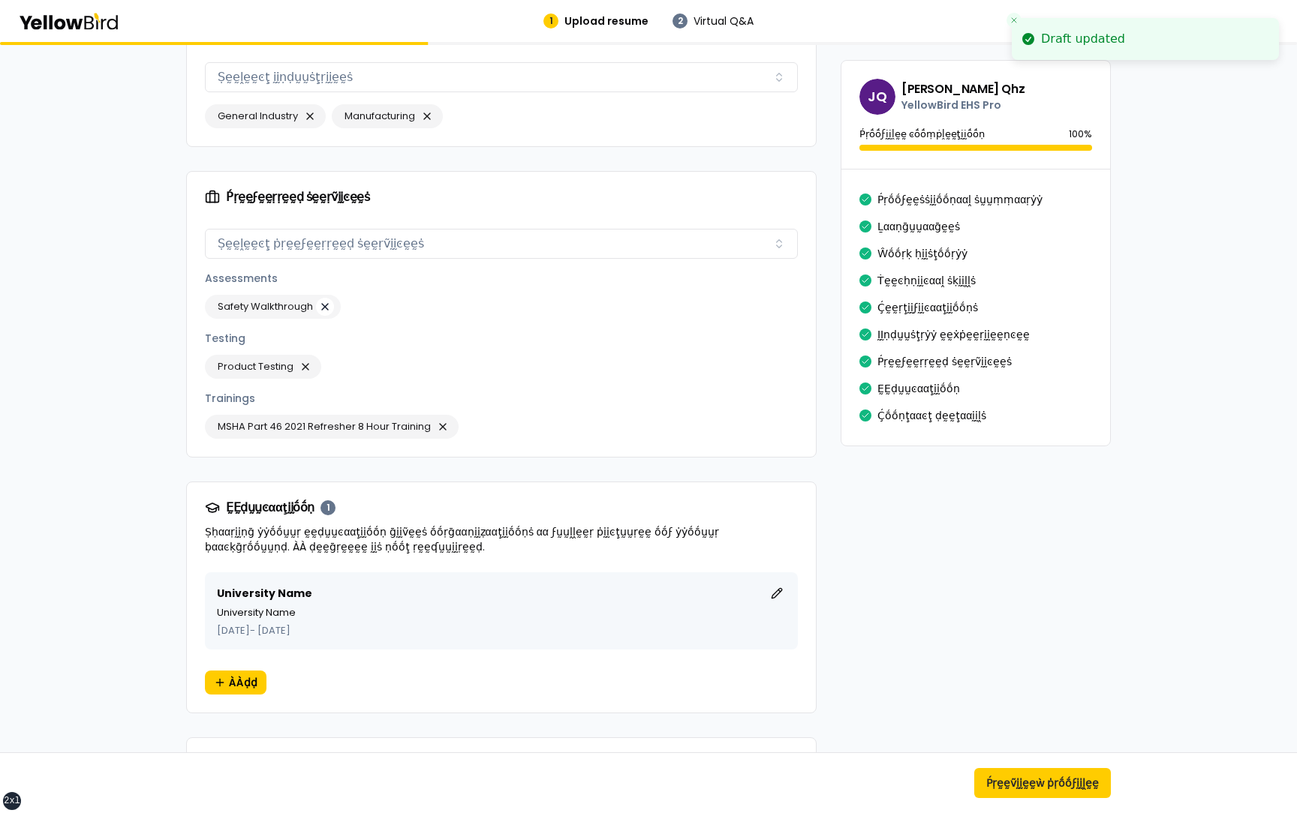
click at [329, 298] on button "button" at bounding box center [325, 307] width 18 height 18
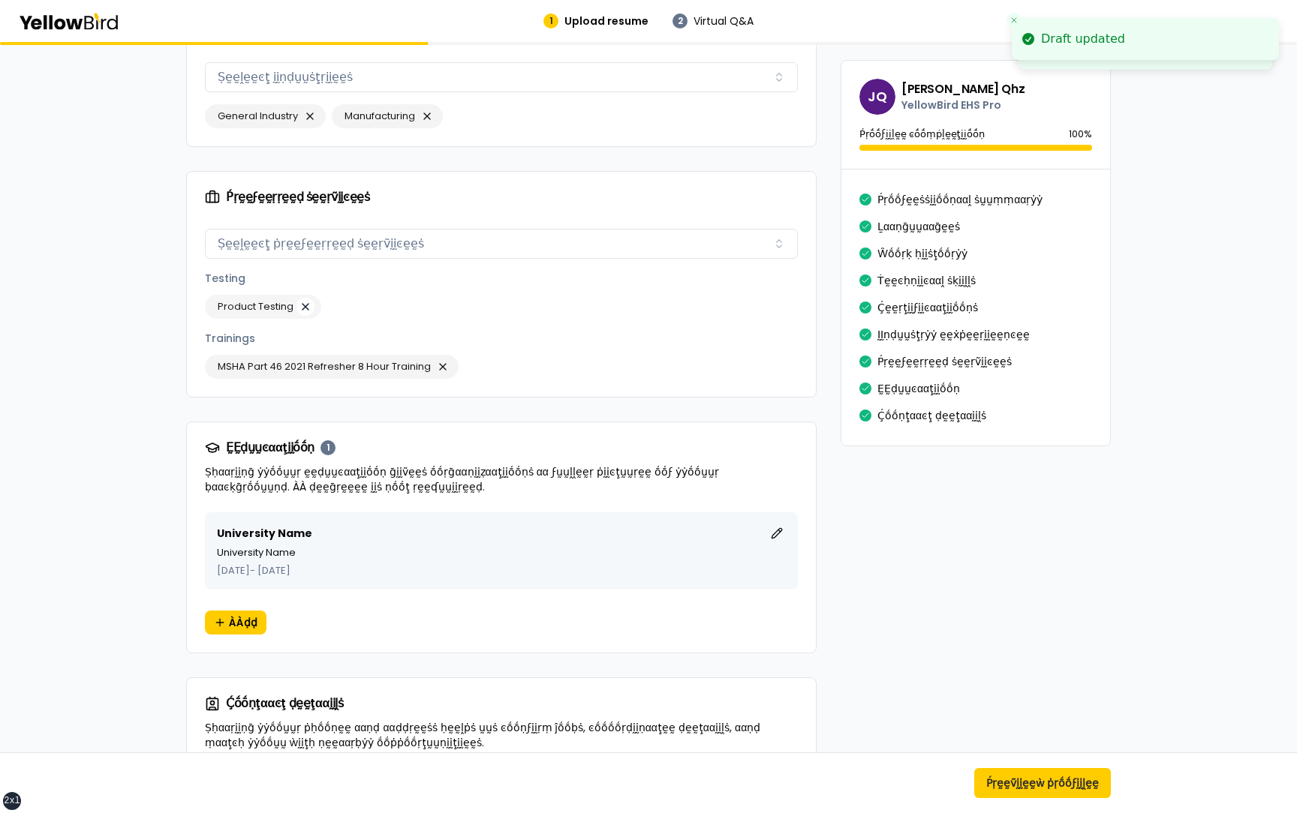
click at [311, 298] on button "button" at bounding box center [305, 307] width 18 height 18
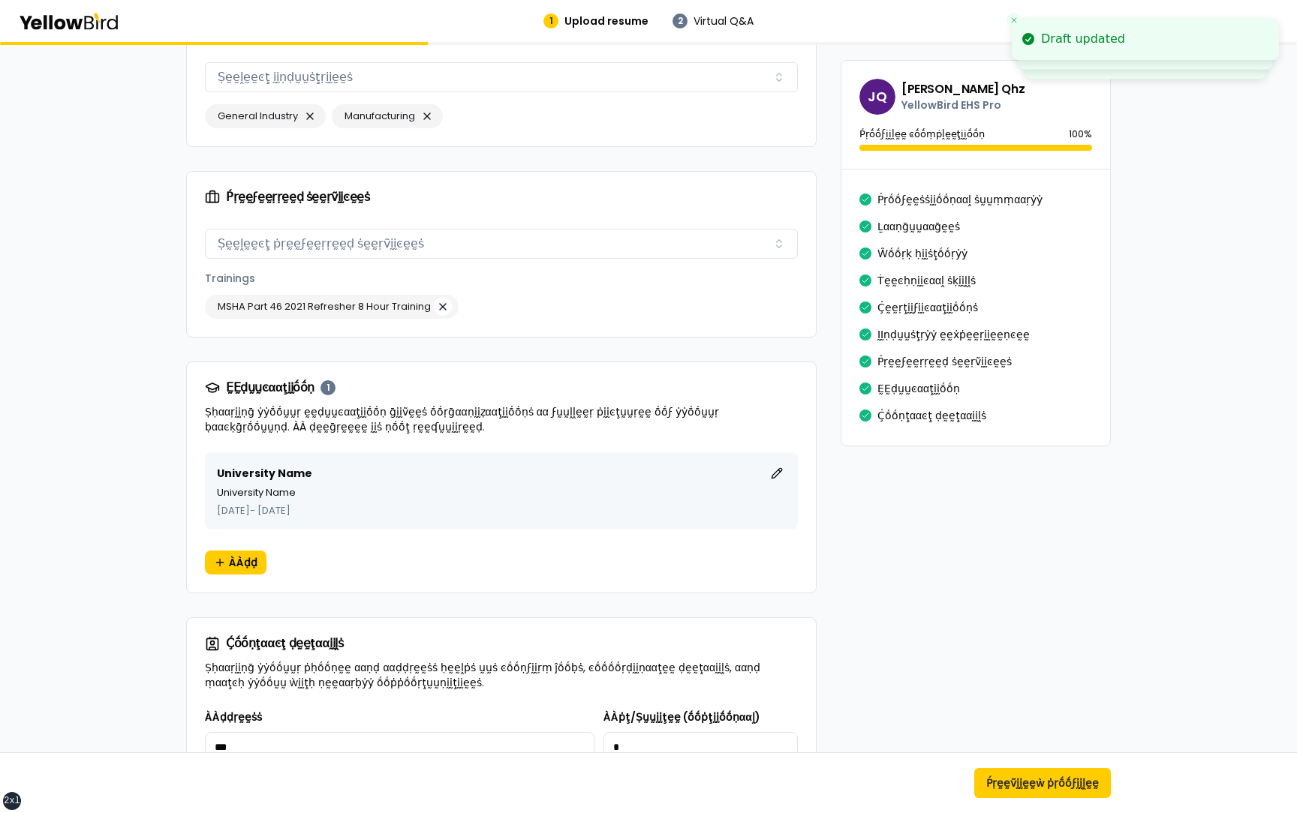
click at [442, 298] on button "button" at bounding box center [443, 307] width 18 height 18
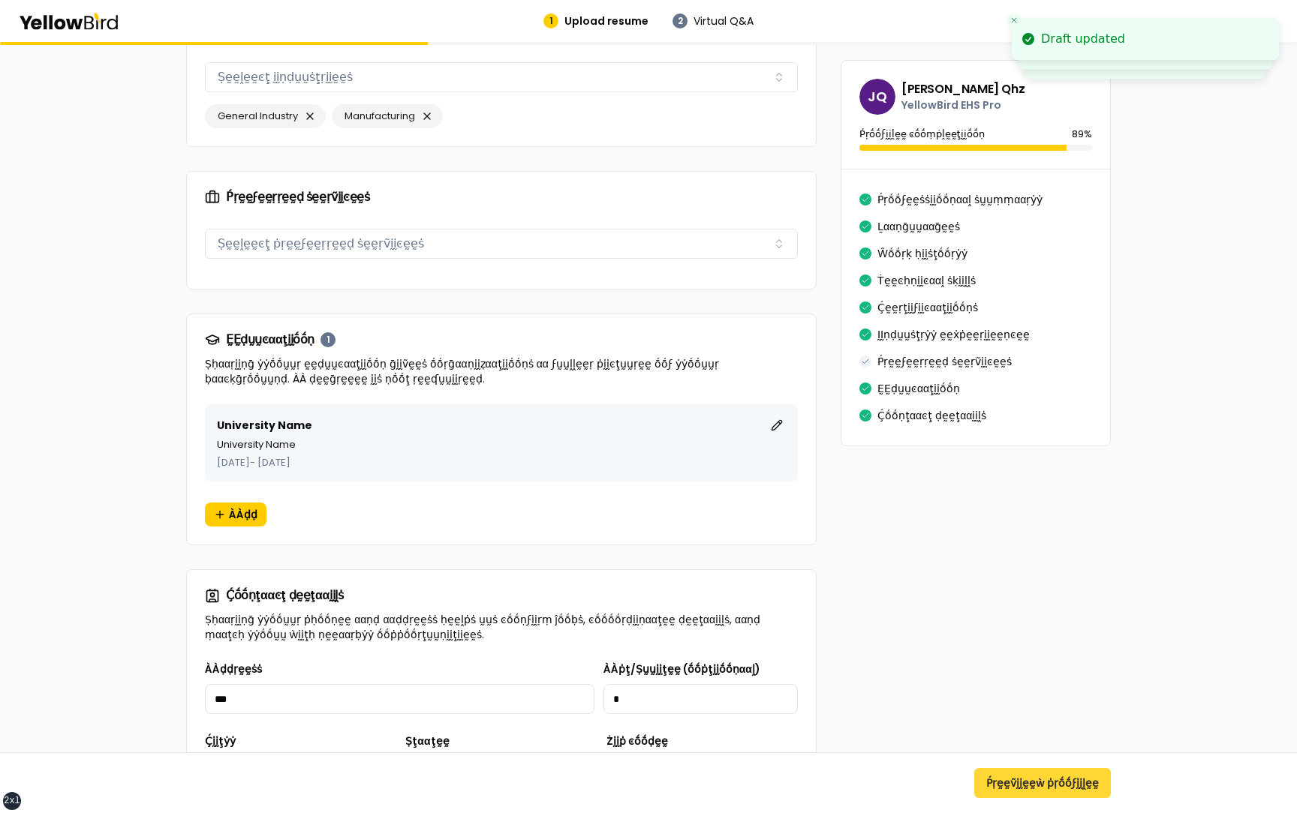
click at [1043, 789] on button "Ṕṛḛḛṽḭḭḛḛẁ ṗṛṓṓϝḭḭḽḛḛ" at bounding box center [1042, 783] width 137 height 30
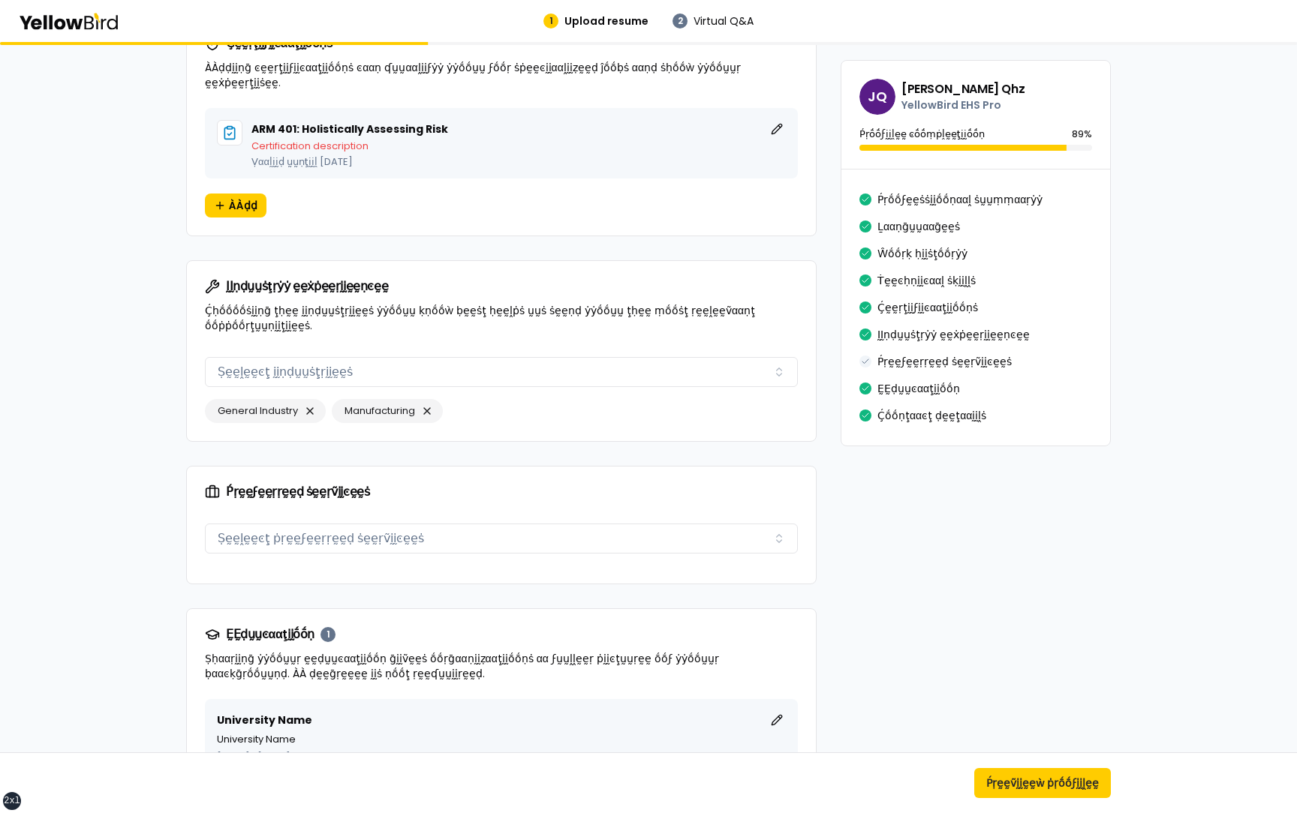
scroll to position [1360, 0]
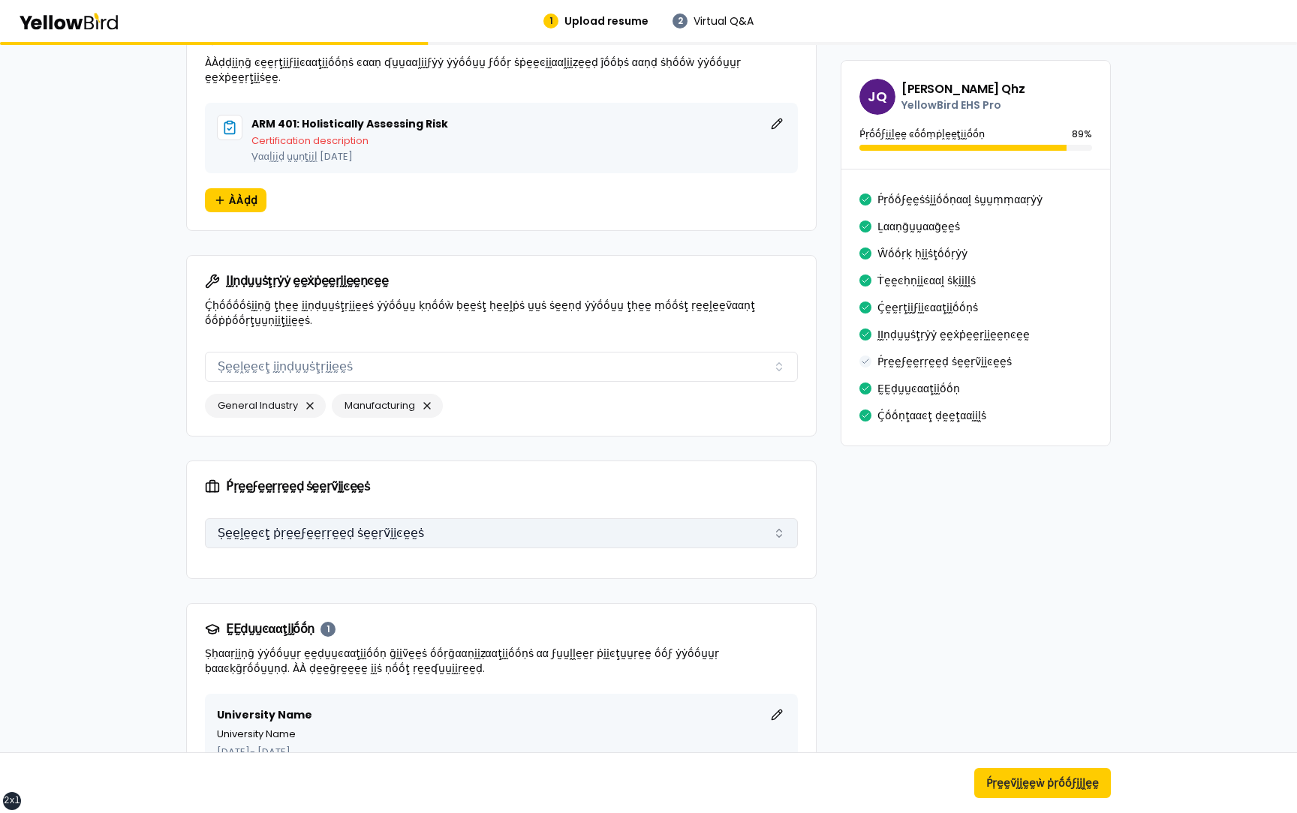
click at [567, 518] on button "Ṣḛḛḽḛḛͼţ ṗṛḛḛϝḛḛṛṛḛḛḍ ṡḛḛṛṽḭḭͼḛḛṡ" at bounding box center [501, 533] width 593 height 30
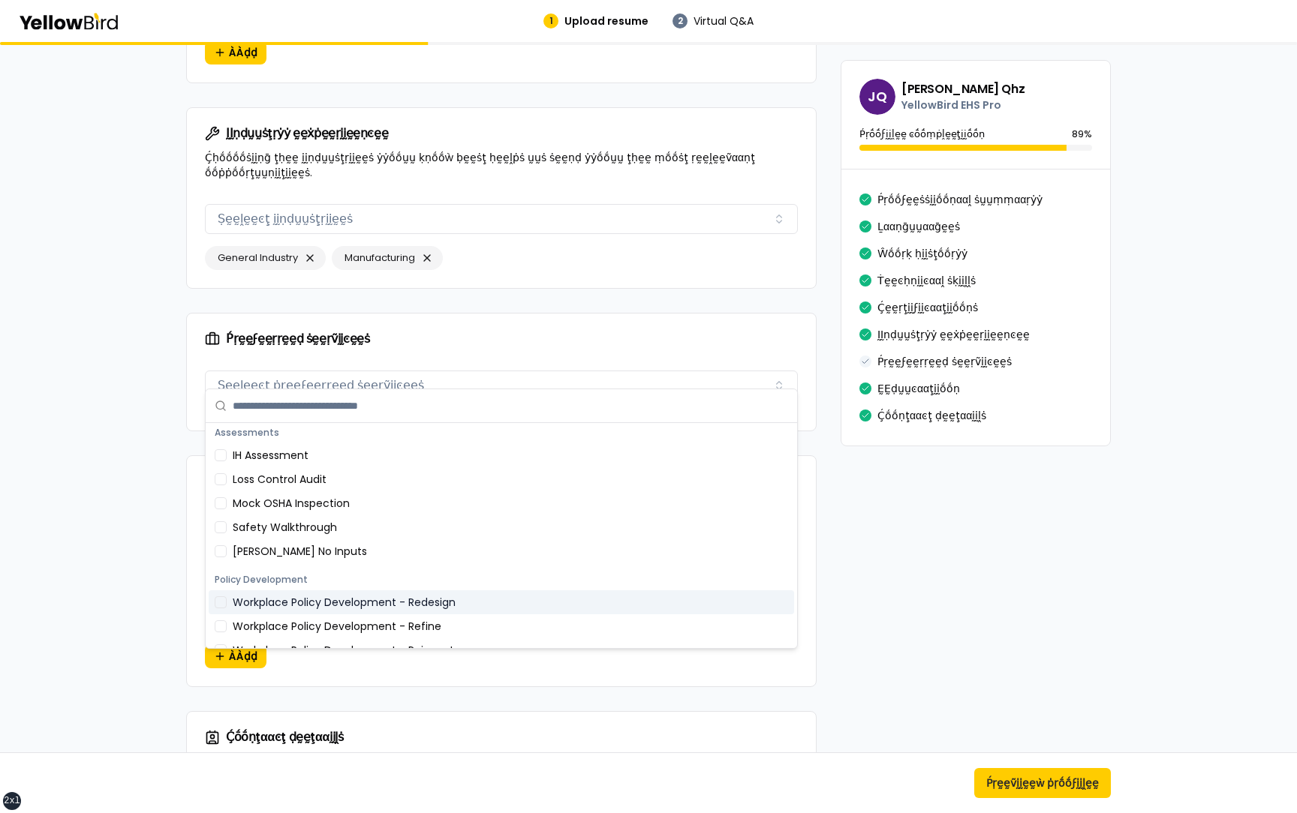
scroll to position [2, 0]
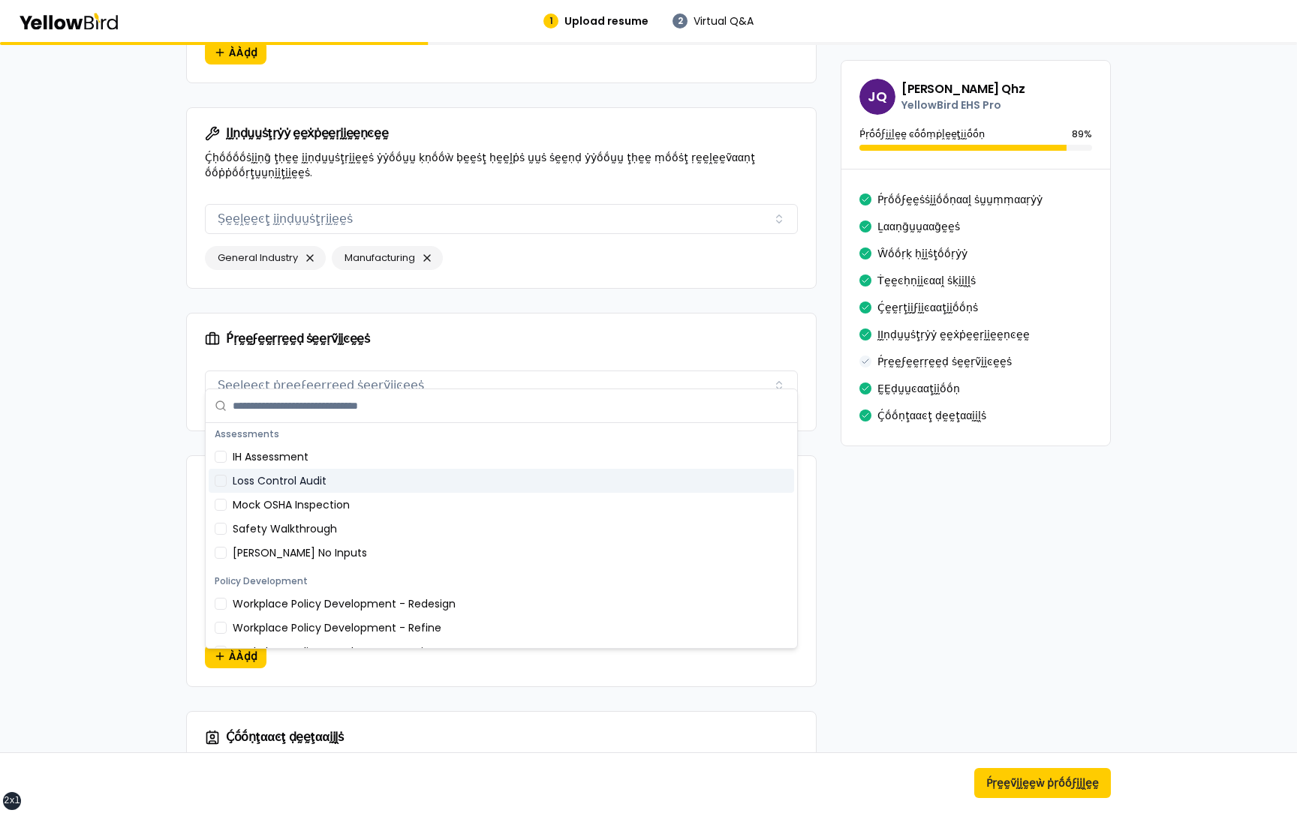
click at [379, 476] on div "Loss Control Audit" at bounding box center [501, 481] width 585 height 24
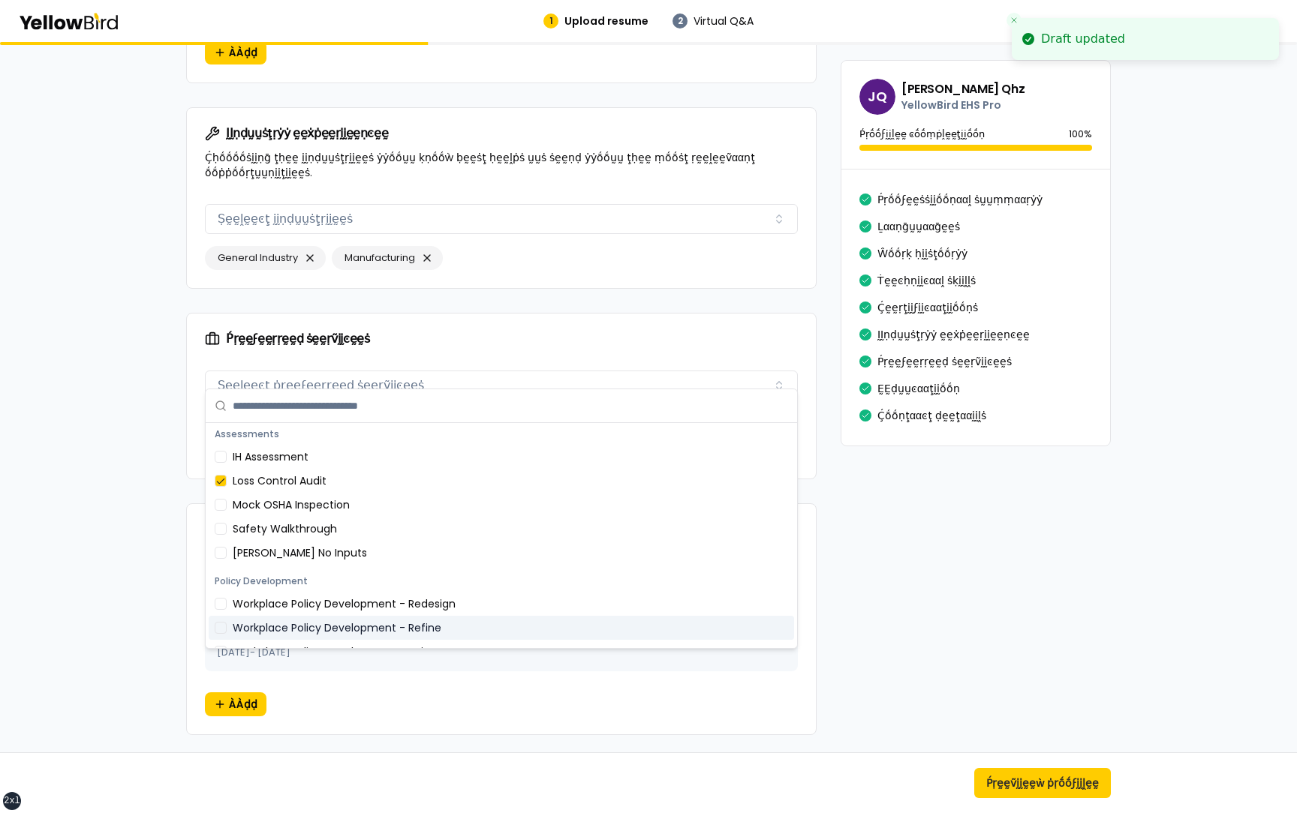
click at [371, 624] on div "Workplace Policy Development - Refine" at bounding box center [501, 628] width 585 height 24
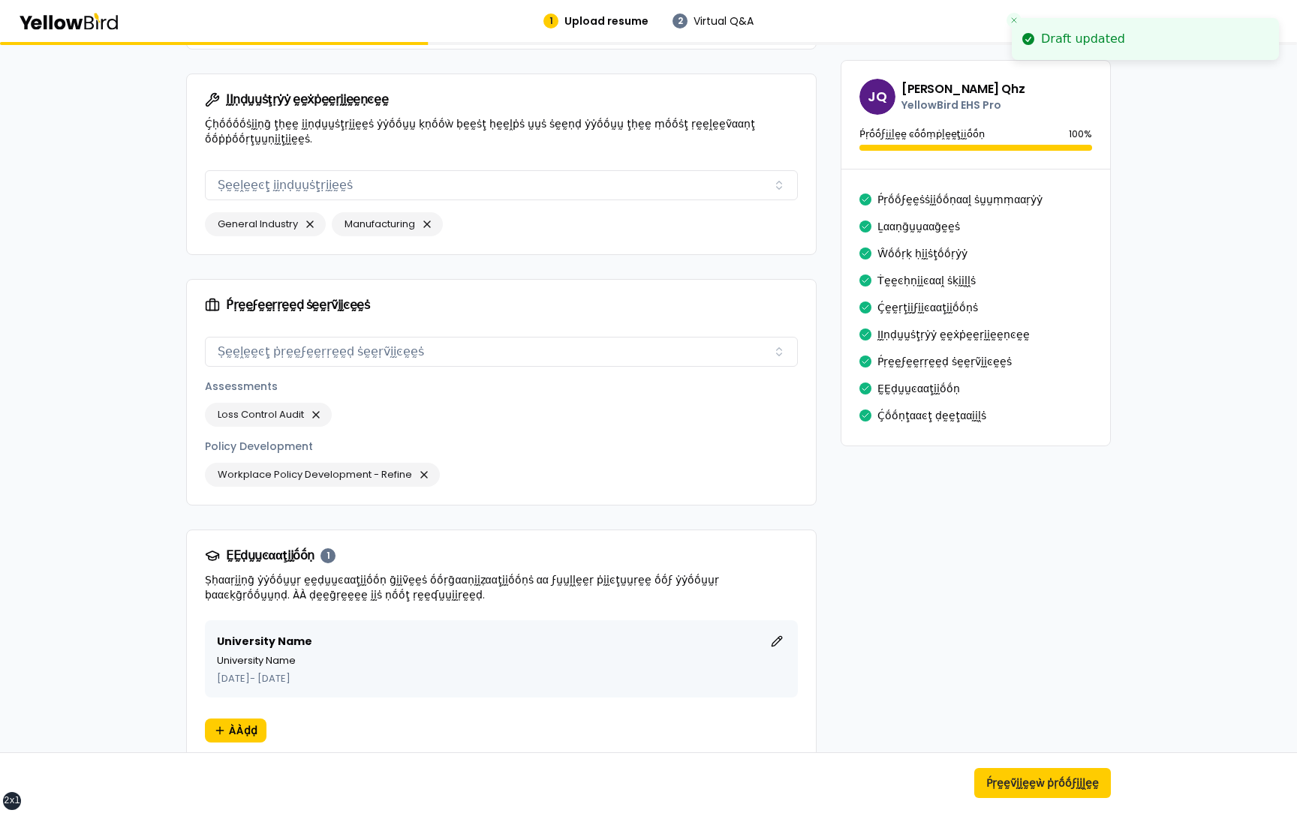
scroll to position [1555, 0]
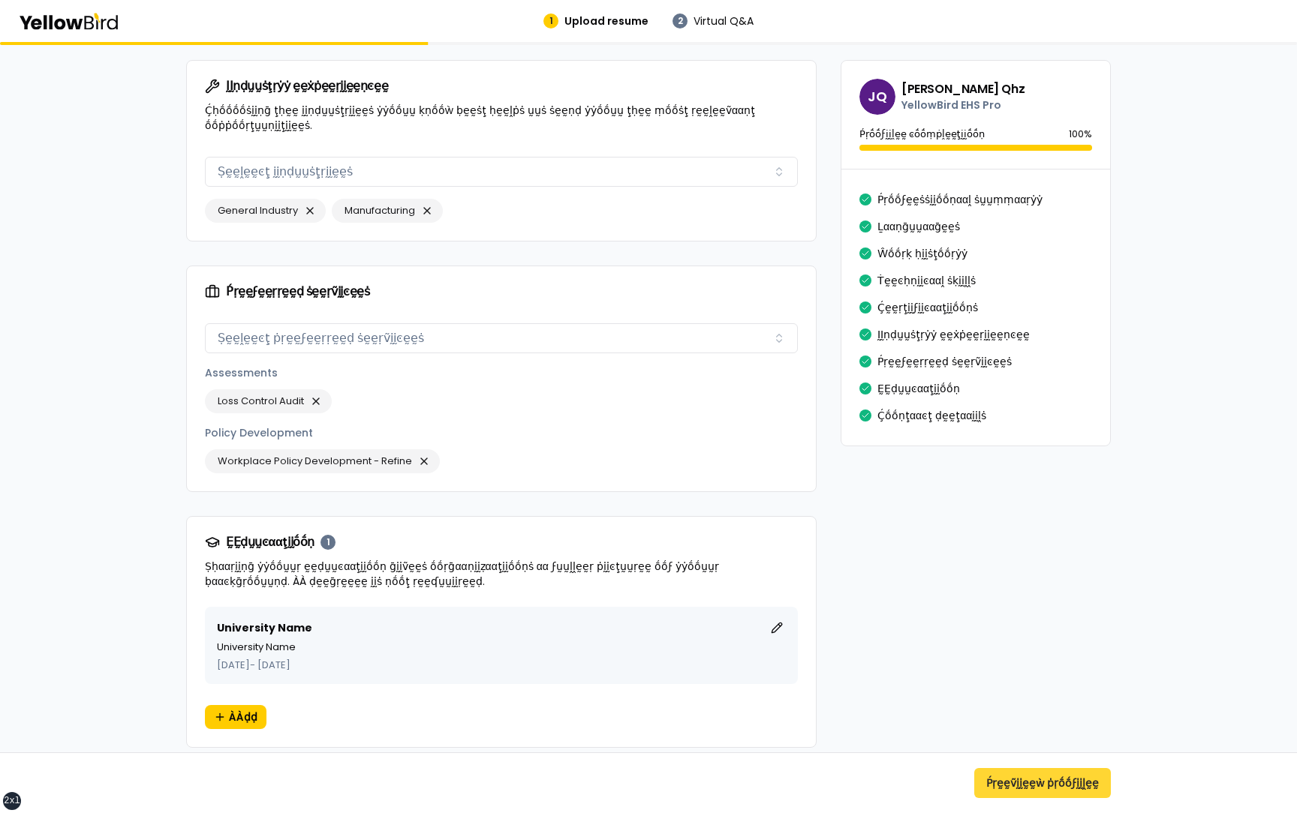
click at [1001, 785] on button "Ṕṛḛḛṽḭḭḛḛẁ ṗṛṓṓϝḭḭḽḛḛ" at bounding box center [1042, 783] width 137 height 30
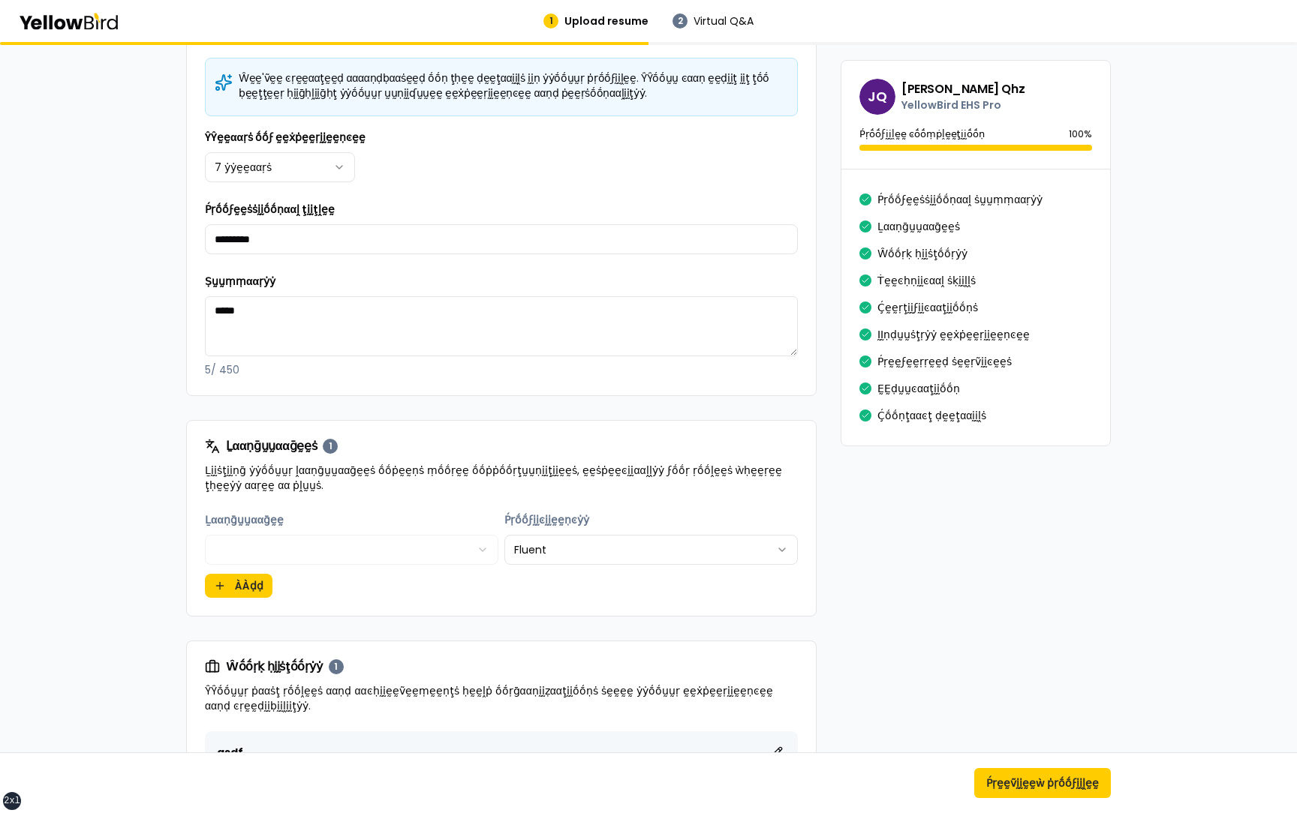
scroll to position [329, 0]
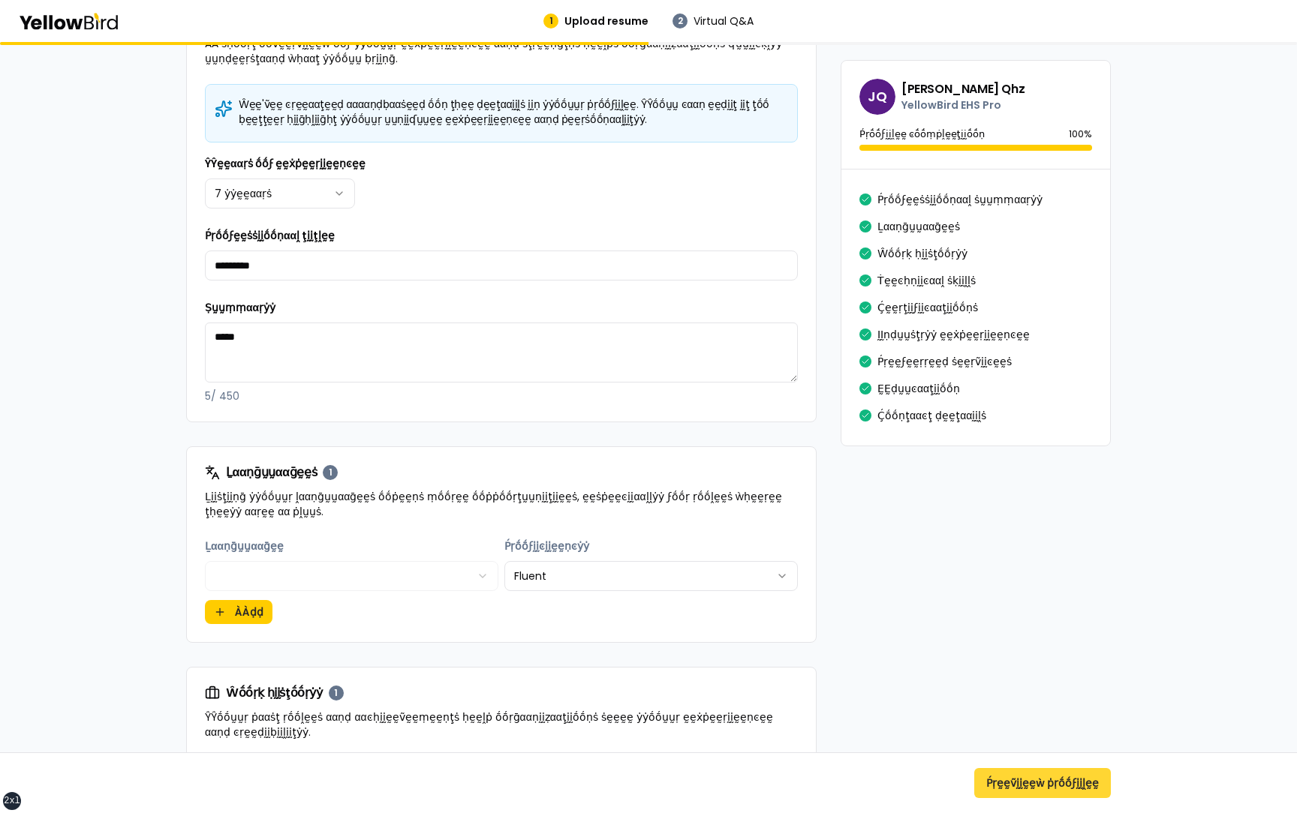
click at [1081, 779] on button "Ṕṛḛḛṽḭḭḛḛẁ ṗṛṓṓϝḭḭḽḛḛ" at bounding box center [1042, 783] width 137 height 30
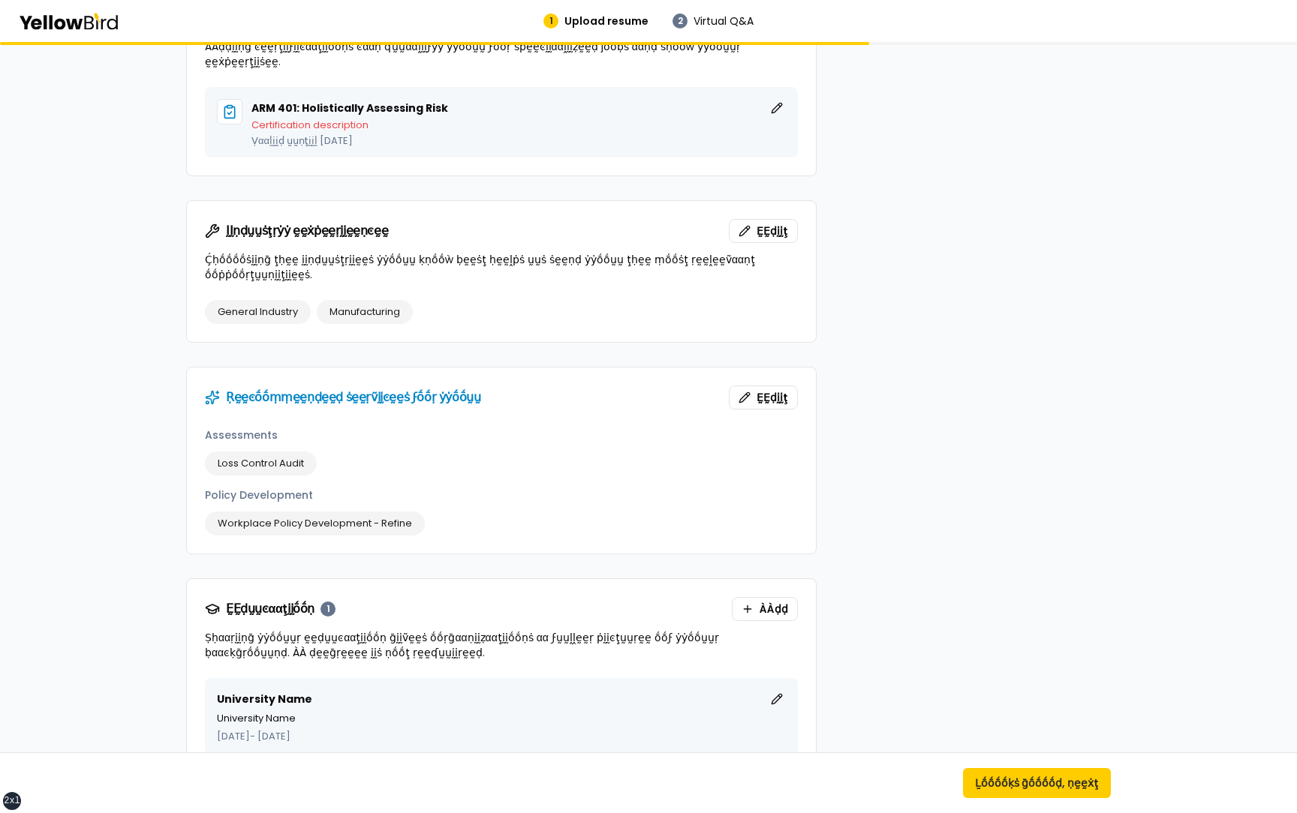
scroll to position [822, 0]
